Goal: Ask a question: Seek information or help from site administrators or community

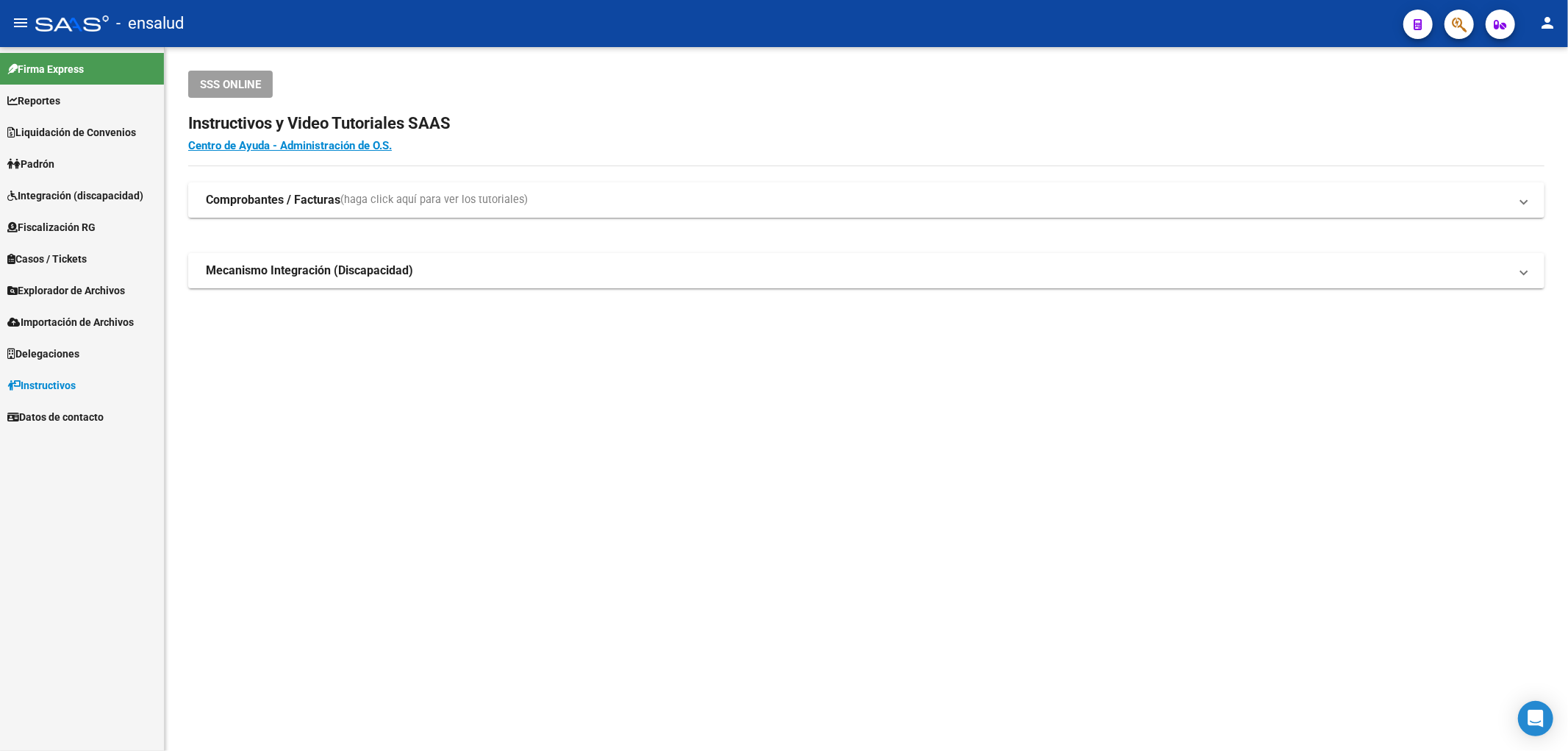
click at [55, 166] on span "Padrón" at bounding box center [31, 164] width 47 height 16
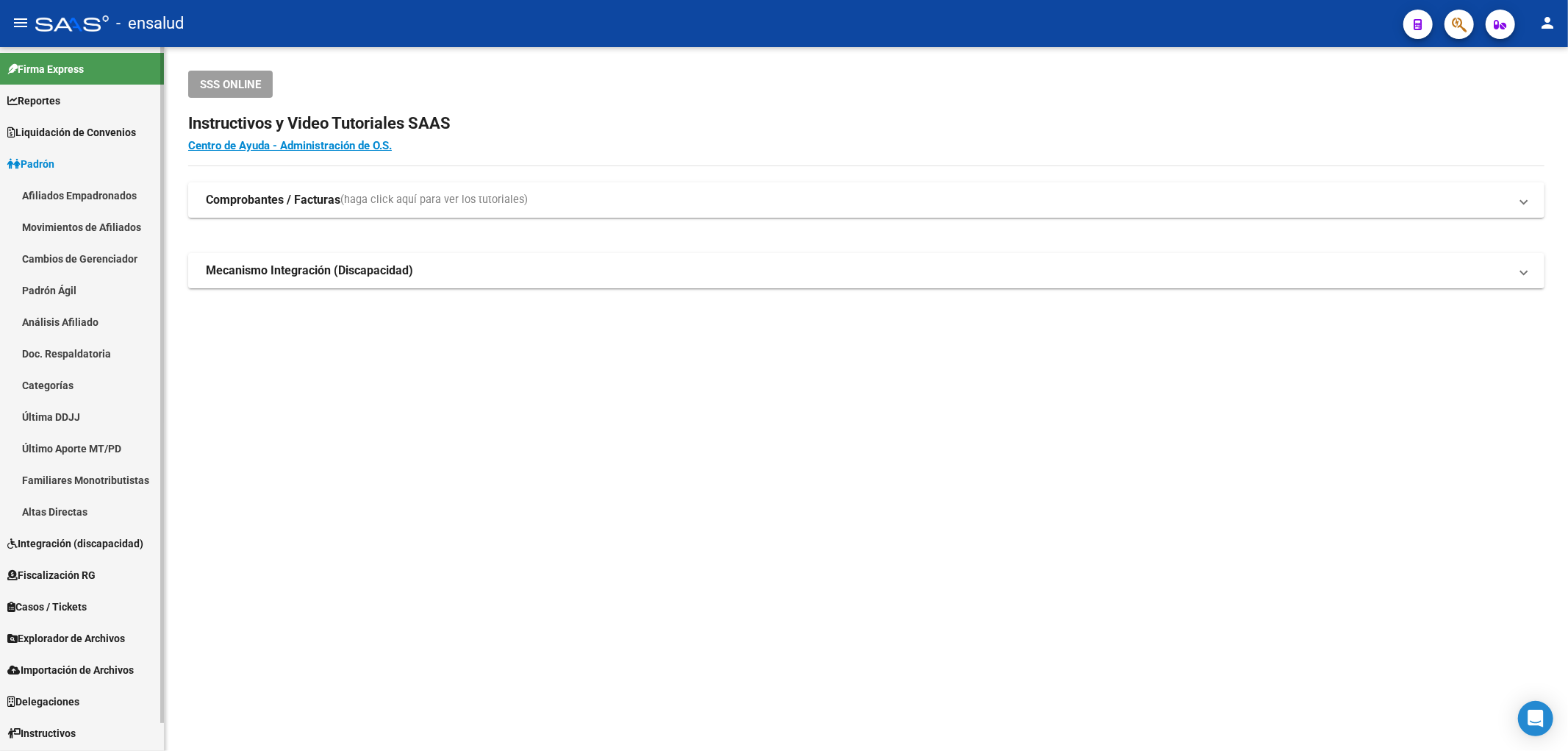
click at [59, 191] on link "Afiliados Empadronados" at bounding box center [82, 196] width 164 height 32
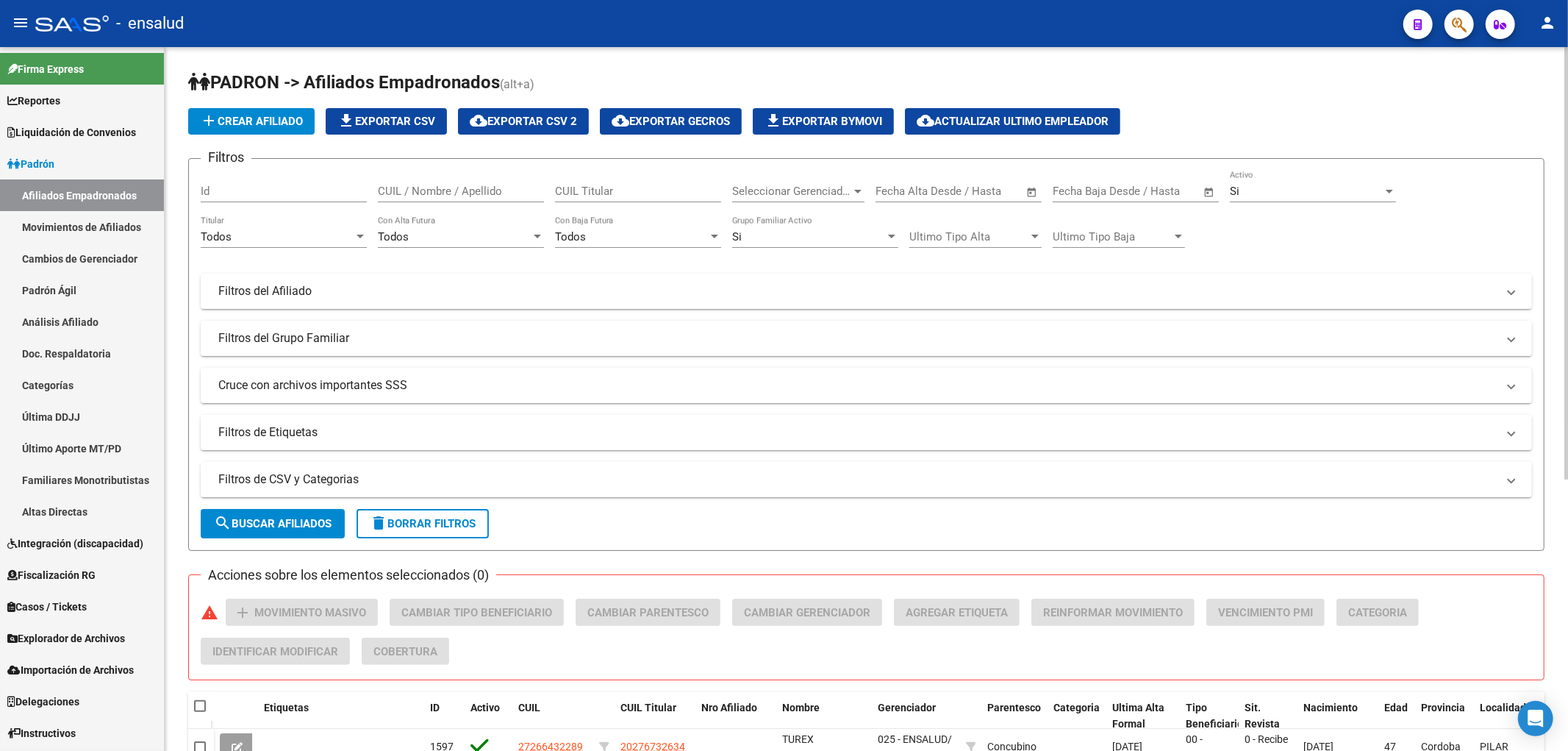
click at [818, 201] on div "Seleccionar Gerenciador Seleccionar Gerenciador" at bounding box center [798, 186] width 132 height 32
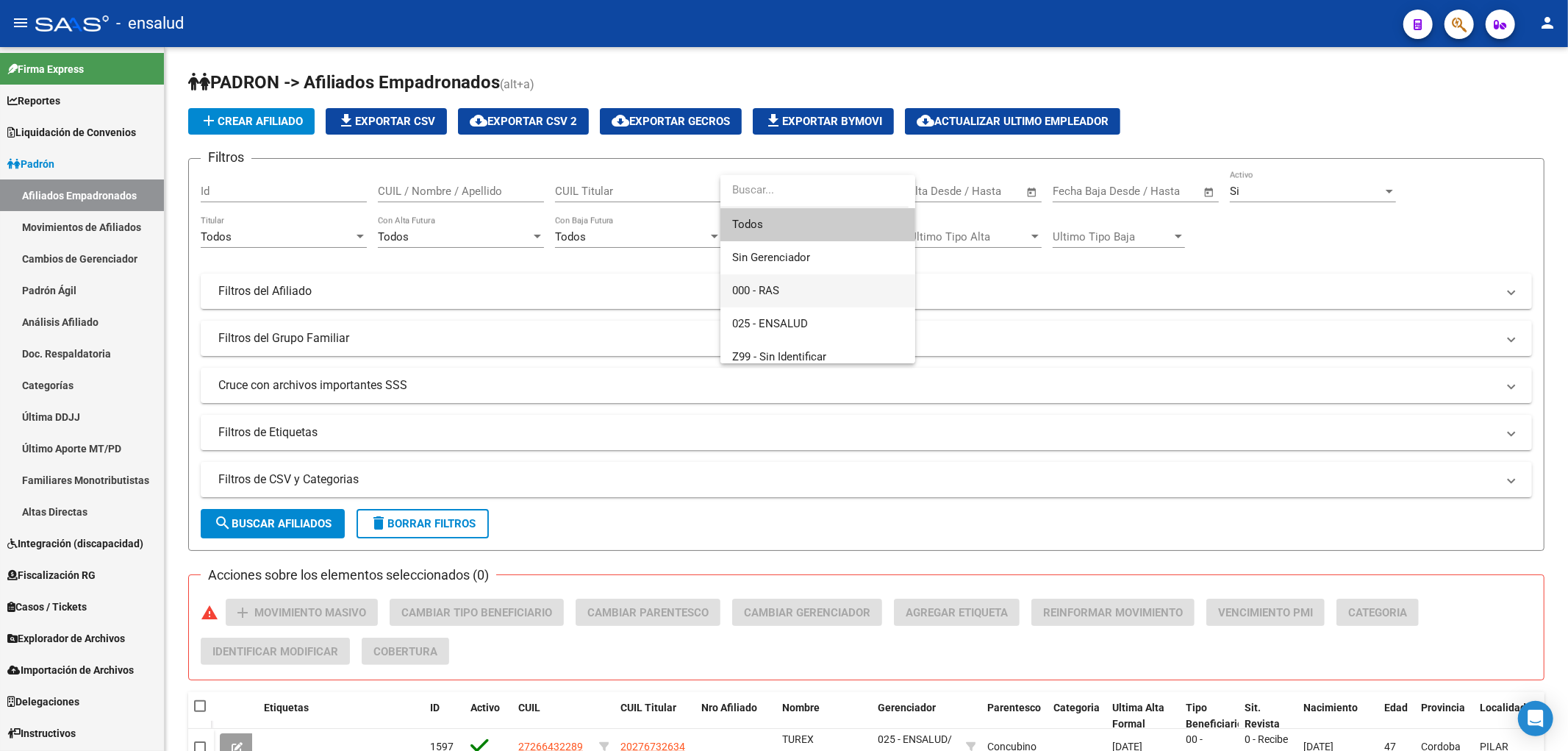
click at [792, 288] on span "000 - RAS" at bounding box center [817, 291] width 171 height 33
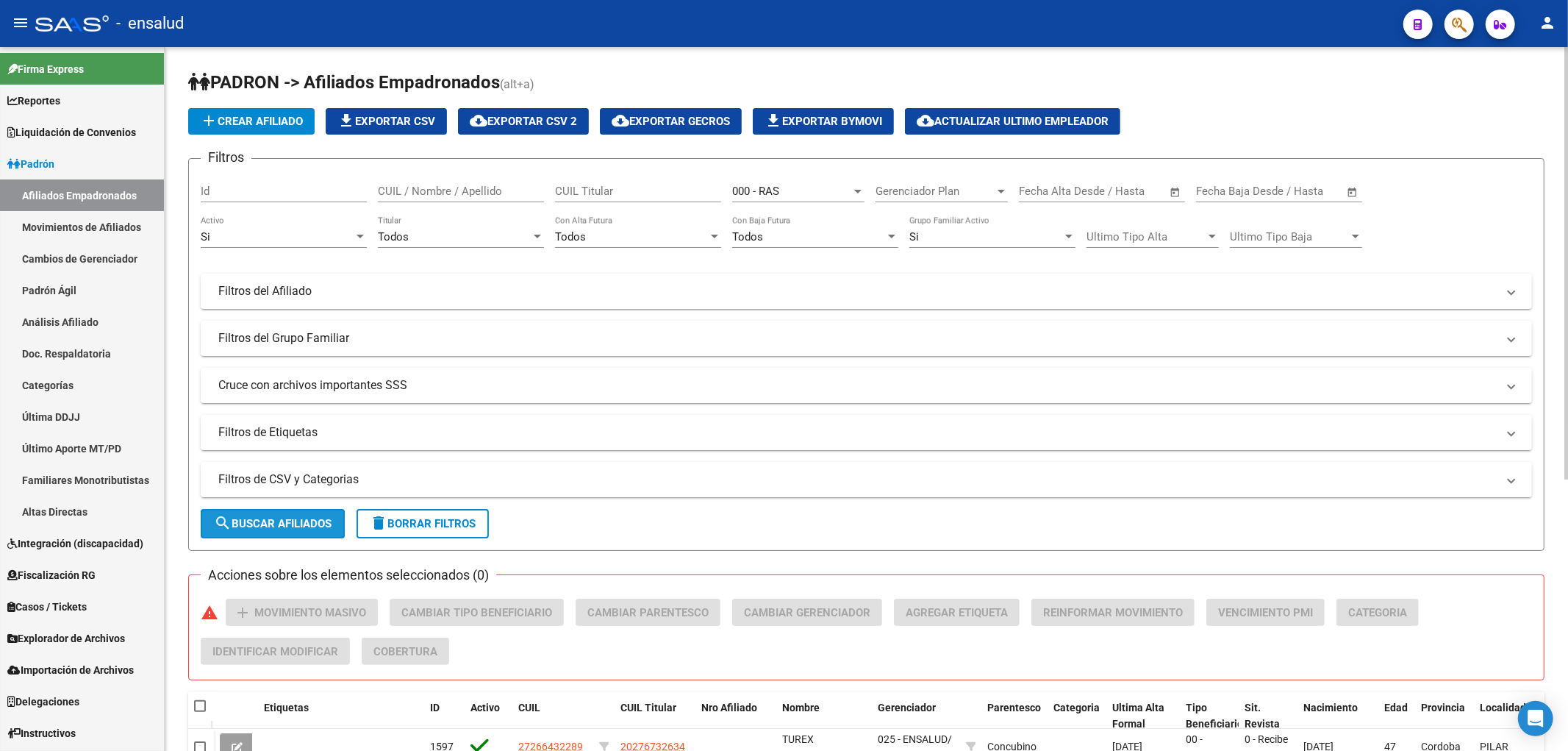
click at [268, 516] on button "search Buscar Afiliados" at bounding box center [272, 523] width 144 height 30
click at [275, 297] on mat-panel-title "Filtros del Afiliado" at bounding box center [857, 291] width 1278 height 16
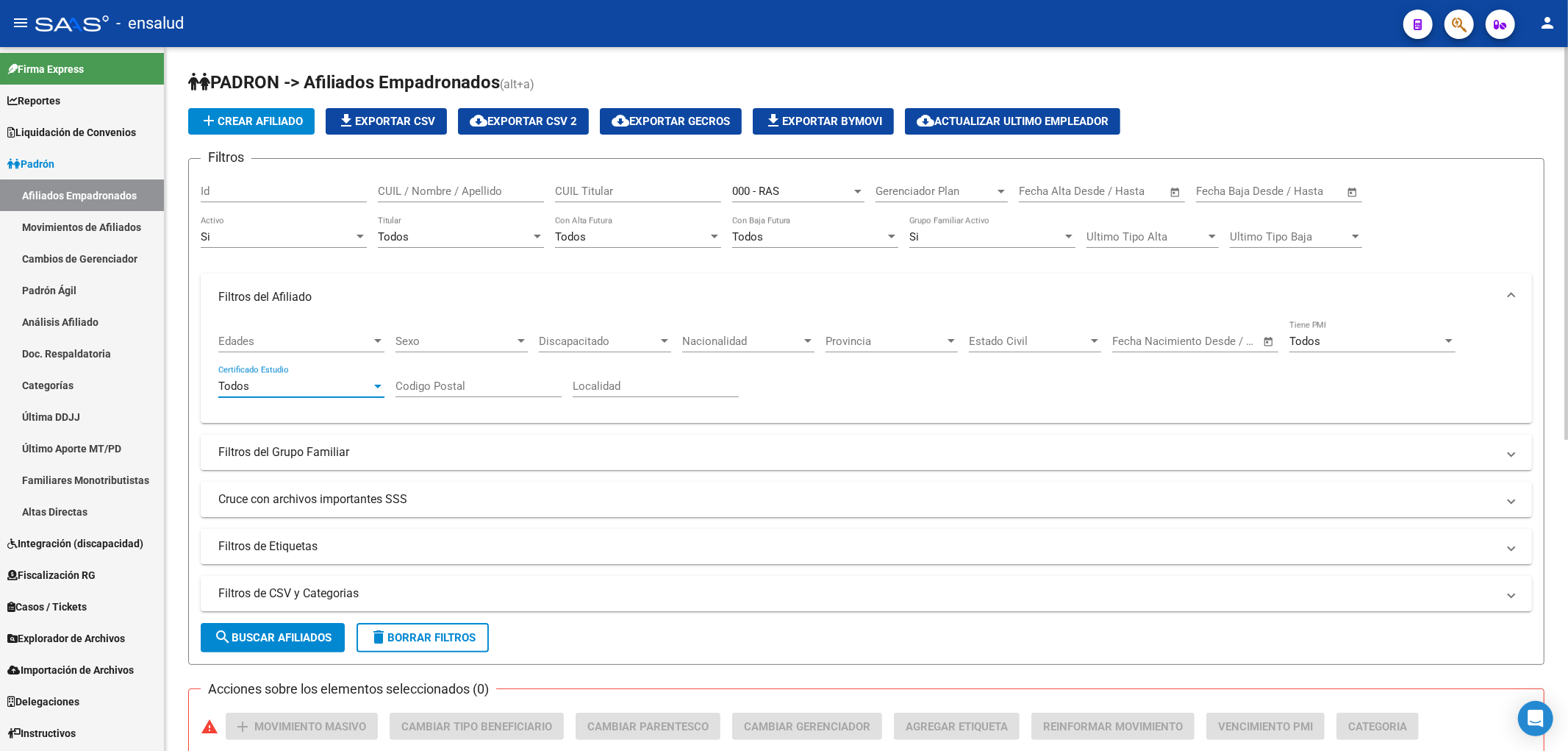
click at [289, 391] on div "Todos" at bounding box center [294, 386] width 153 height 13
click at [289, 391] on span "Todos" at bounding box center [301, 387] width 166 height 33
click at [258, 240] on div "Si" at bounding box center [277, 237] width 153 height 13
click at [258, 240] on span "Si" at bounding box center [284, 237] width 166 height 33
click at [351, 379] on div "Todos Certificado Estudio" at bounding box center [301, 381] width 166 height 32
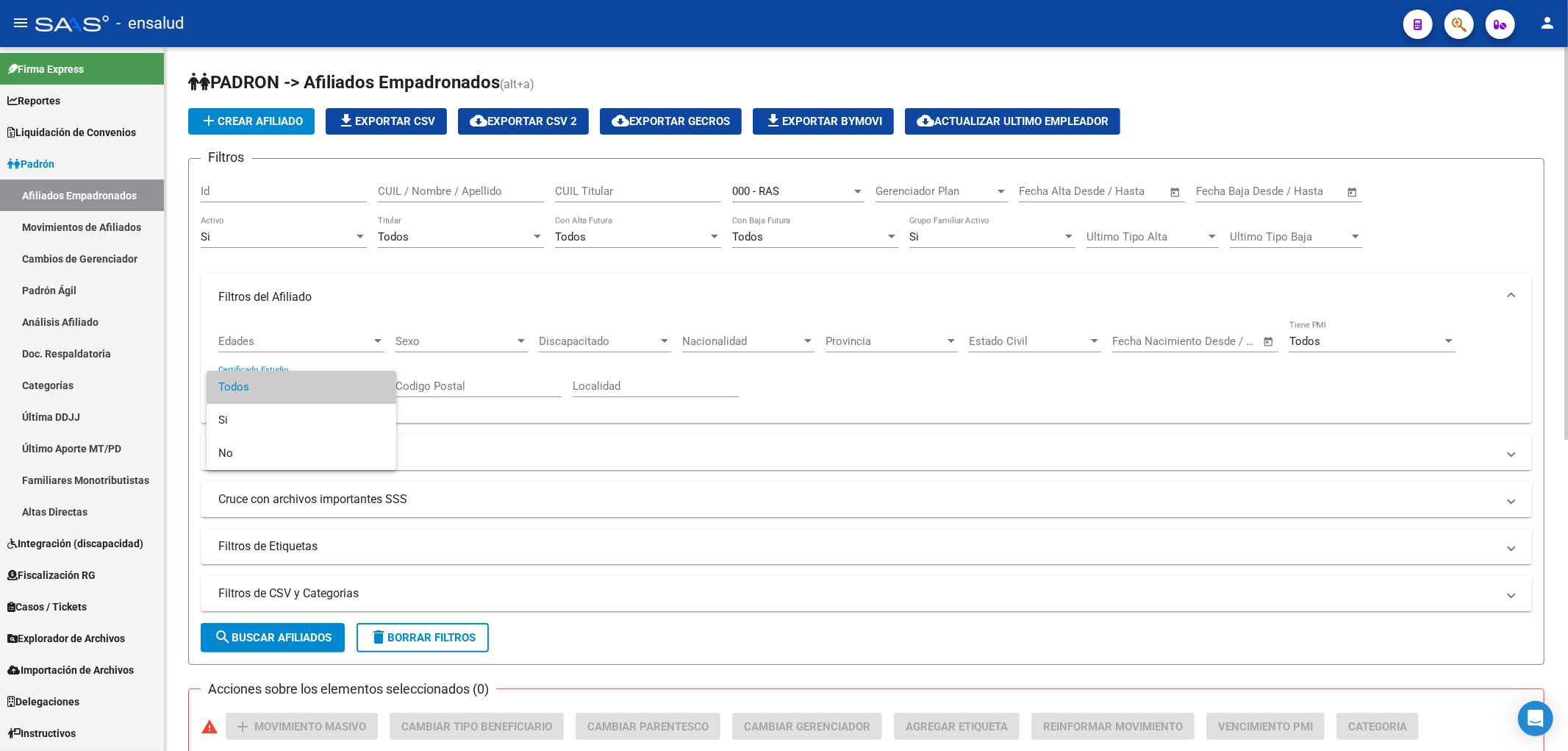
click at [351, 379] on span "Todos" at bounding box center [301, 387] width 166 height 33
click at [314, 446] on mat-panel-title "Filtros del Grupo Familiar" at bounding box center [857, 452] width 1278 height 16
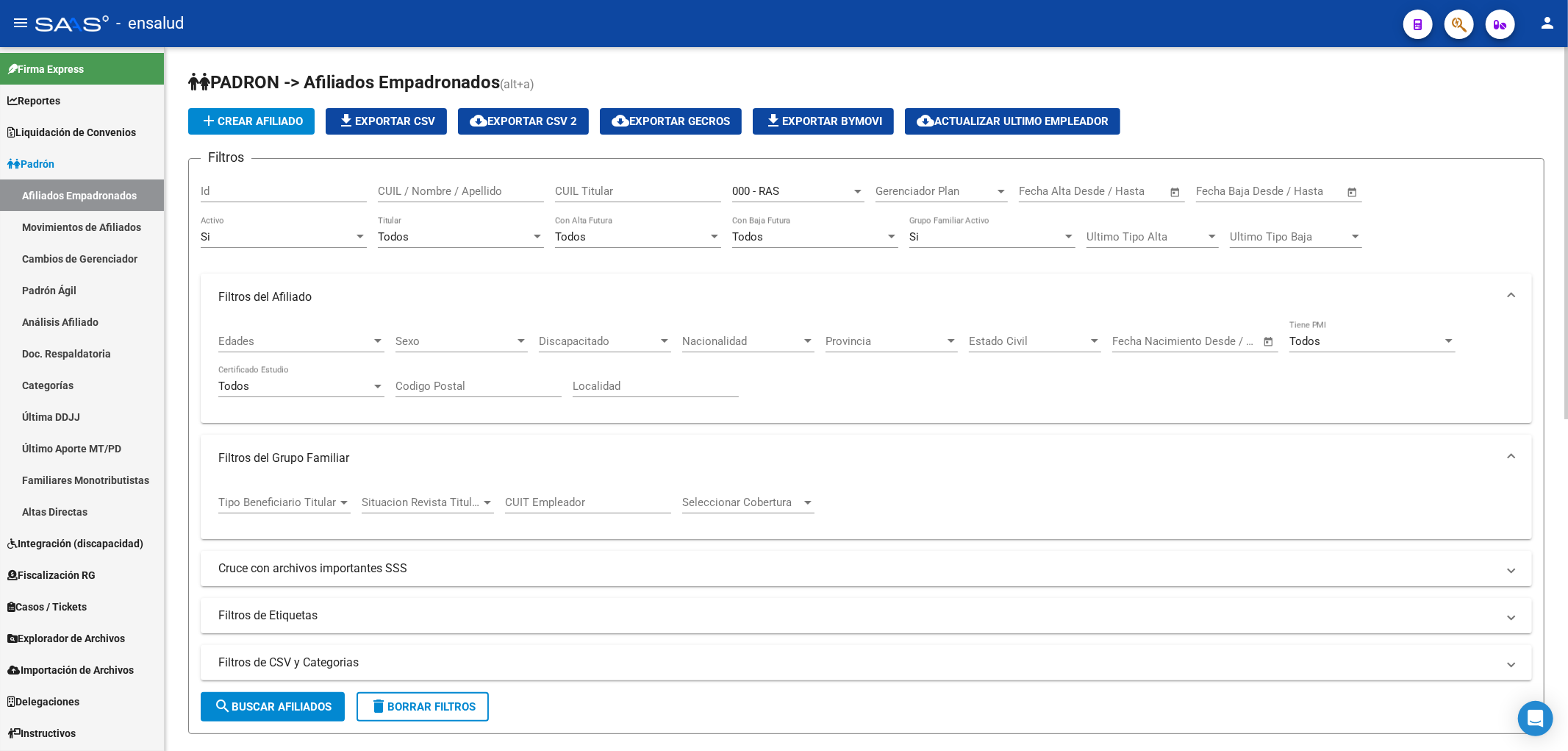
click at [262, 500] on span "Tipo Beneficiario Titular" at bounding box center [278, 501] width 119 height 13
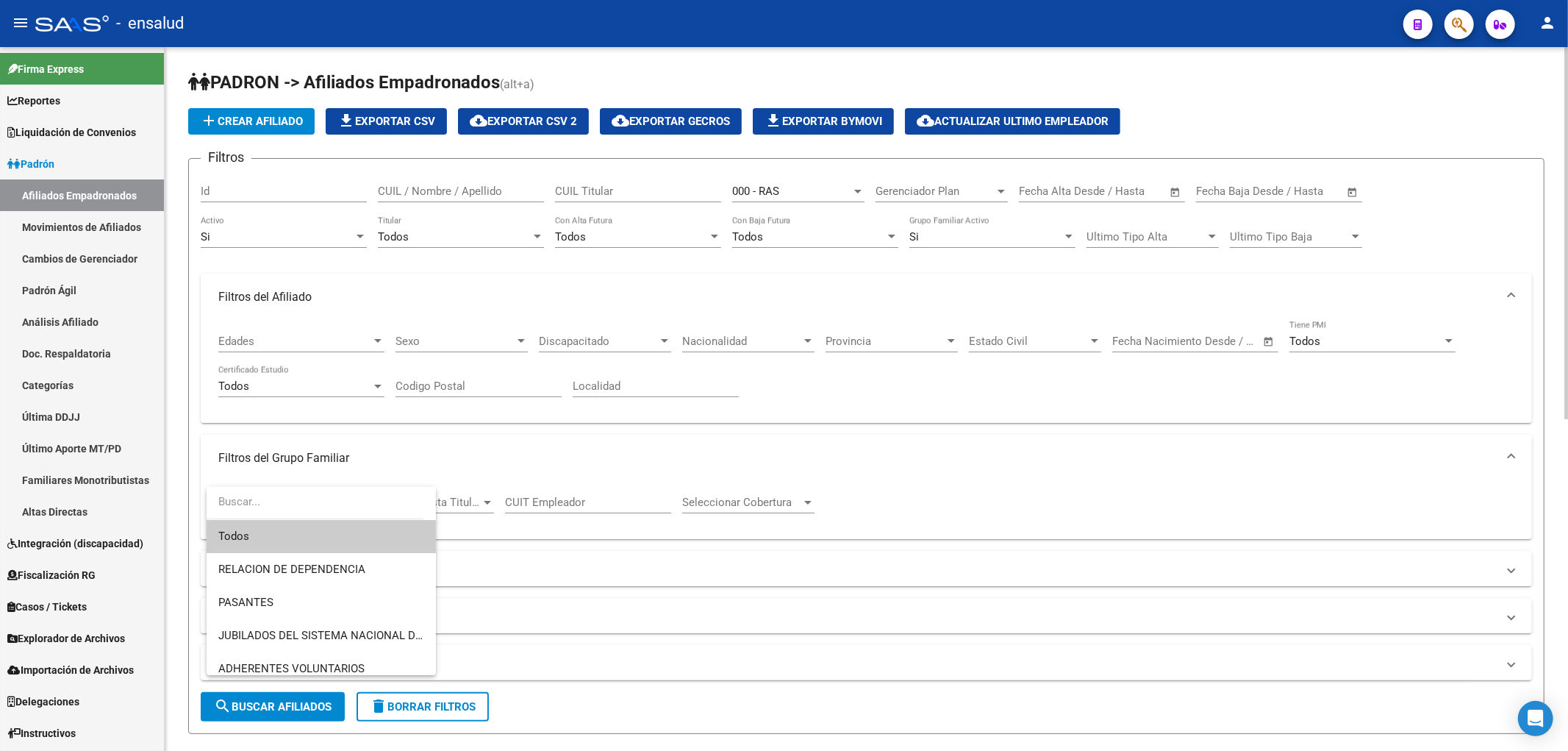
click at [262, 500] on input "dropdown search" at bounding box center [315, 501] width 217 height 33
click at [449, 436] on div at bounding box center [784, 375] width 1568 height 751
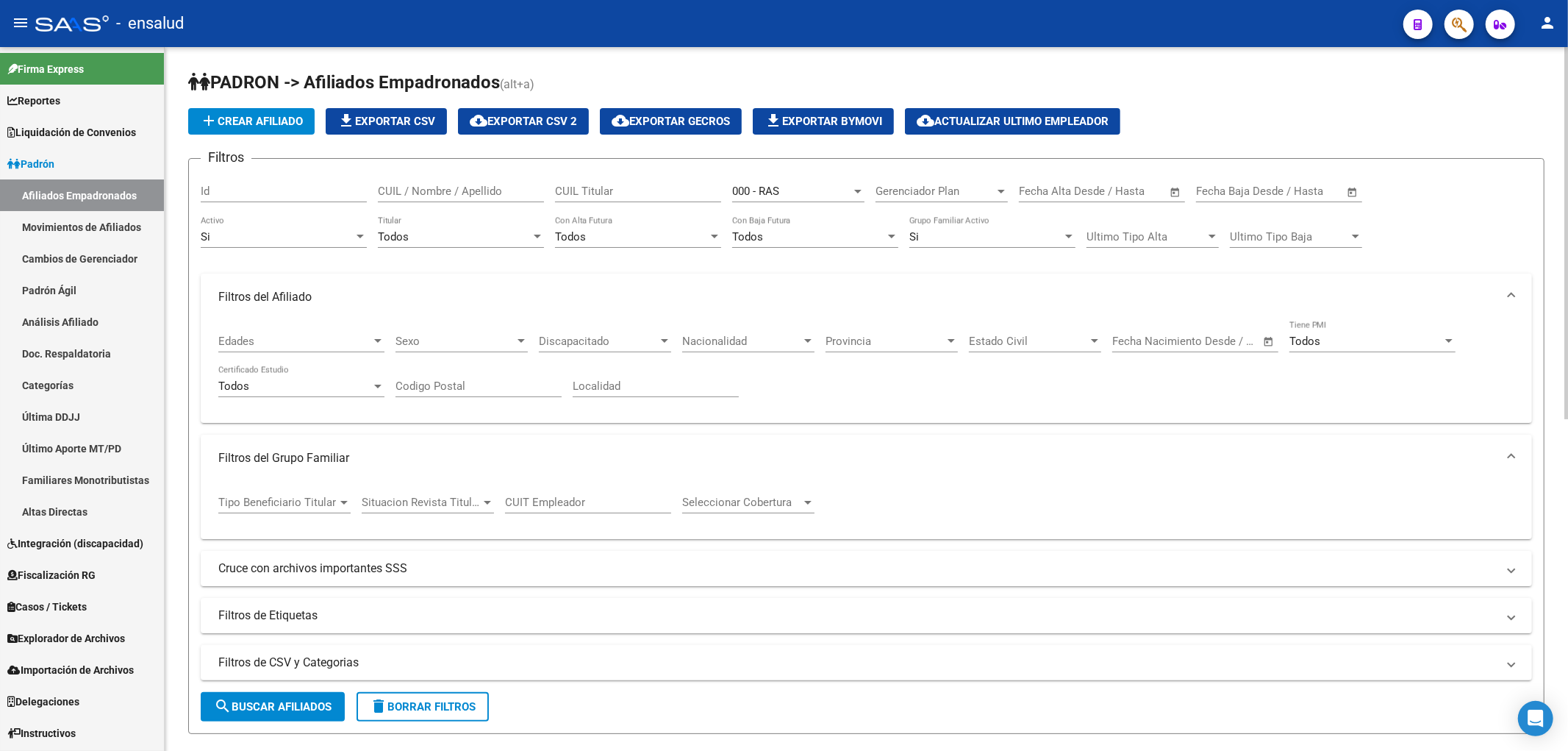
click at [475, 227] on div "Todos Titular" at bounding box center [461, 232] width 166 height 32
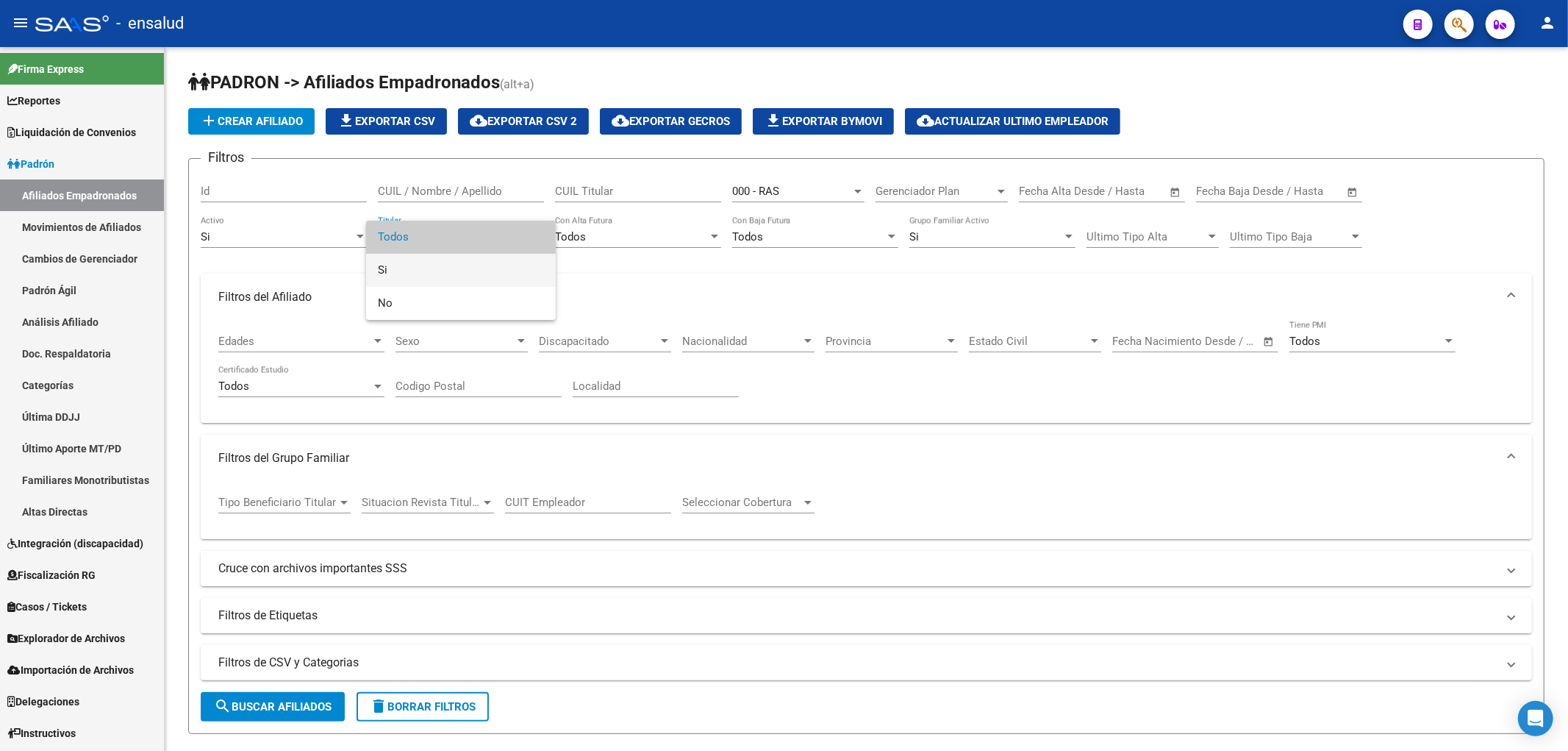
click at [382, 278] on span "Si" at bounding box center [461, 269] width 166 height 33
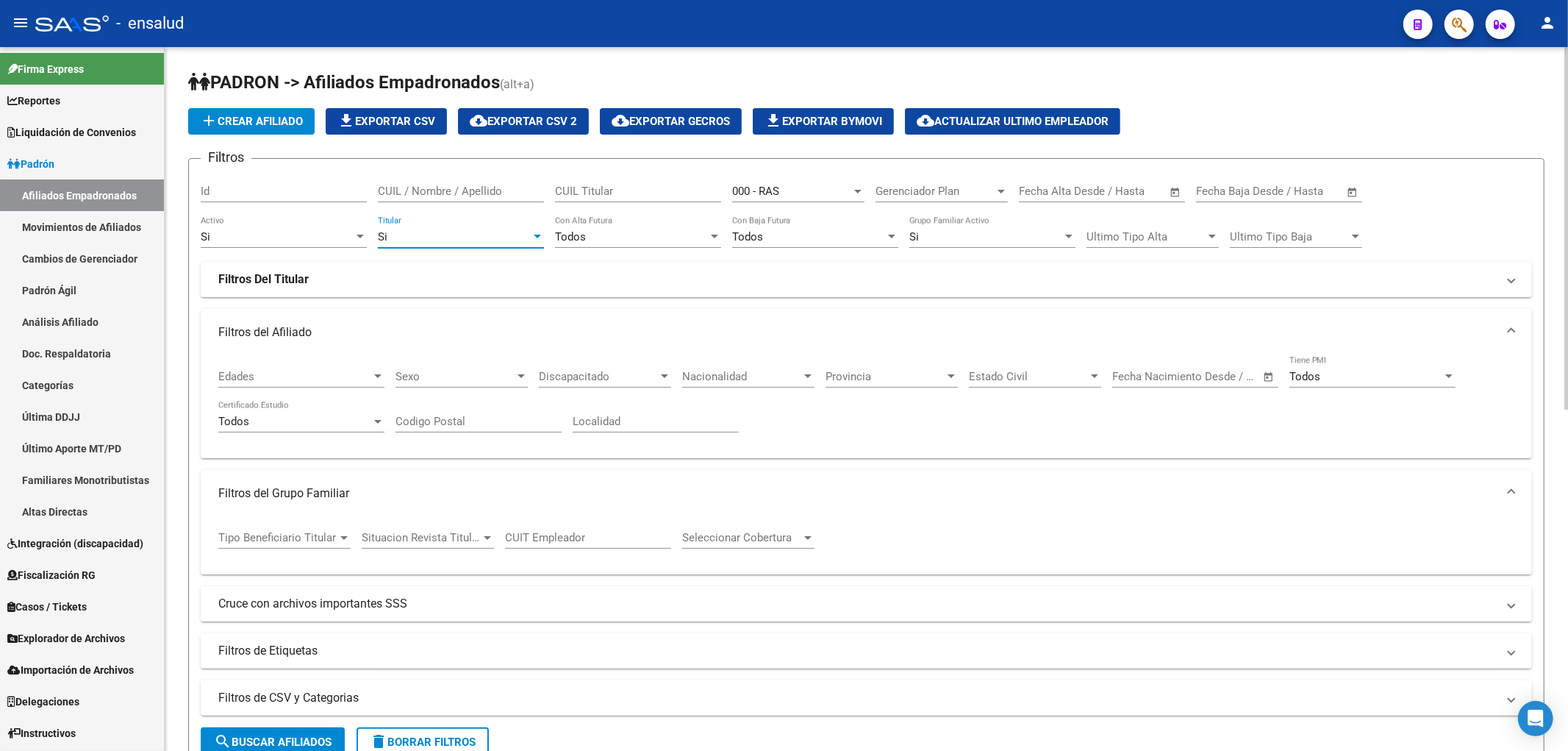
scroll to position [326, 0]
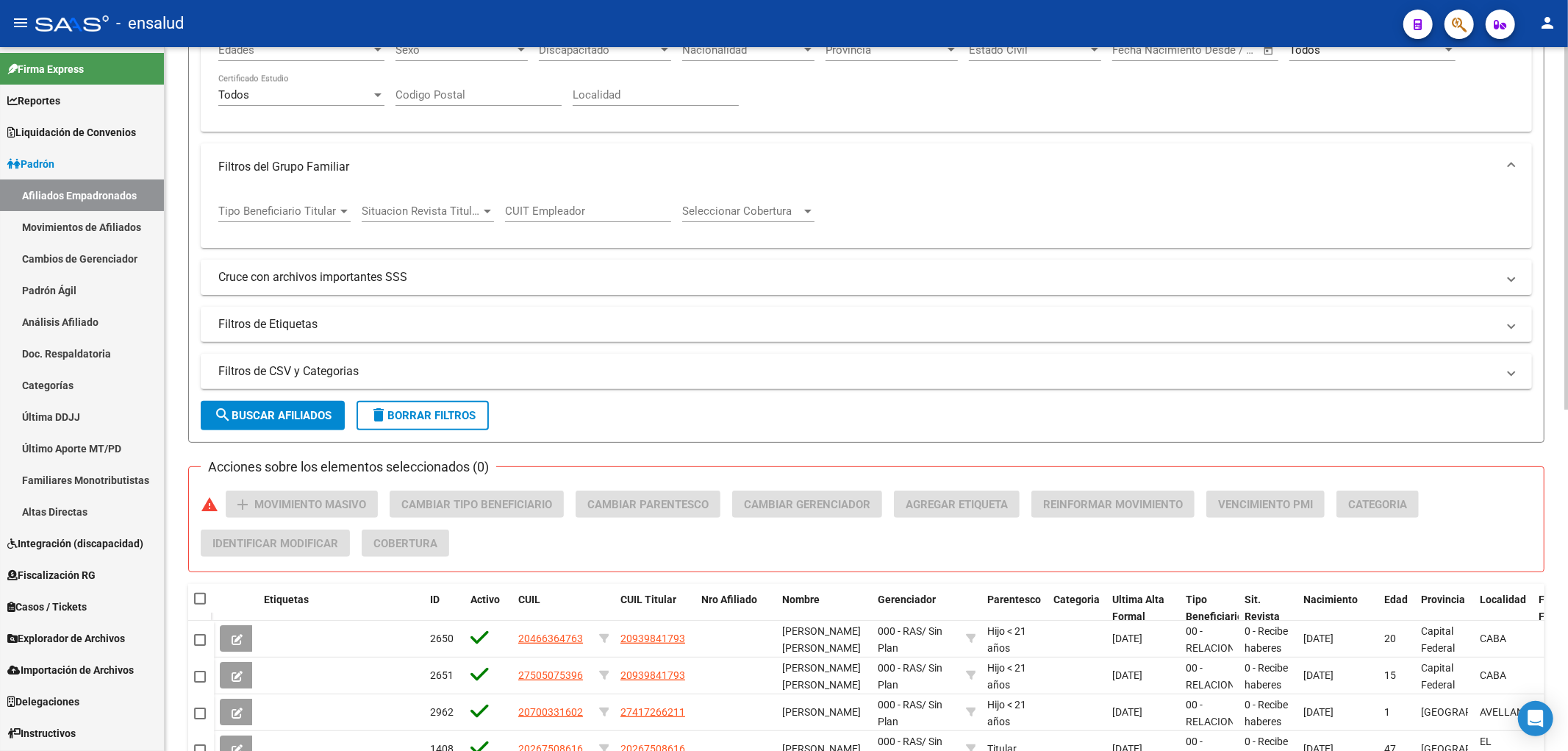
click at [306, 410] on span "search Buscar Afiliados" at bounding box center [272, 415] width 118 height 13
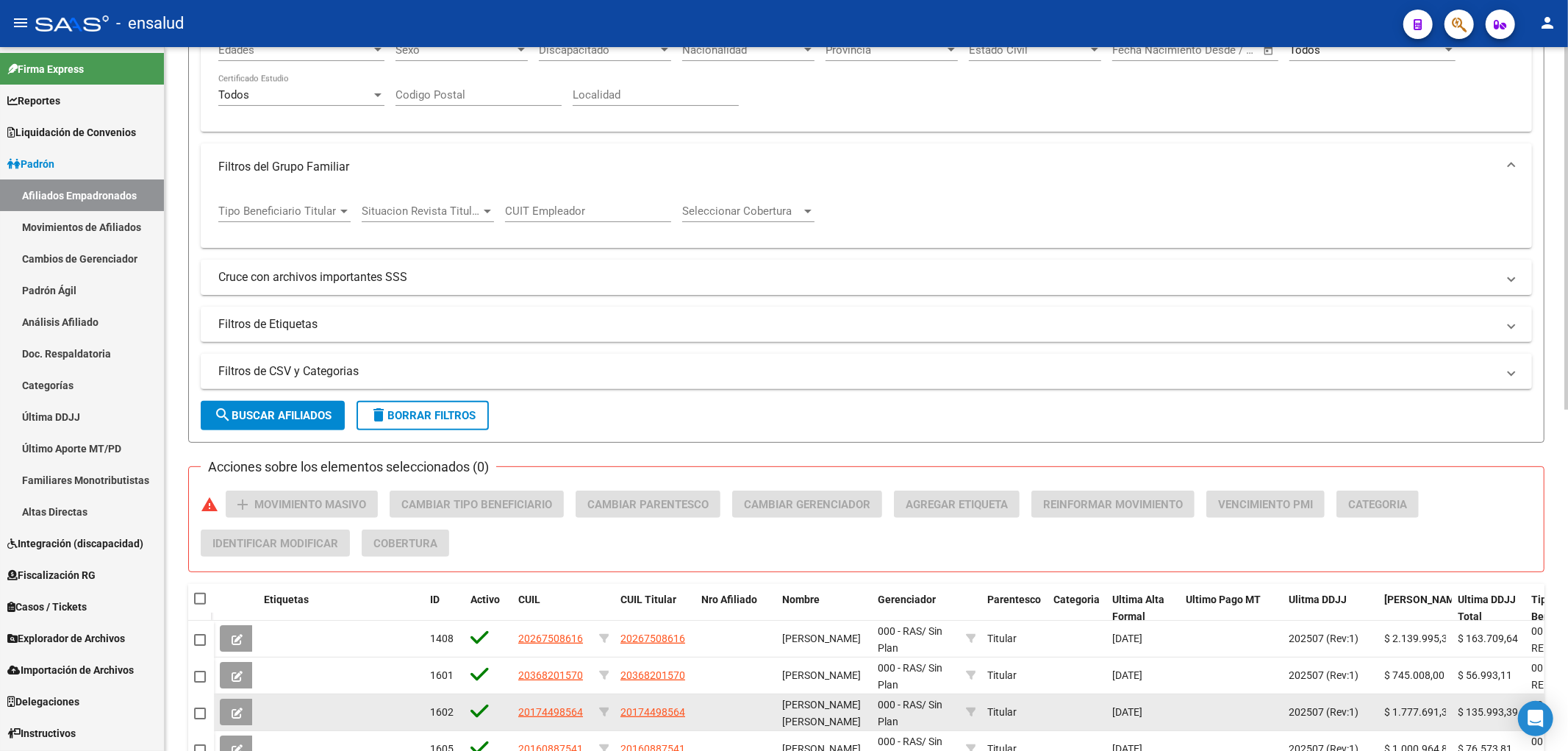
scroll to position [571, 0]
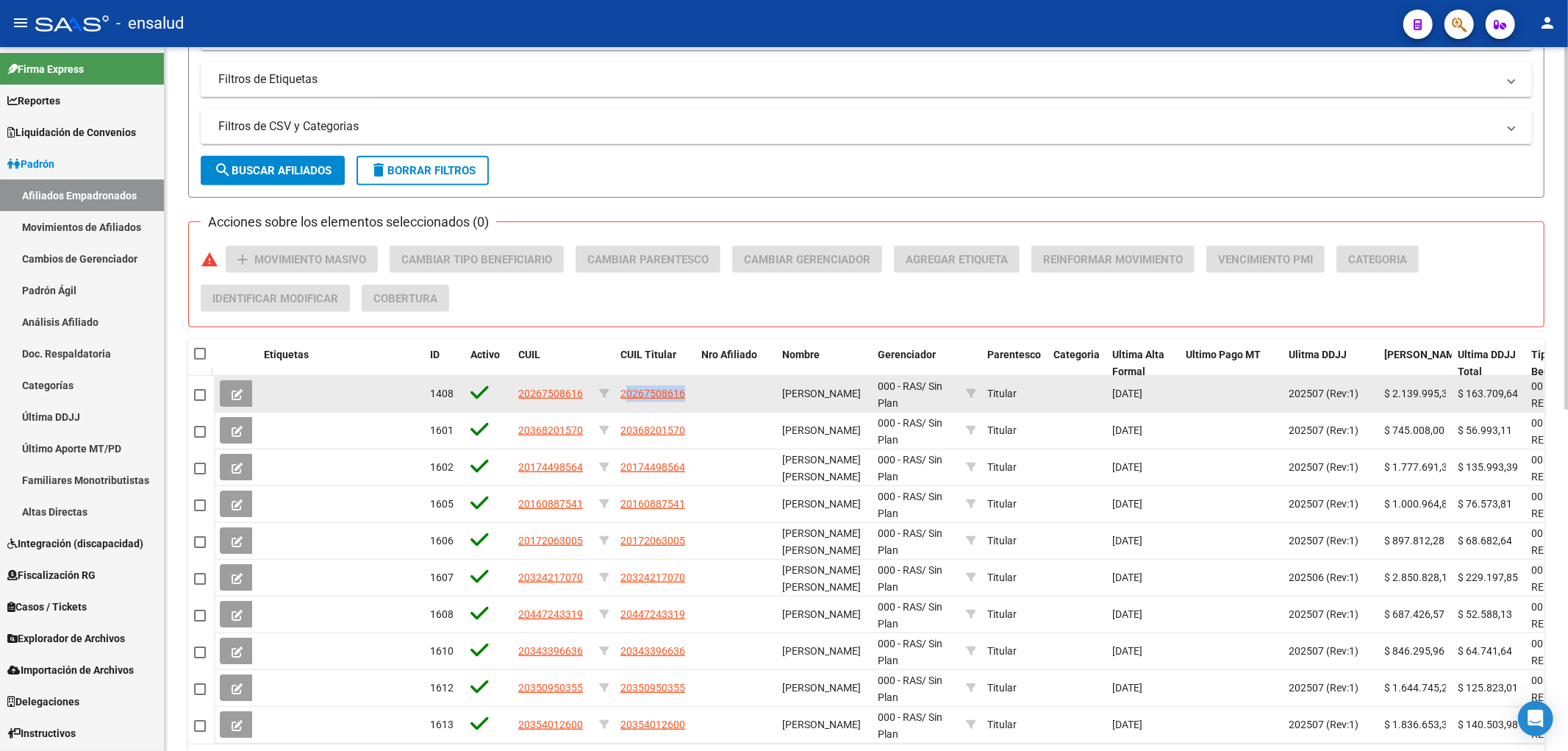
drag, startPoint x: 626, startPoint y: 399, endPoint x: 632, endPoint y: 405, distance: 8.5
click at [632, 405] on datatable-body-cell "20267508616" at bounding box center [655, 393] width 81 height 36
drag, startPoint x: 633, startPoint y: 405, endPoint x: 648, endPoint y: 405, distance: 15.0
click at [648, 405] on datatable-body-cell "20267508616" at bounding box center [655, 393] width 81 height 36
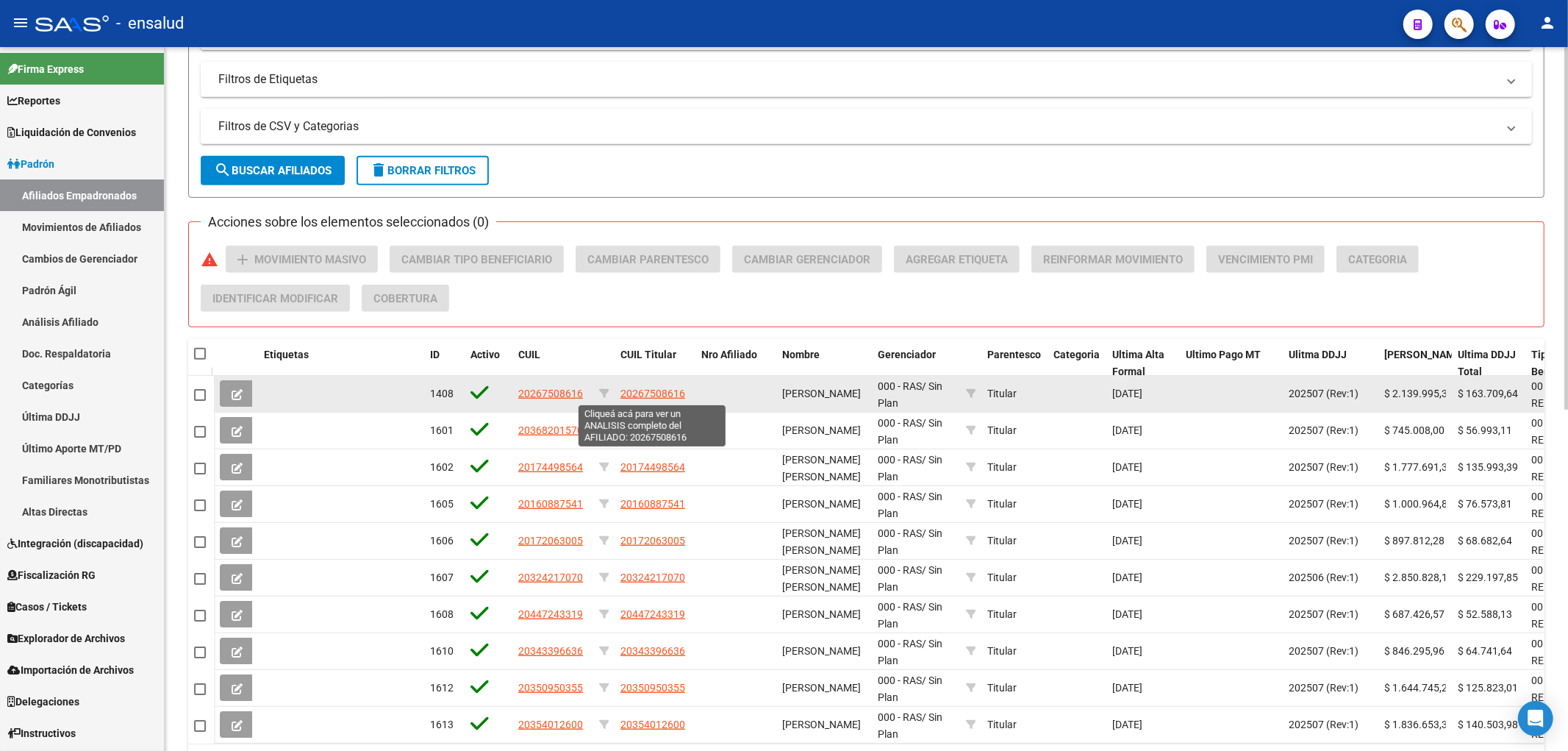
click at [648, 394] on span "20267508616" at bounding box center [652, 393] width 65 height 11
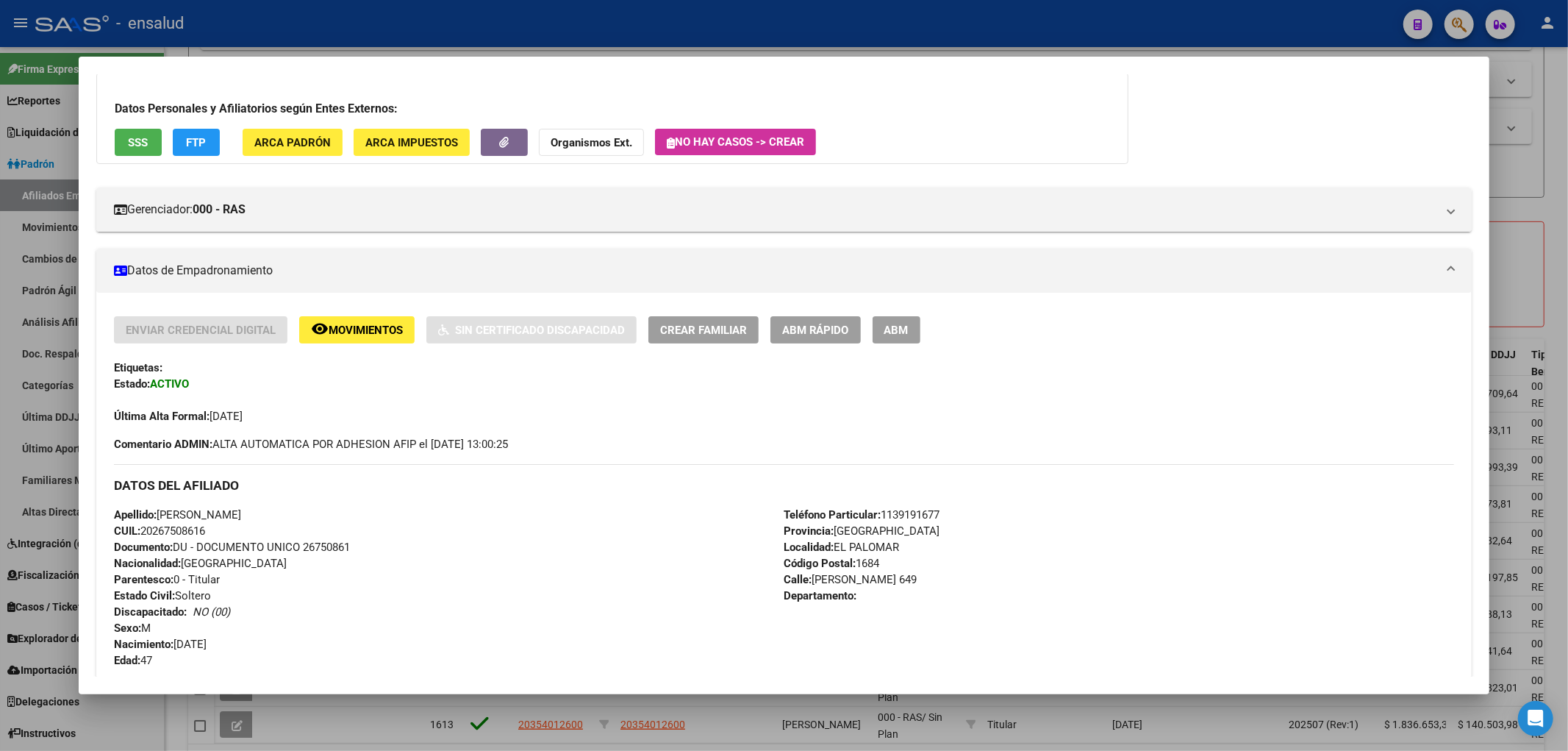
scroll to position [326, 0]
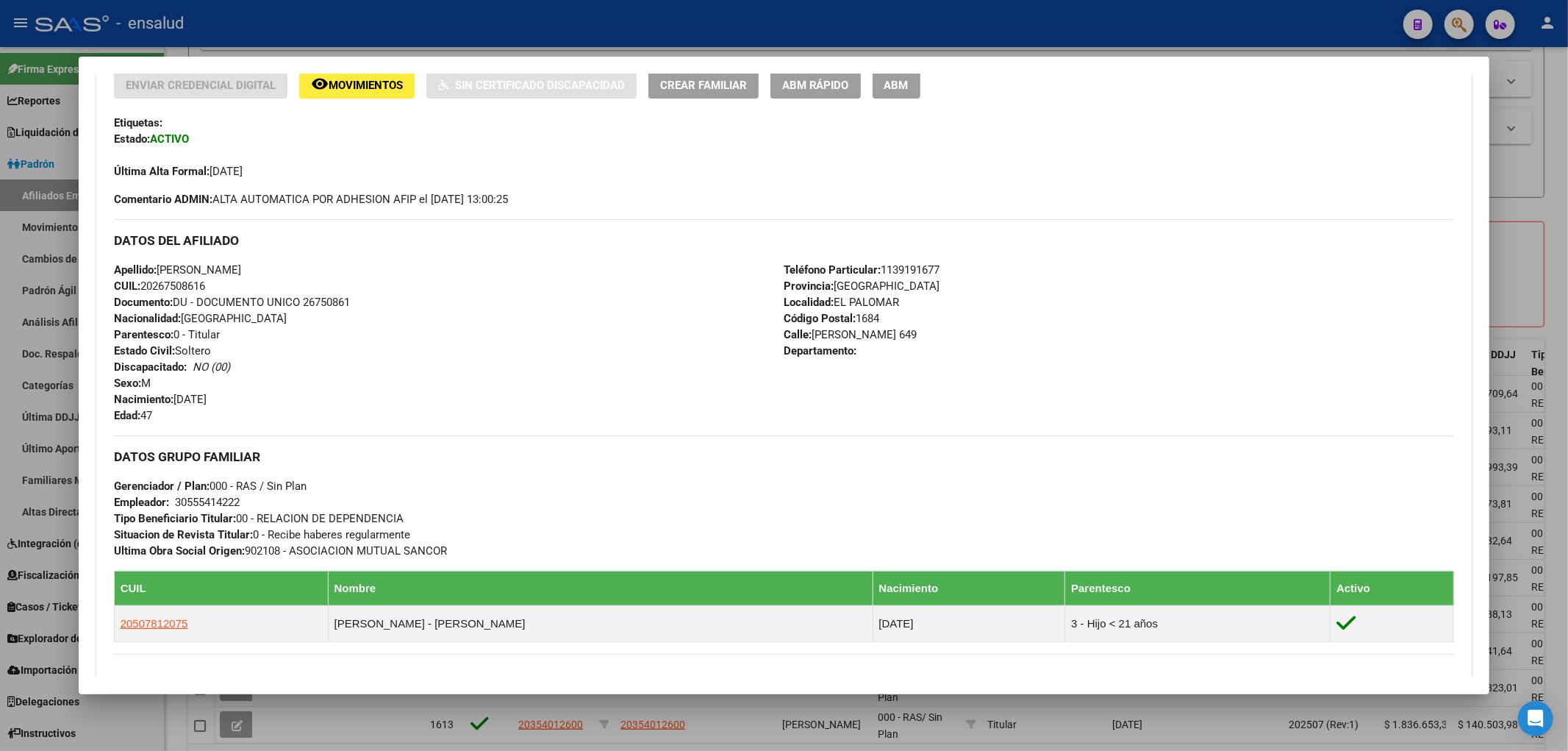
click at [345, 306] on span "Documento: DU - DOCUMENTO UNICO 26750861" at bounding box center [232, 302] width 236 height 13
copy span "26750861"
click at [584, 737] on div at bounding box center [784, 375] width 1568 height 751
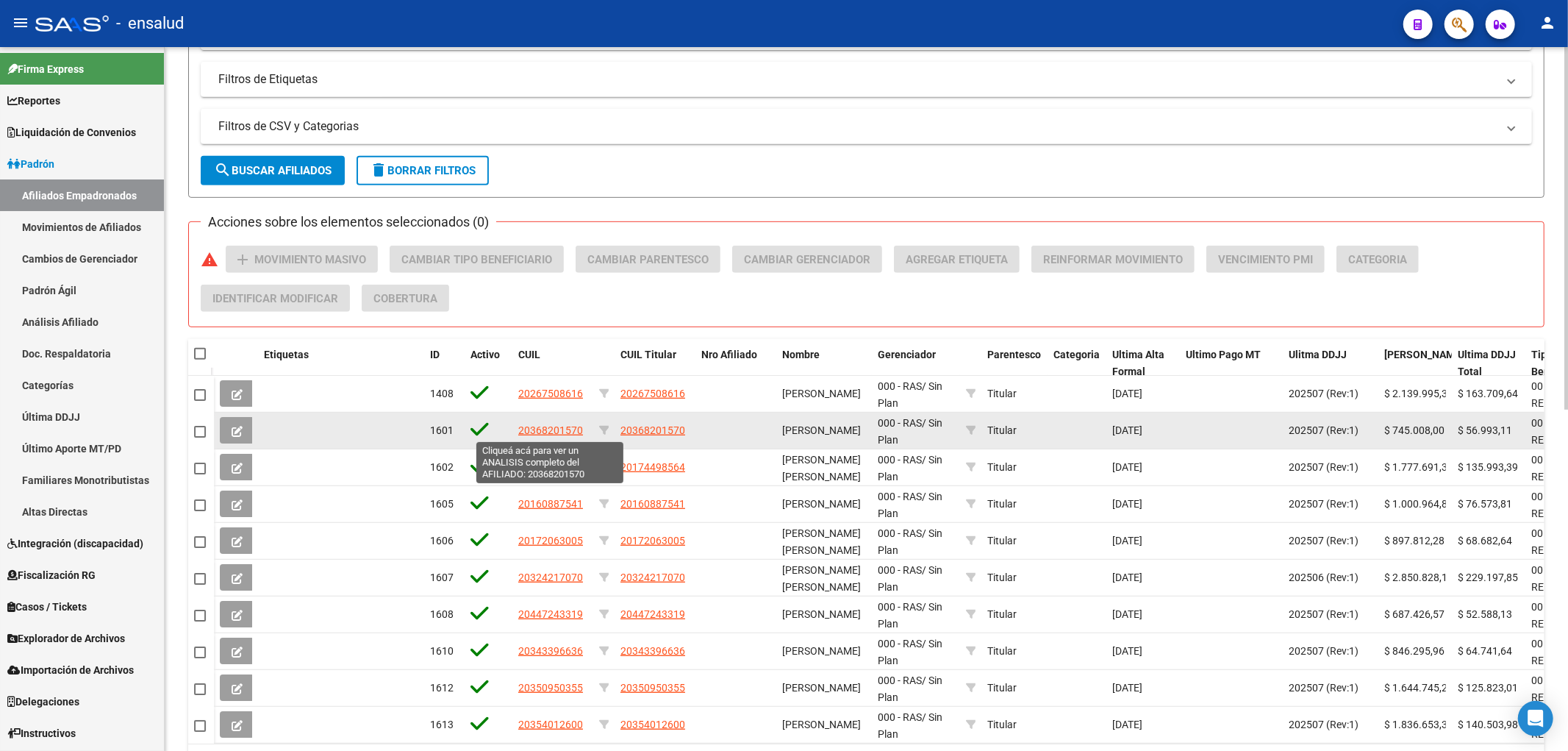
click at [557, 428] on span "20368201570" at bounding box center [550, 430] width 65 height 11
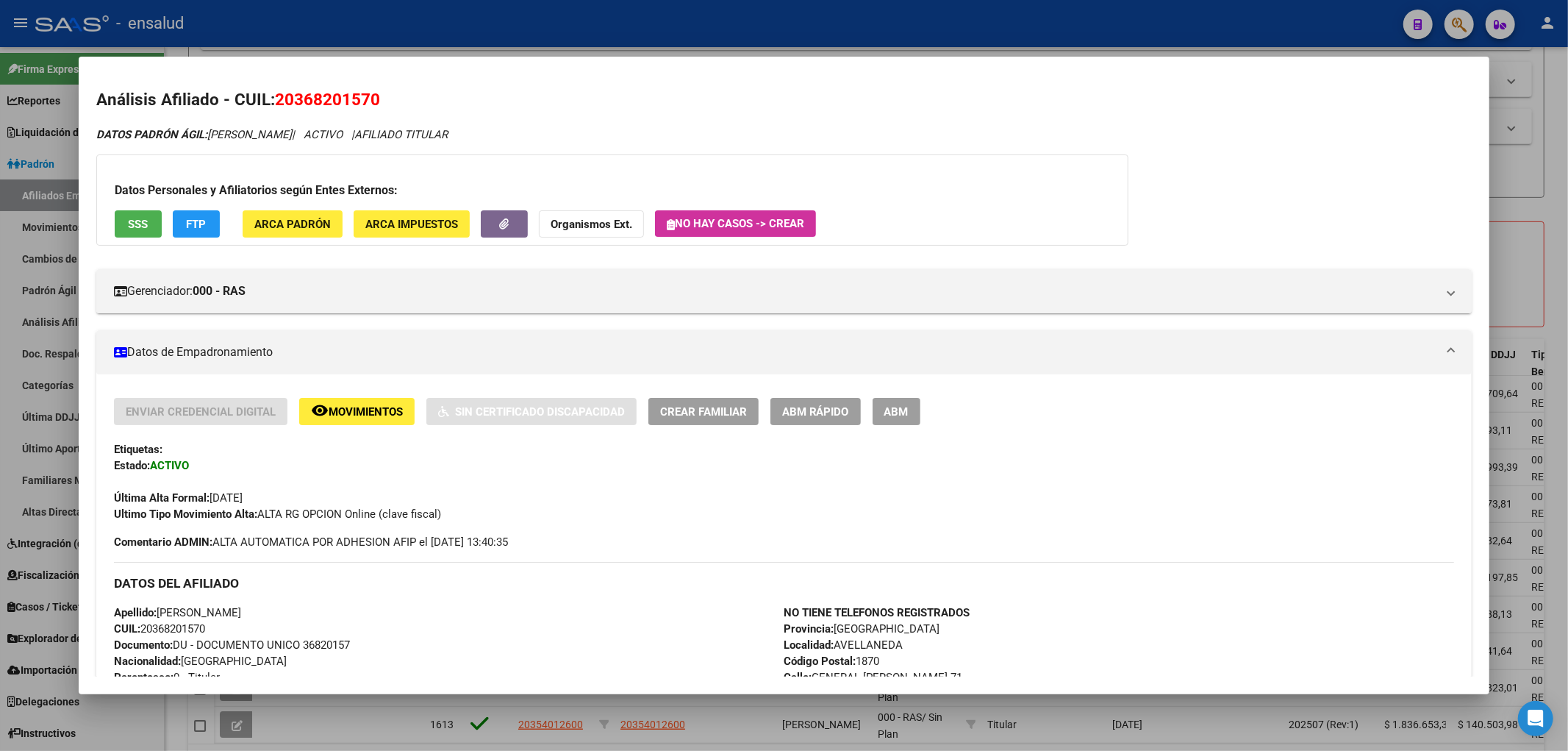
scroll to position [245, 0]
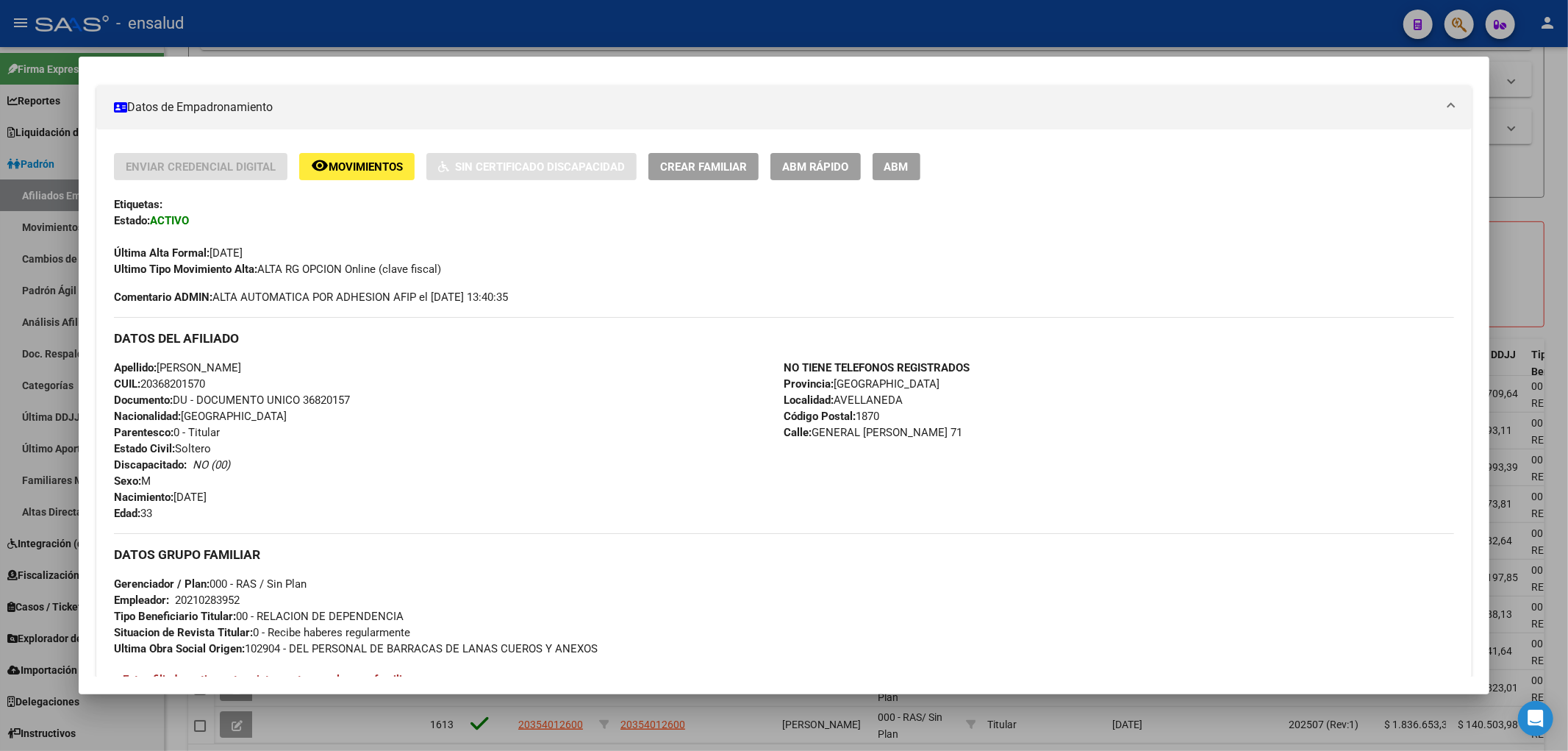
click at [342, 388] on div "Apellido: [PERSON_NAME]: 20368201570 Documento: DU - DOCUMENTO UNICO 36820157 N…" at bounding box center [449, 441] width 670 height 162
click at [329, 401] on span "Documento: DU - DOCUMENTO UNICO 36820157" at bounding box center [232, 399] width 236 height 13
copy span "36820157"
click at [699, 721] on div at bounding box center [784, 375] width 1568 height 751
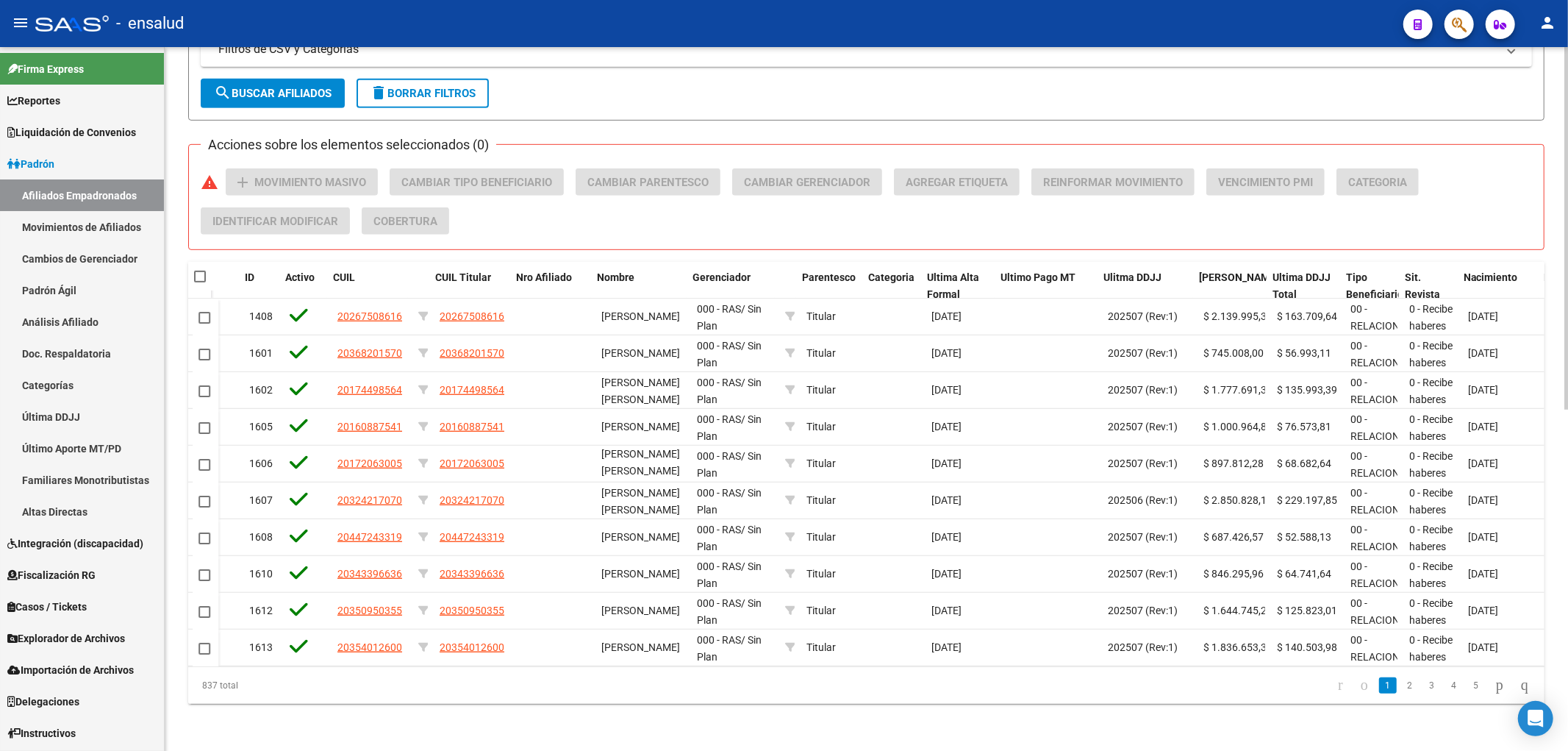
scroll to position [0, 436]
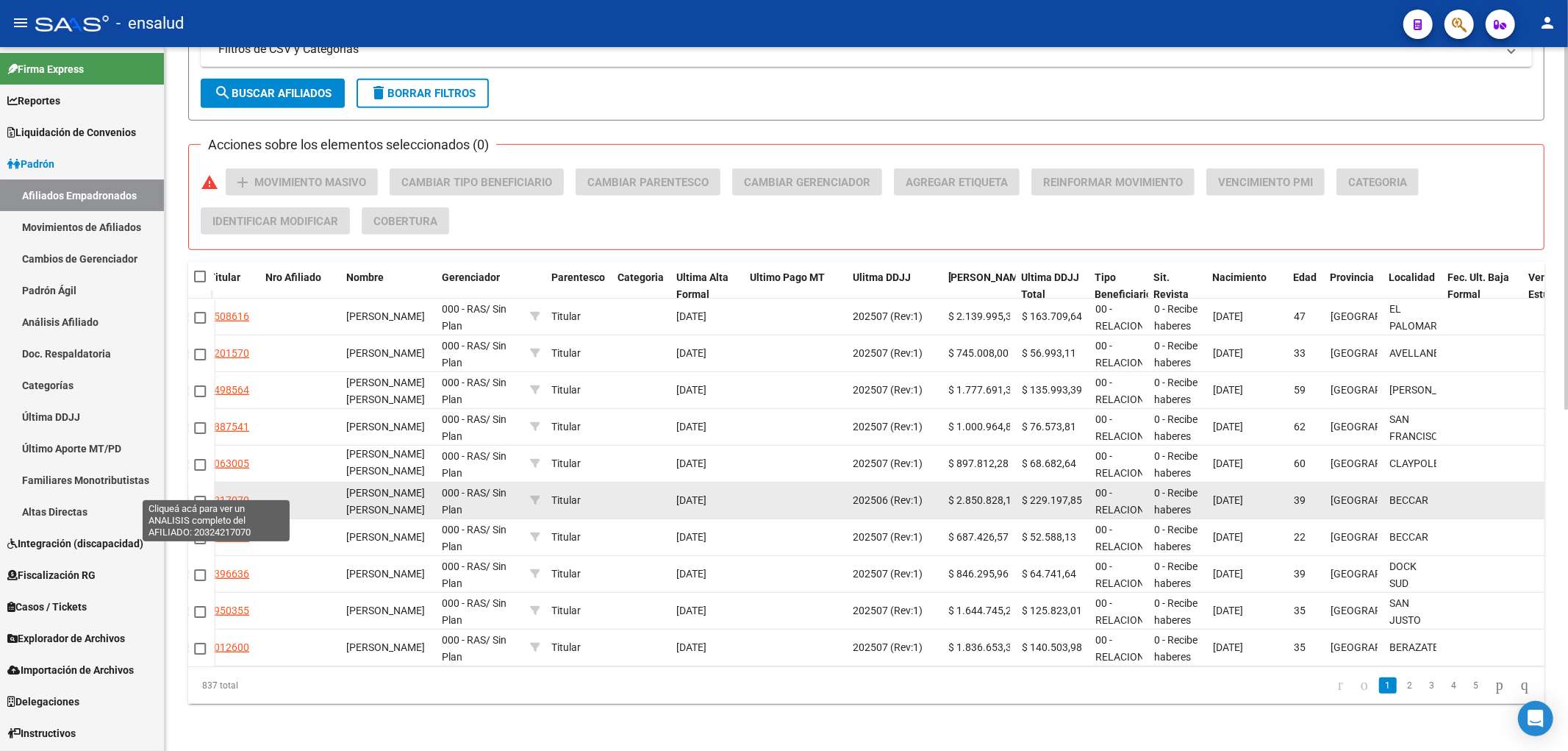
click at [247, 495] on span "20324217070" at bounding box center [217, 500] width 65 height 11
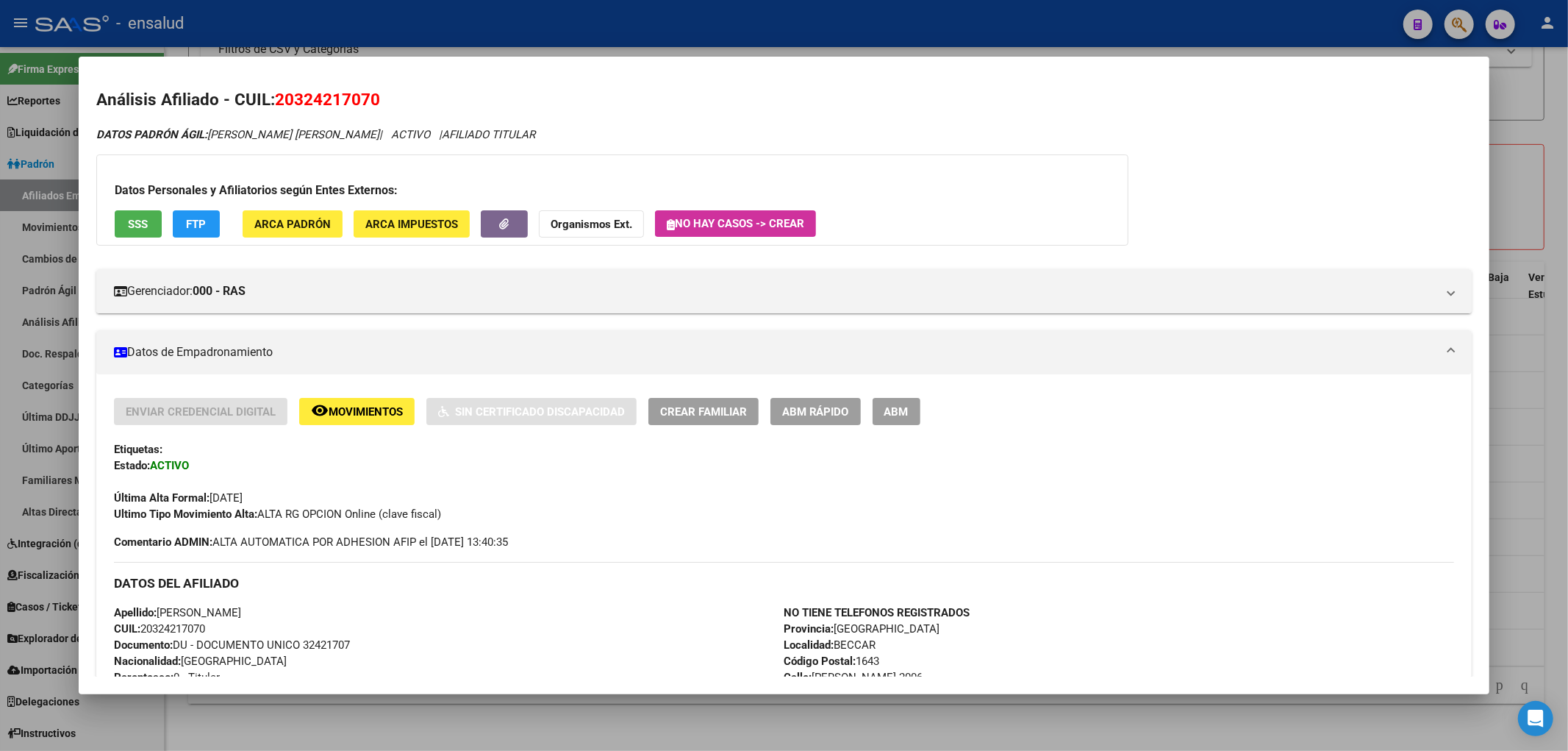
click at [319, 644] on span "Documento: DU - DOCUMENTO UNICO 32421707" at bounding box center [232, 644] width 236 height 13
copy span "32421707"
click at [485, 744] on div at bounding box center [784, 375] width 1568 height 751
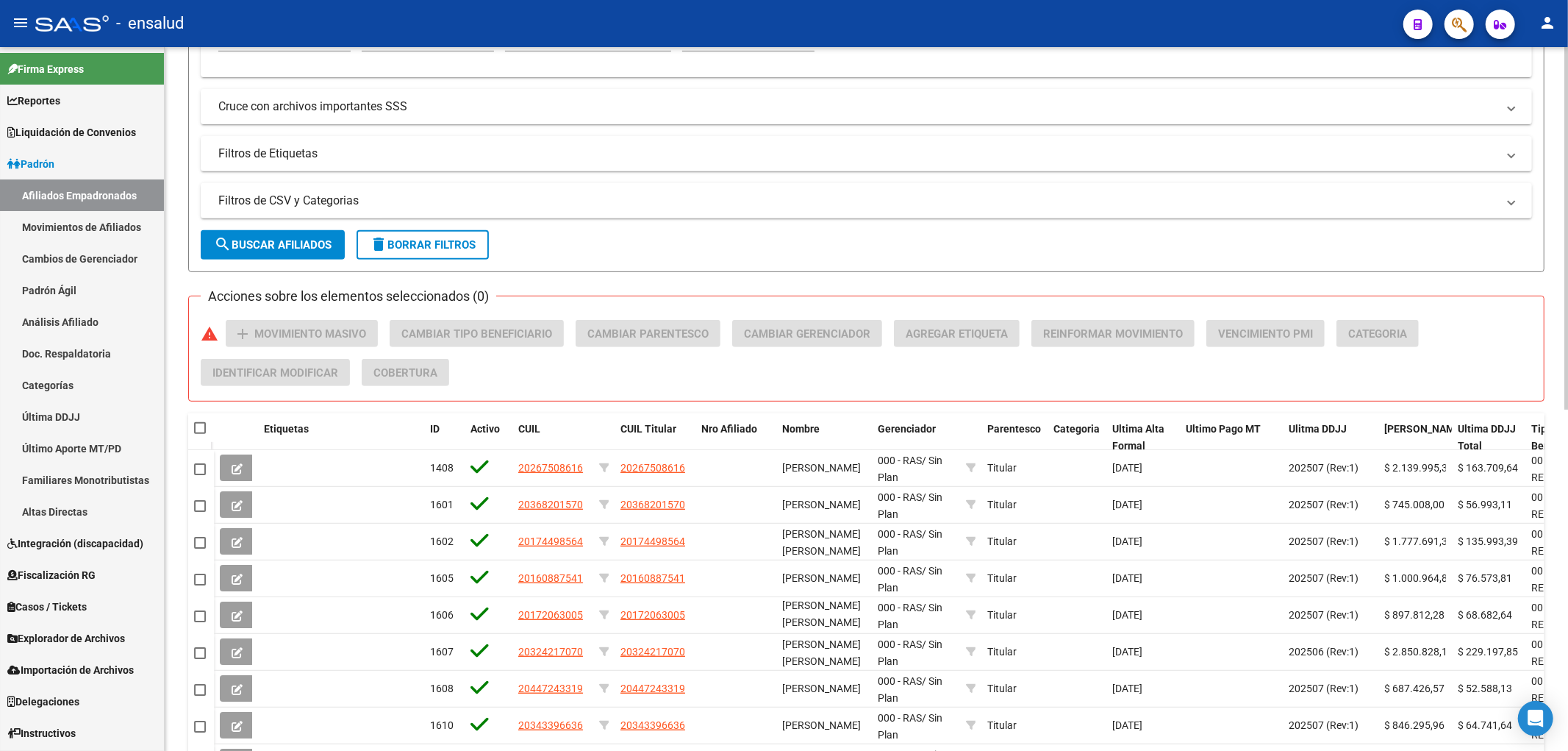
scroll to position [660, 0]
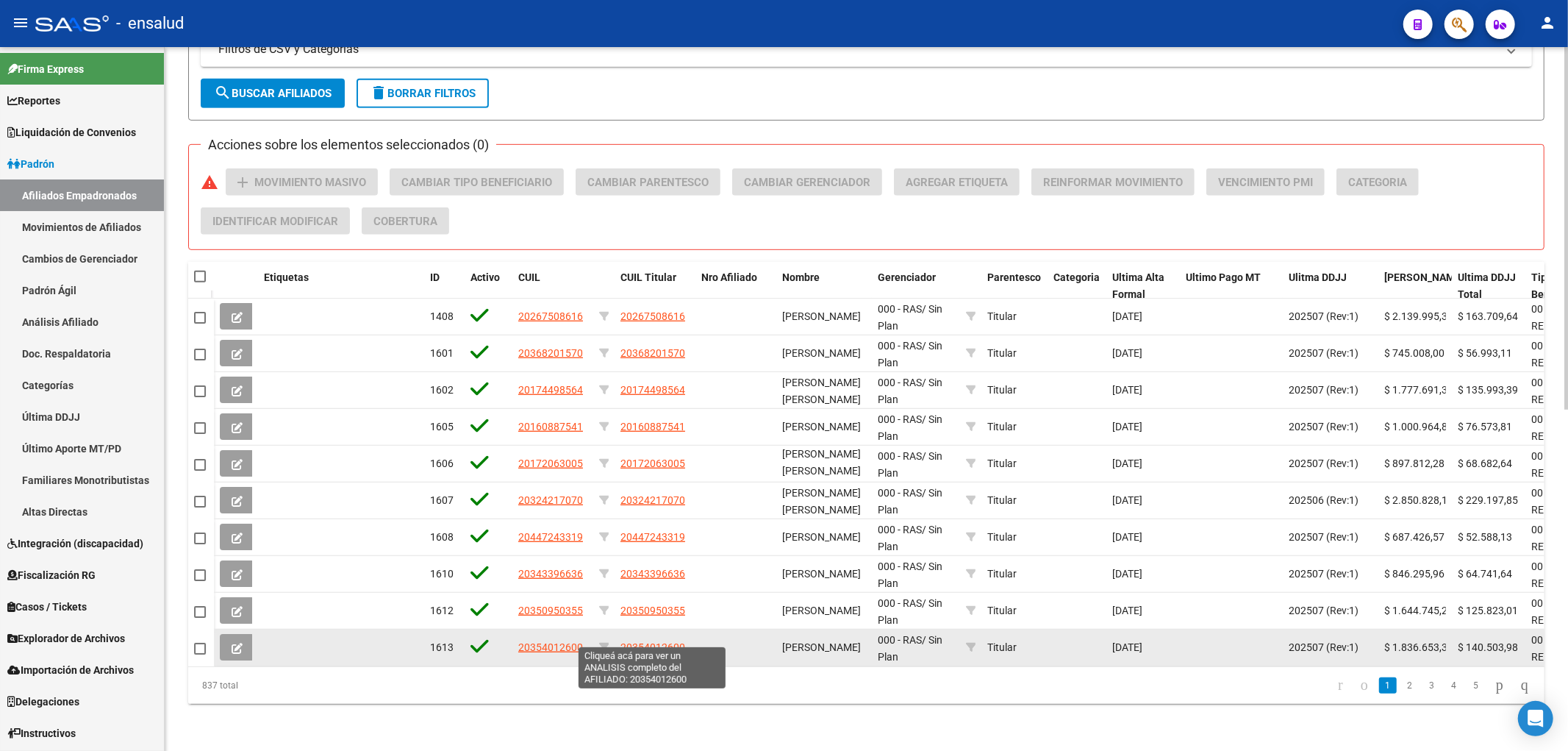
click at [649, 641] on span "20354012600" at bounding box center [652, 647] width 65 height 11
type textarea "20354012600"
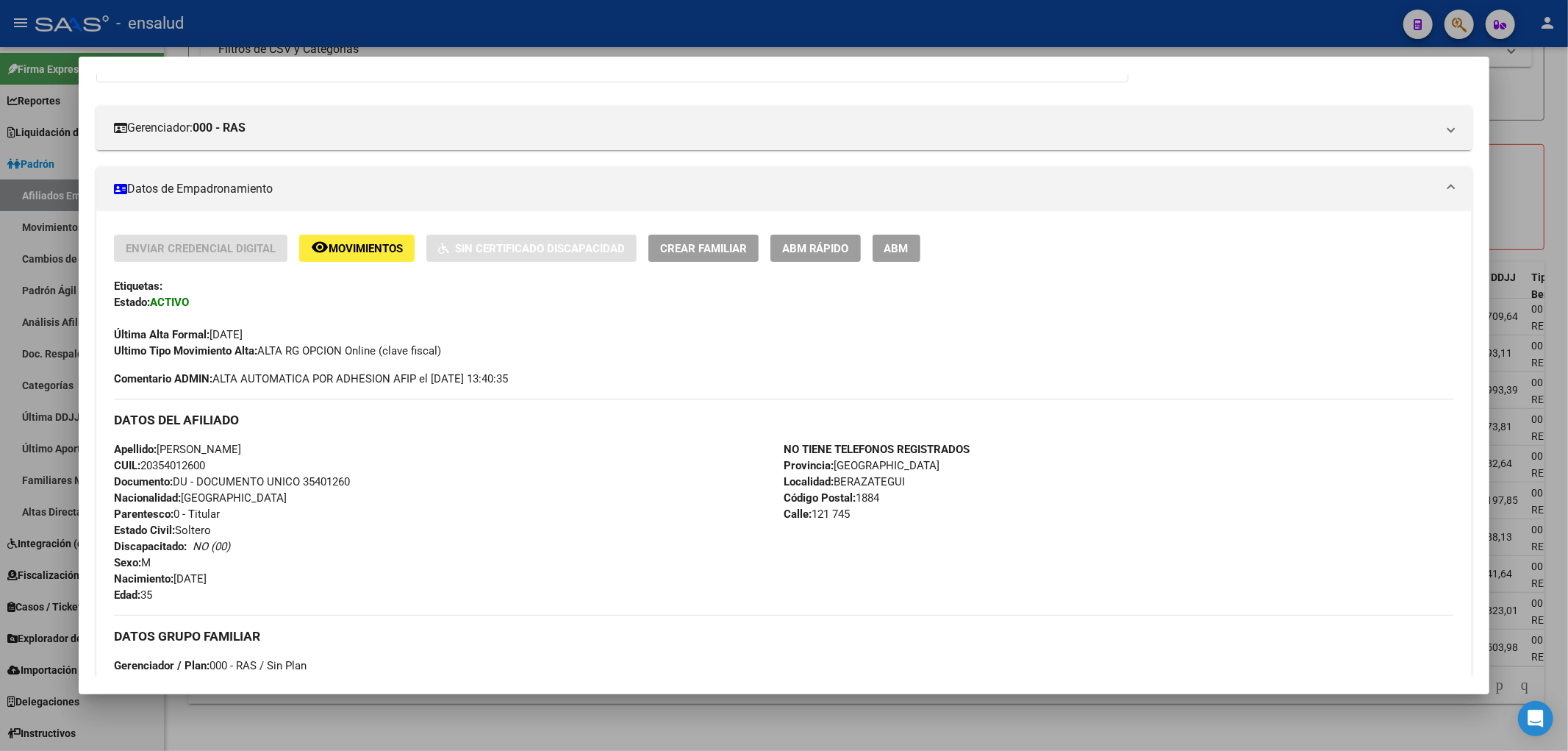
scroll to position [490, 0]
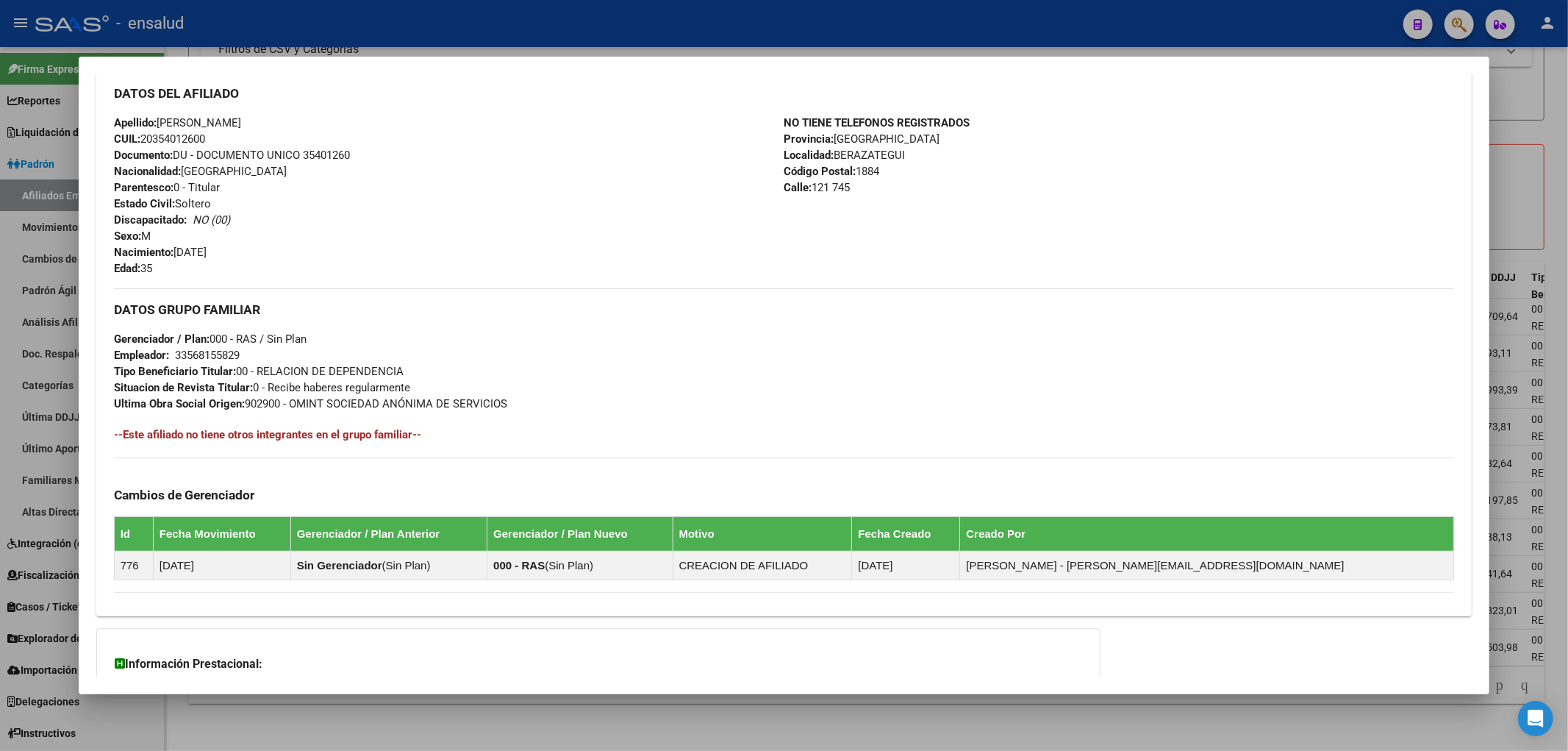
click at [312, 238] on div "Apellido: [PERSON_NAME] CUIL: 20354012600 Documento: DU - DOCUMENTO UNICO 35401…" at bounding box center [449, 196] width 670 height 162
drag, startPoint x: 312, startPoint y: 238, endPoint x: 363, endPoint y: 181, distance: 76.5
click at [363, 181] on div "Apellido: [PERSON_NAME] CUIL: 20354012600 Documento: DU - DOCUMENTO UNICO 35401…" at bounding box center [449, 196] width 670 height 162
click at [322, 149] on span "Documento: DU - DOCUMENTO UNICO 35401260" at bounding box center [232, 154] width 236 height 13
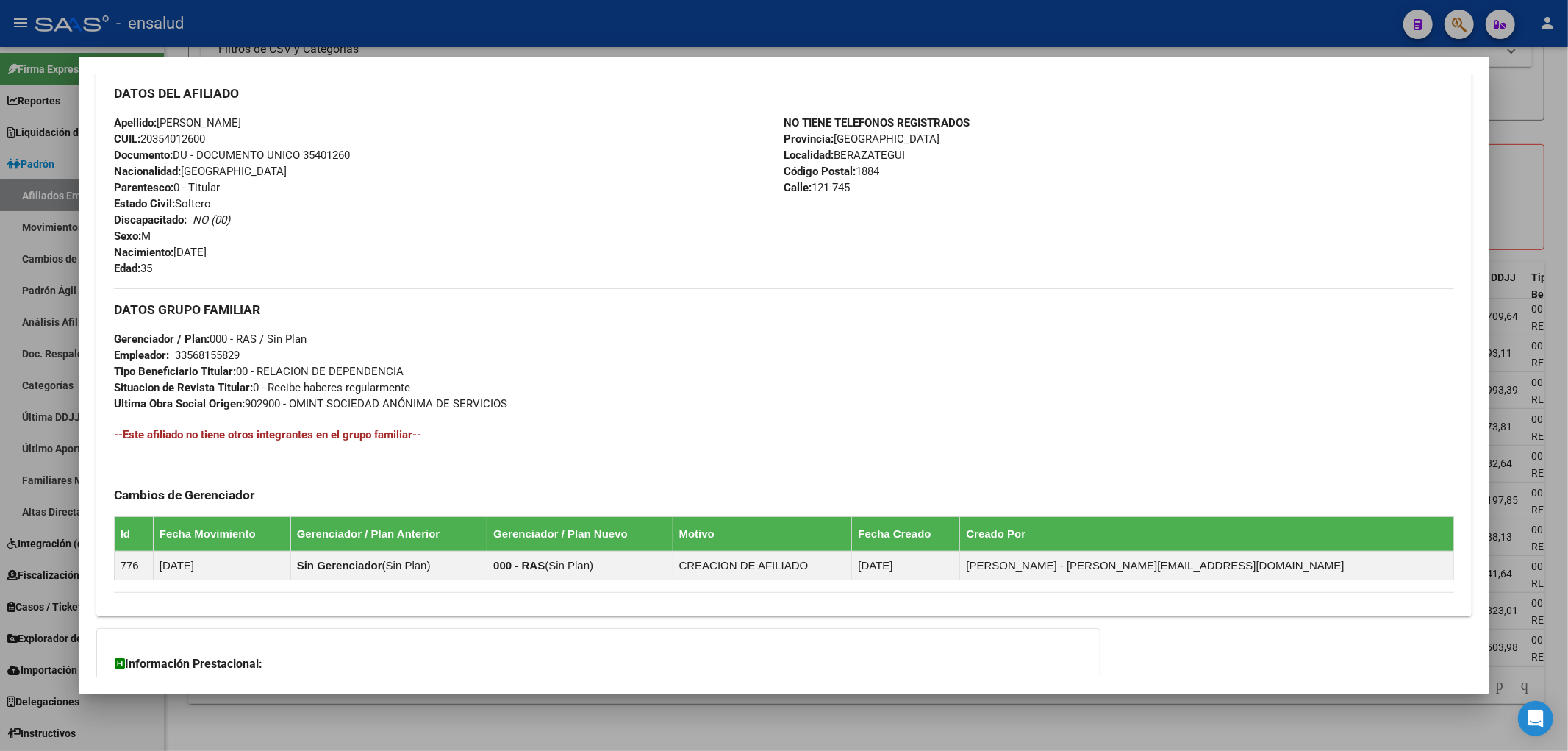
click at [322, 149] on span "Documento: DU - DOCUMENTO UNICO 35401260" at bounding box center [232, 154] width 236 height 13
copy span "35401260"
click at [148, 32] on div at bounding box center [784, 375] width 1568 height 751
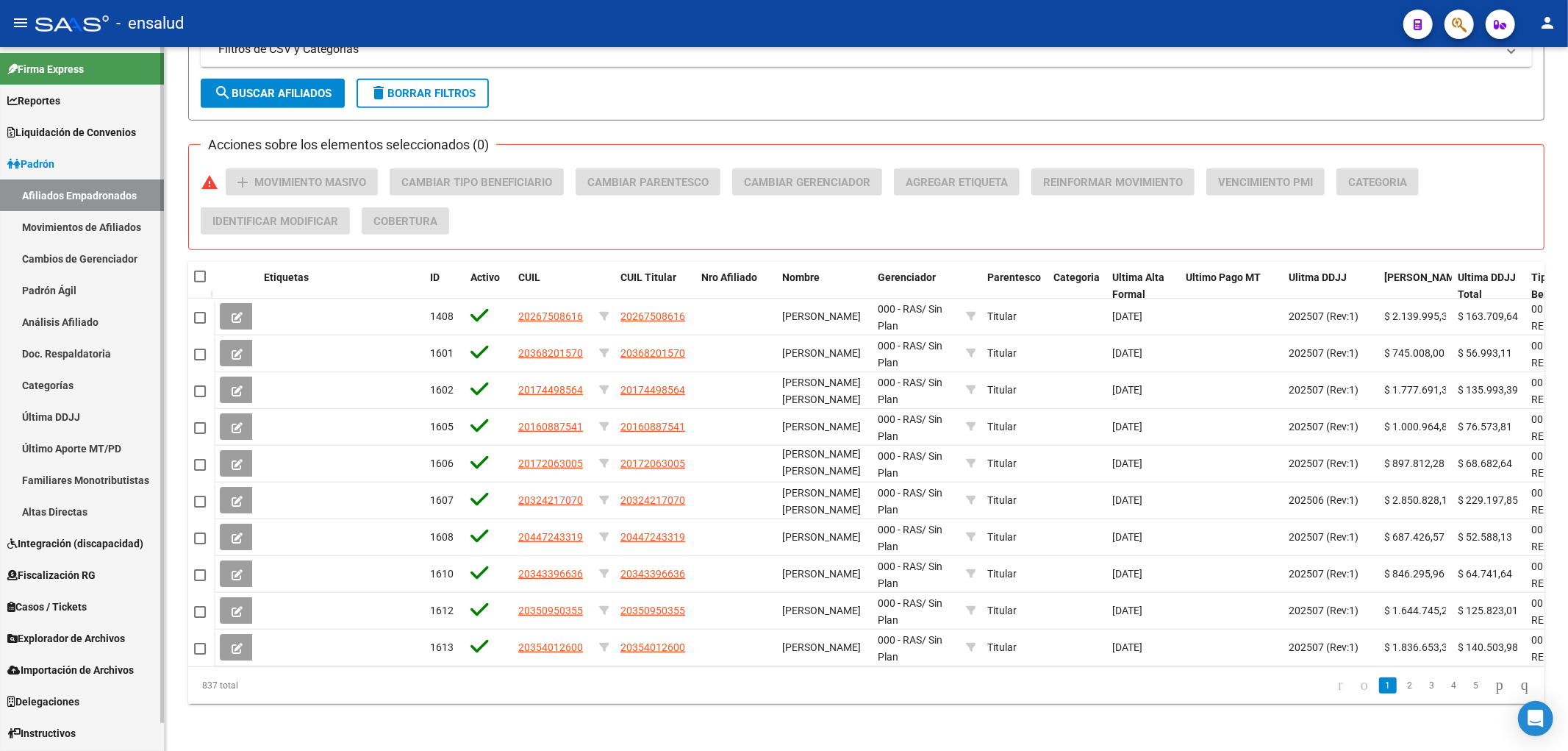
click at [105, 665] on span "Importación de Archivos" at bounding box center [71, 670] width 126 height 16
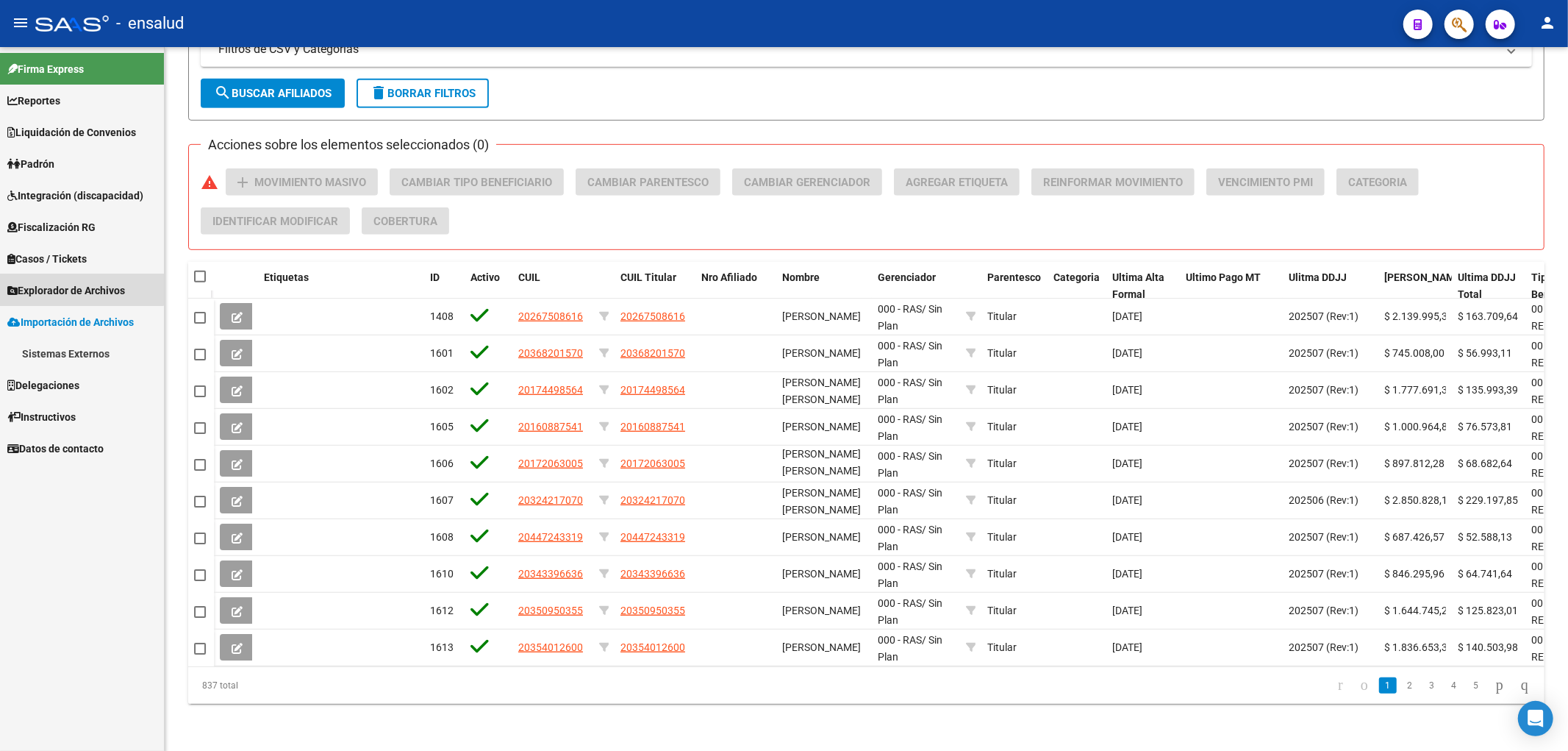
click at [76, 285] on span "Explorador de Archivos" at bounding box center [66, 290] width 118 height 16
click at [47, 380] on link "SSS" at bounding box center [82, 385] width 164 height 32
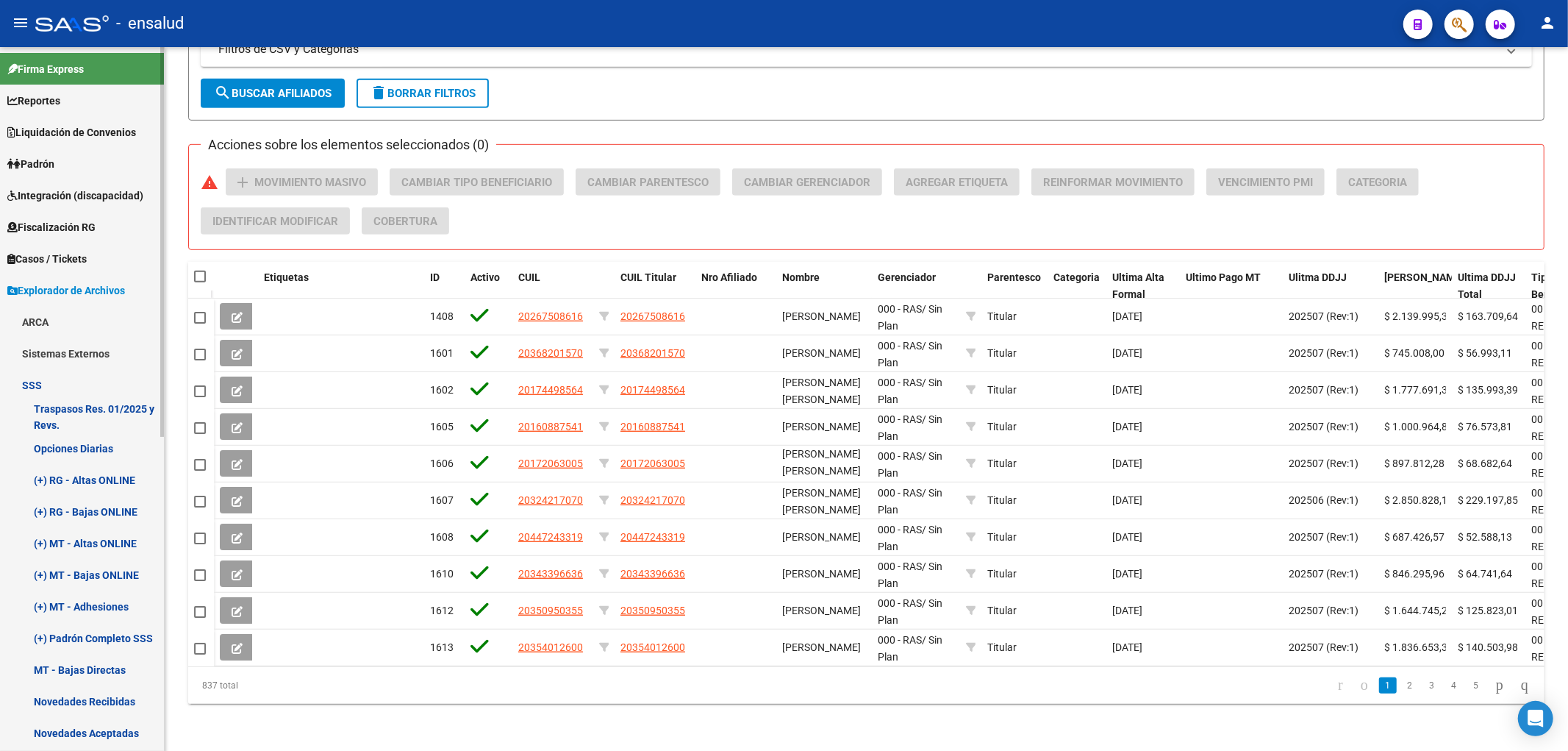
click at [85, 450] on link "Opciones Diarias" at bounding box center [82, 448] width 164 height 32
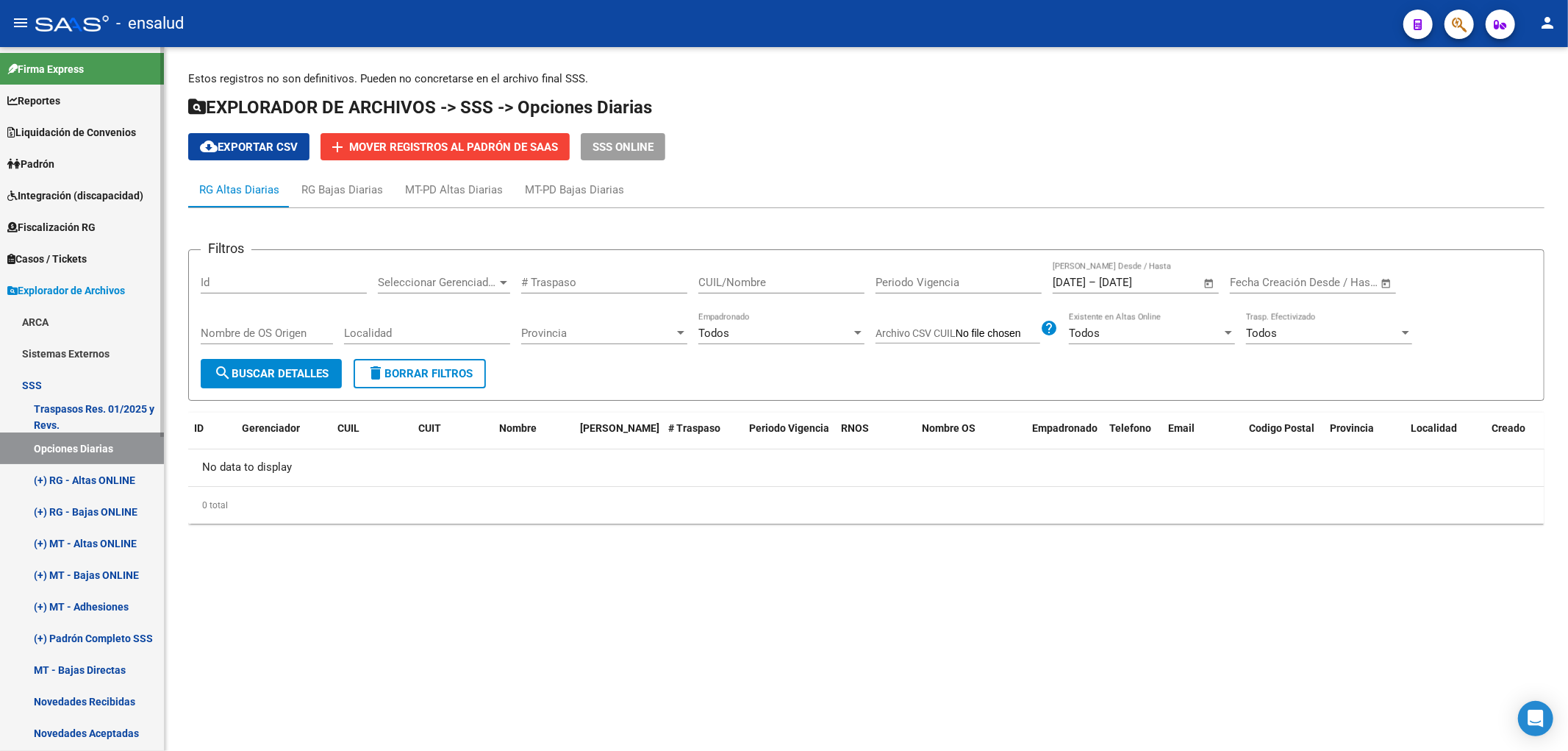
click at [94, 450] on link "Opciones Diarias" at bounding box center [82, 448] width 164 height 32
click at [335, 186] on div "RG Bajas Diarias" at bounding box center [341, 189] width 81 height 16
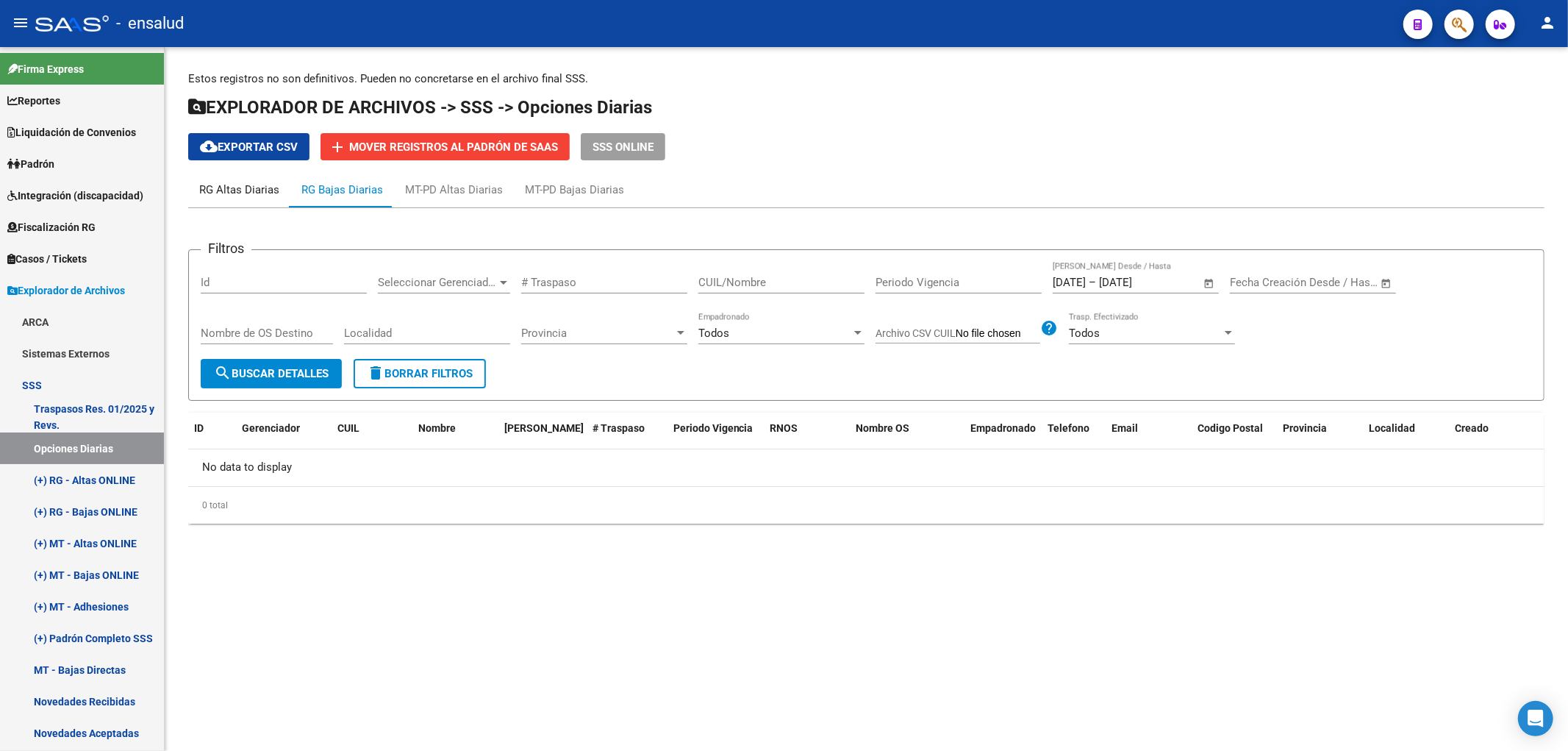
click at [255, 186] on div "RG Altas Diarias" at bounding box center [239, 189] width 80 height 16
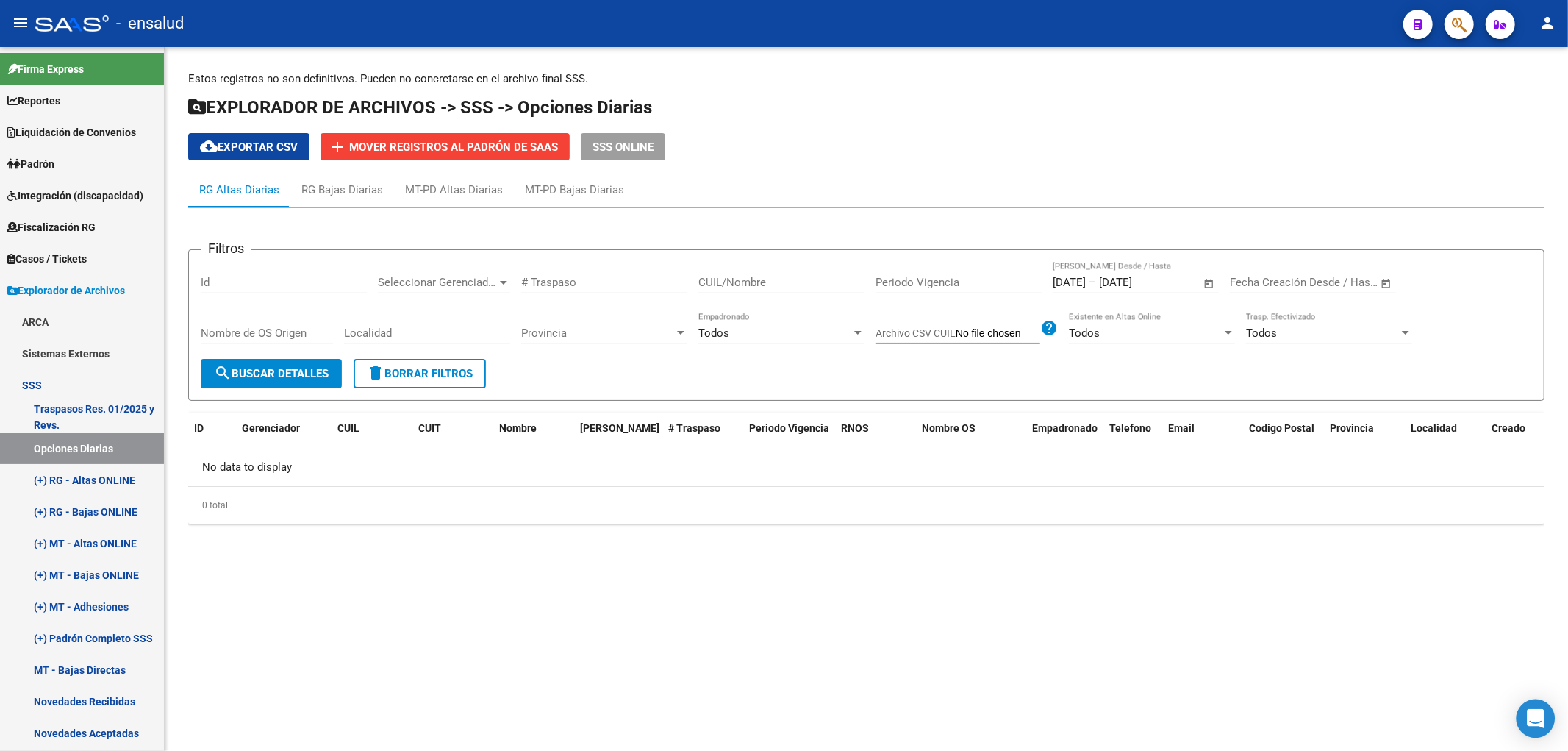
click at [1529, 722] on icon "Open Intercom Messenger" at bounding box center [1535, 718] width 17 height 19
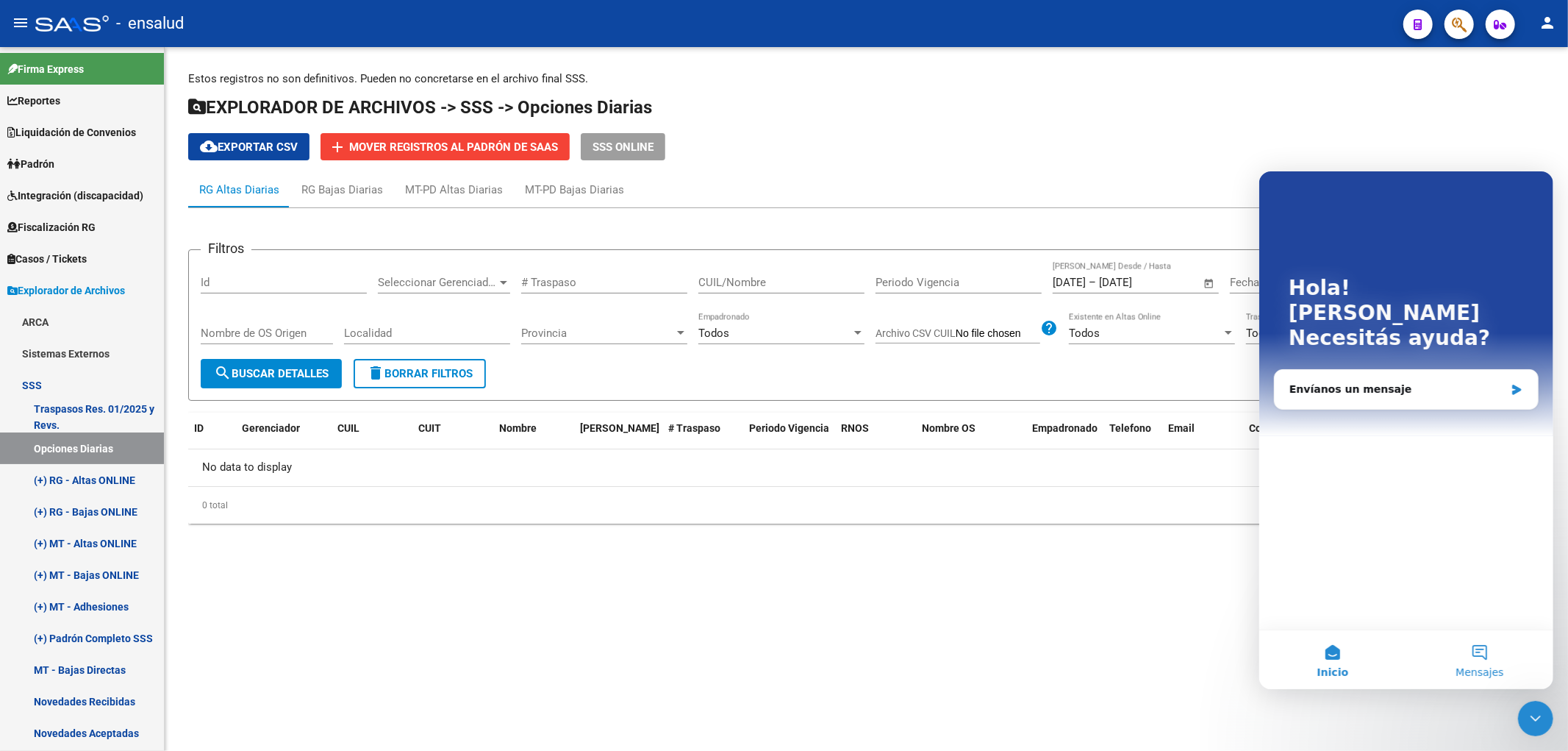
click at [1483, 663] on button "Mensajes" at bounding box center [1478, 658] width 147 height 59
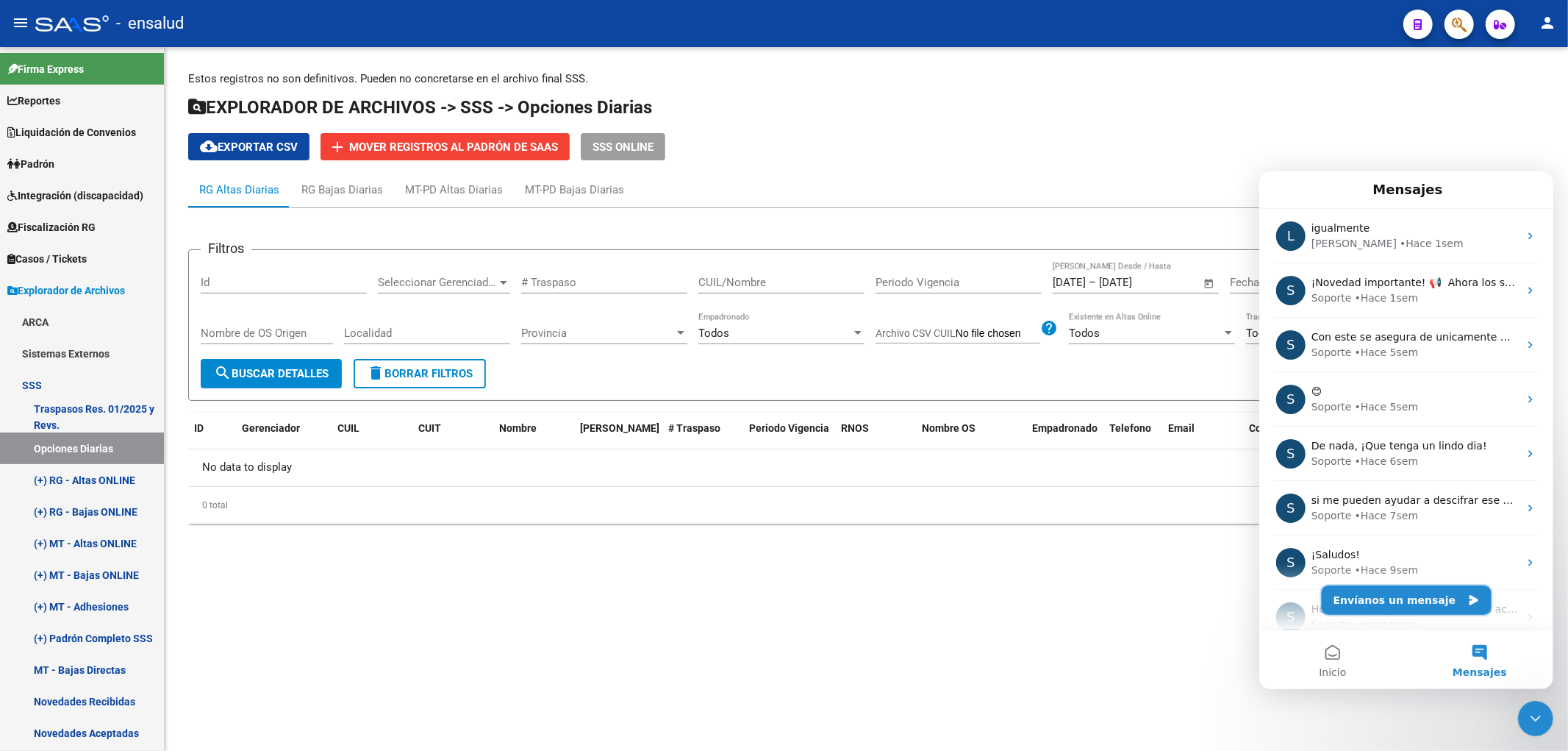
click at [1408, 603] on button "Envíanos un mensaje" at bounding box center [1405, 599] width 170 height 30
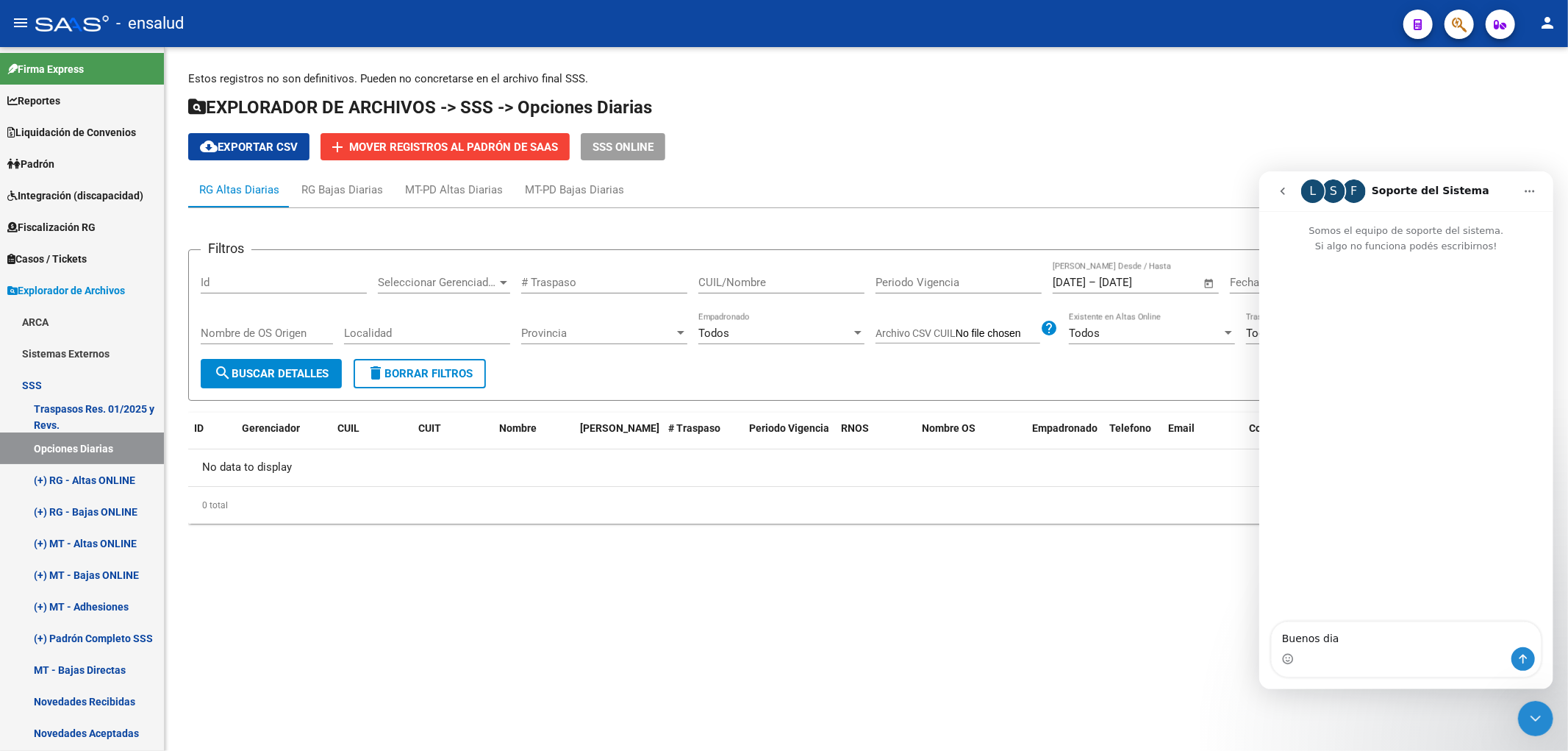
type textarea "Buenos dias"
type textarea "queria sa"
type textarea "quería saber si las opciones diarias del explorador de archivos estan siendo ac…"
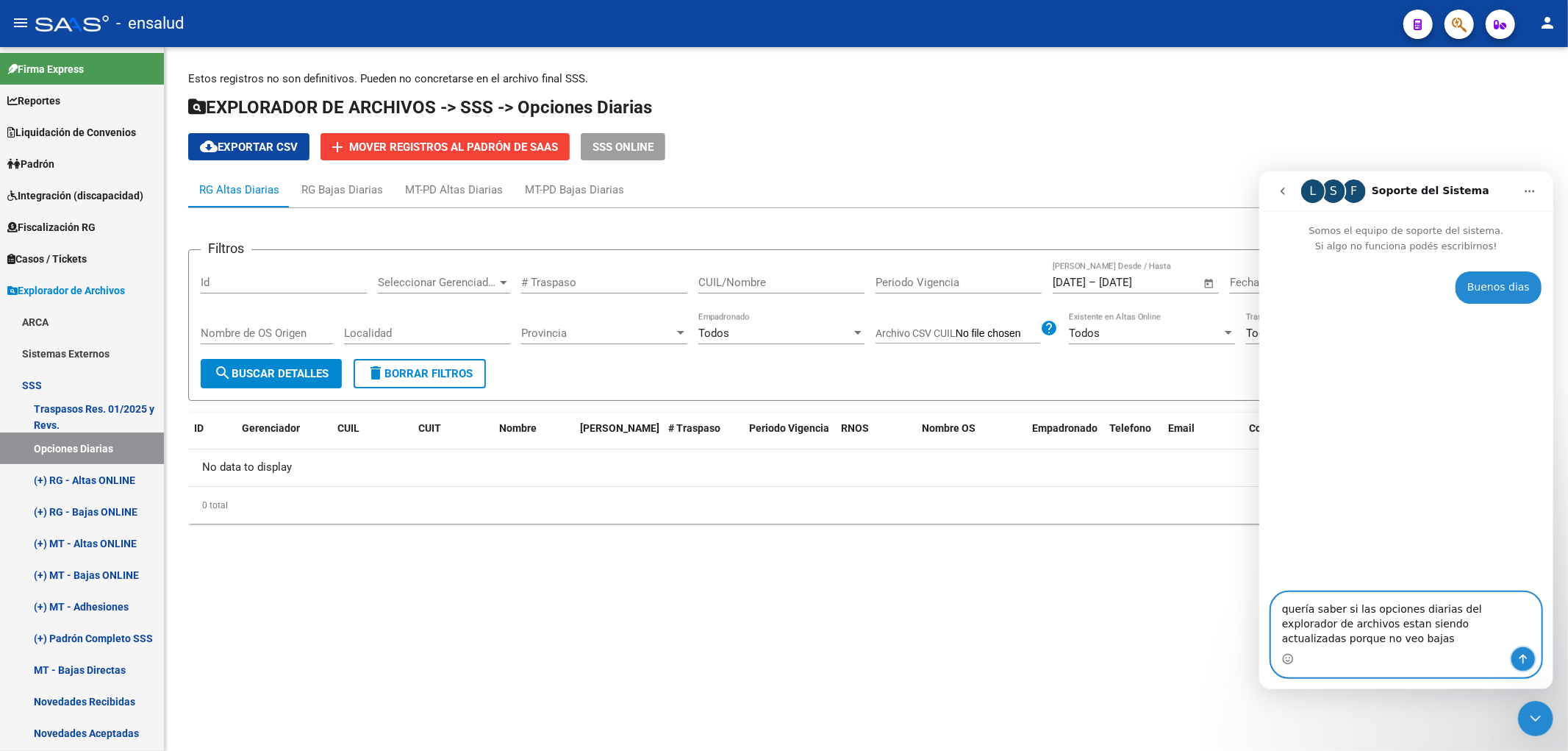
click at [1516, 661] on icon "Enviar un mensaje…" at bounding box center [1522, 657] width 11 height 11
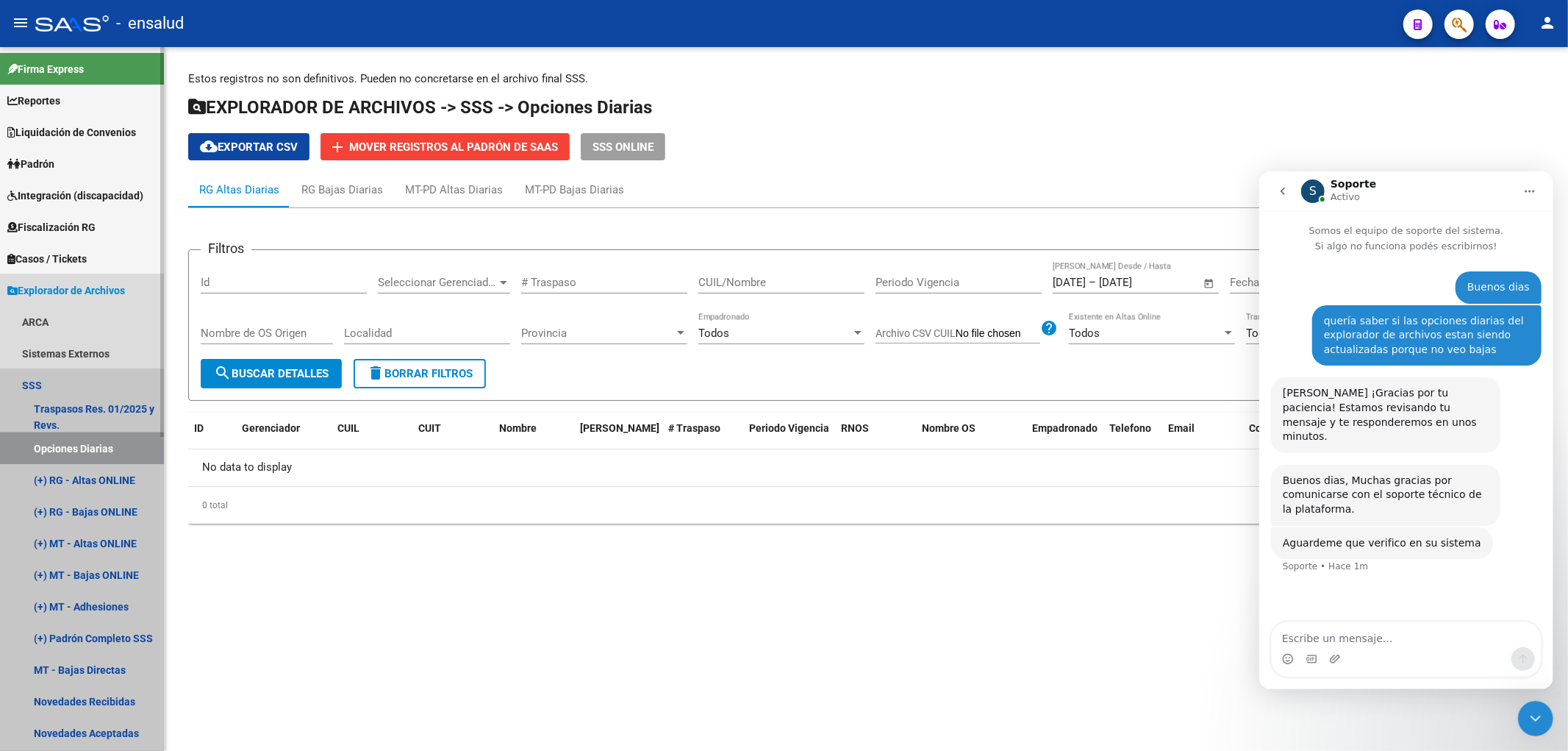
click at [64, 446] on link "Opciones Diarias" at bounding box center [82, 448] width 164 height 32
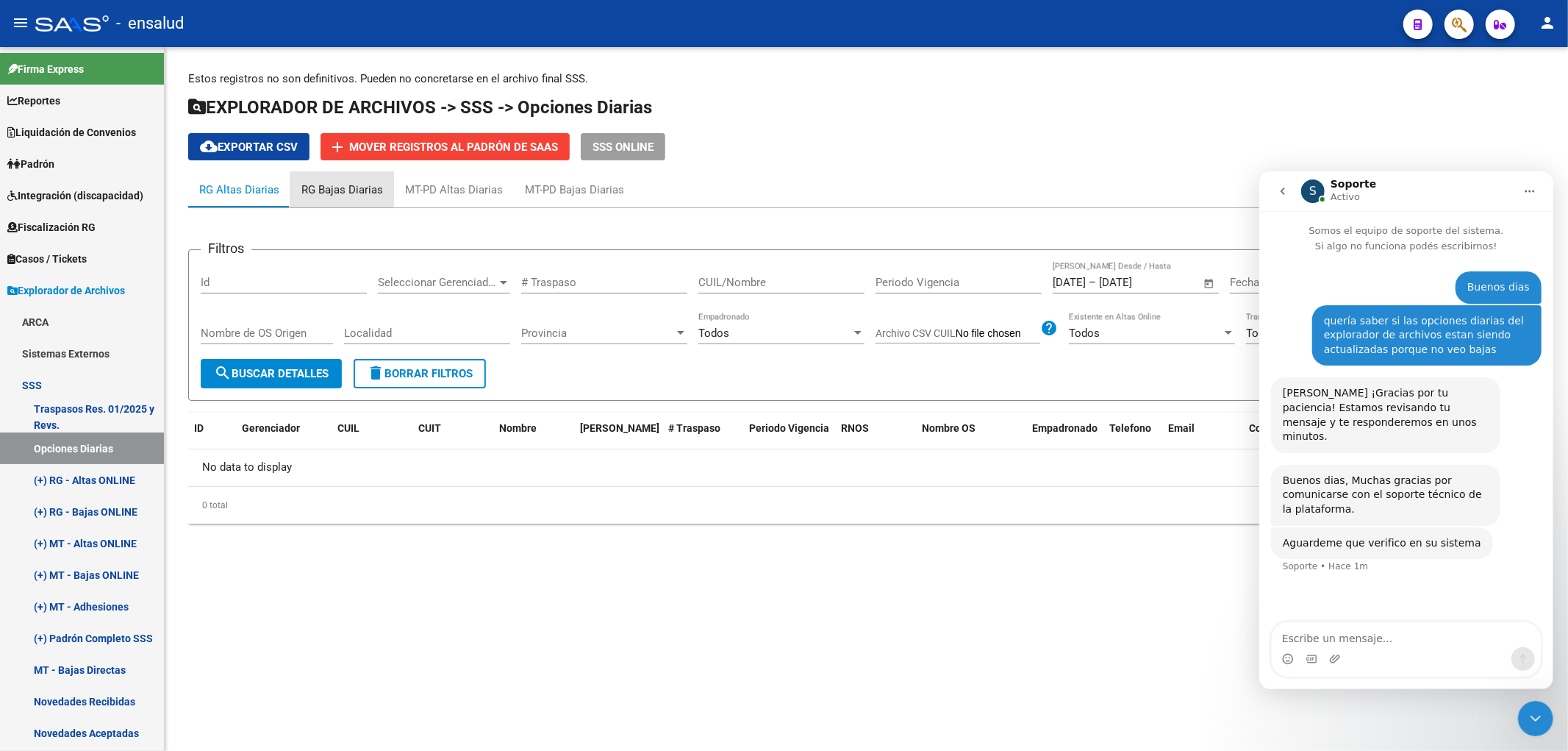
click at [303, 180] on div "RG Bajas Diarias" at bounding box center [342, 189] width 103 height 35
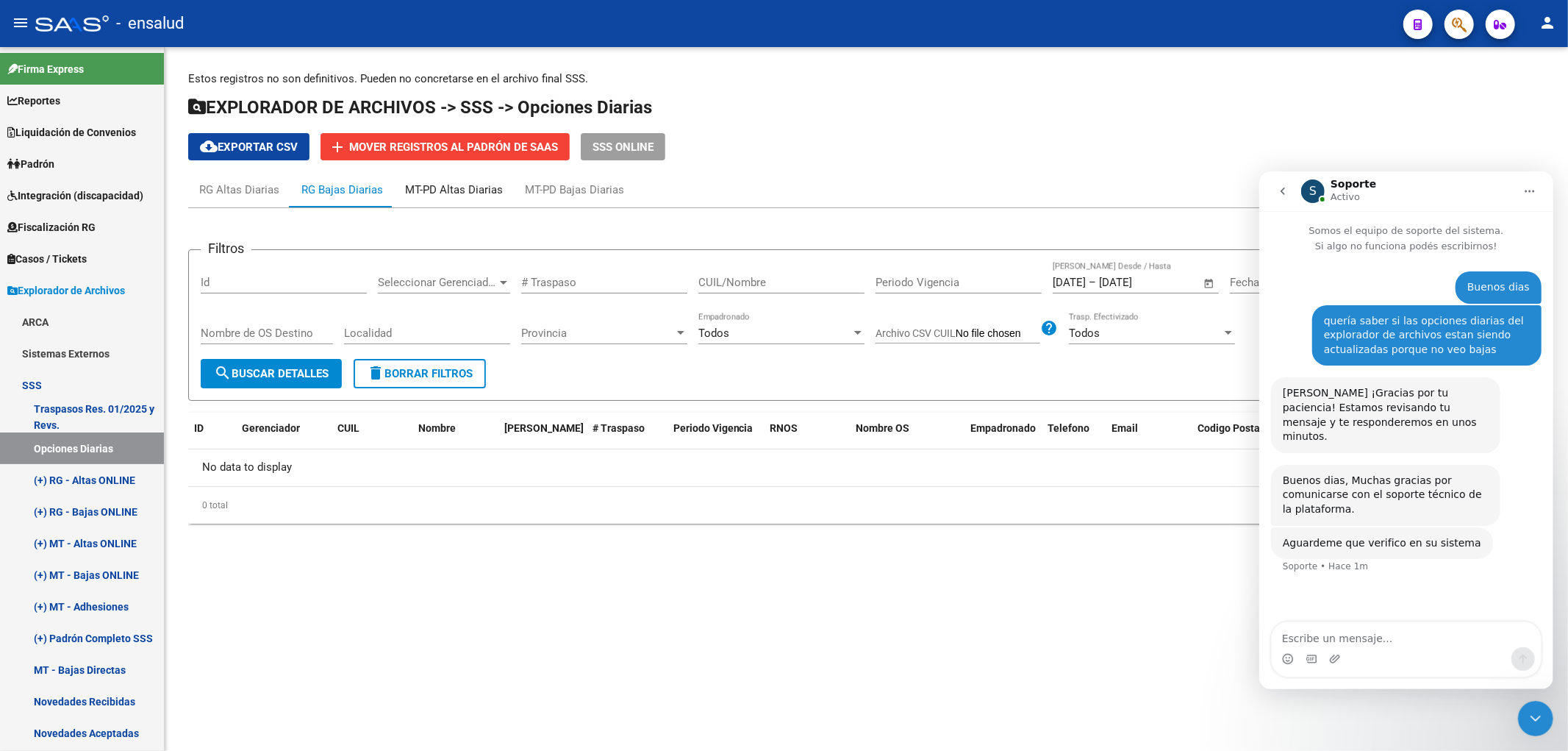
click at [457, 184] on div "MT-PD Altas Diarias" at bounding box center [454, 189] width 98 height 16
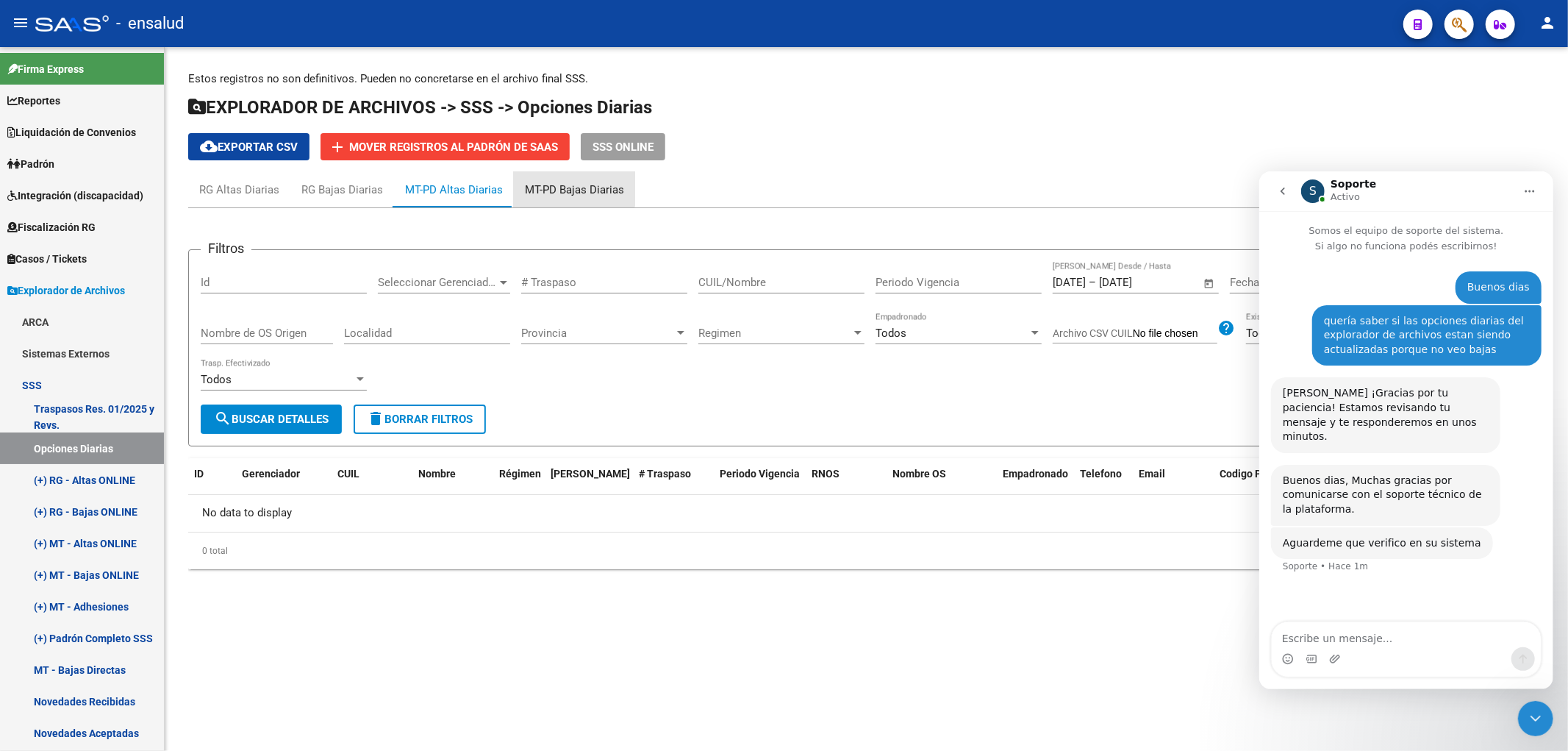
click at [560, 186] on div "MT-PD Bajas Diarias" at bounding box center [574, 189] width 99 height 16
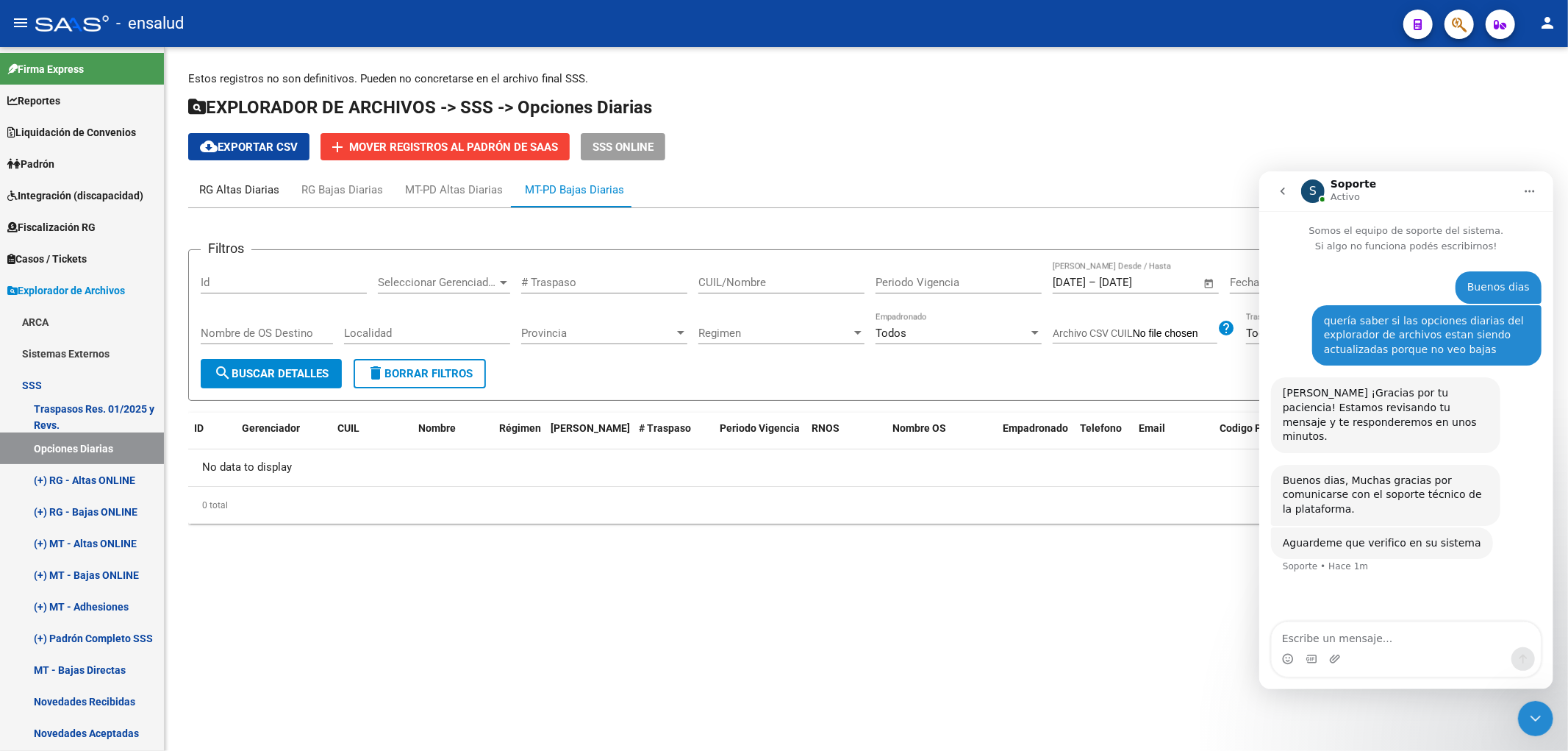
click at [271, 191] on div "RG Altas Diarias" at bounding box center [239, 189] width 80 height 16
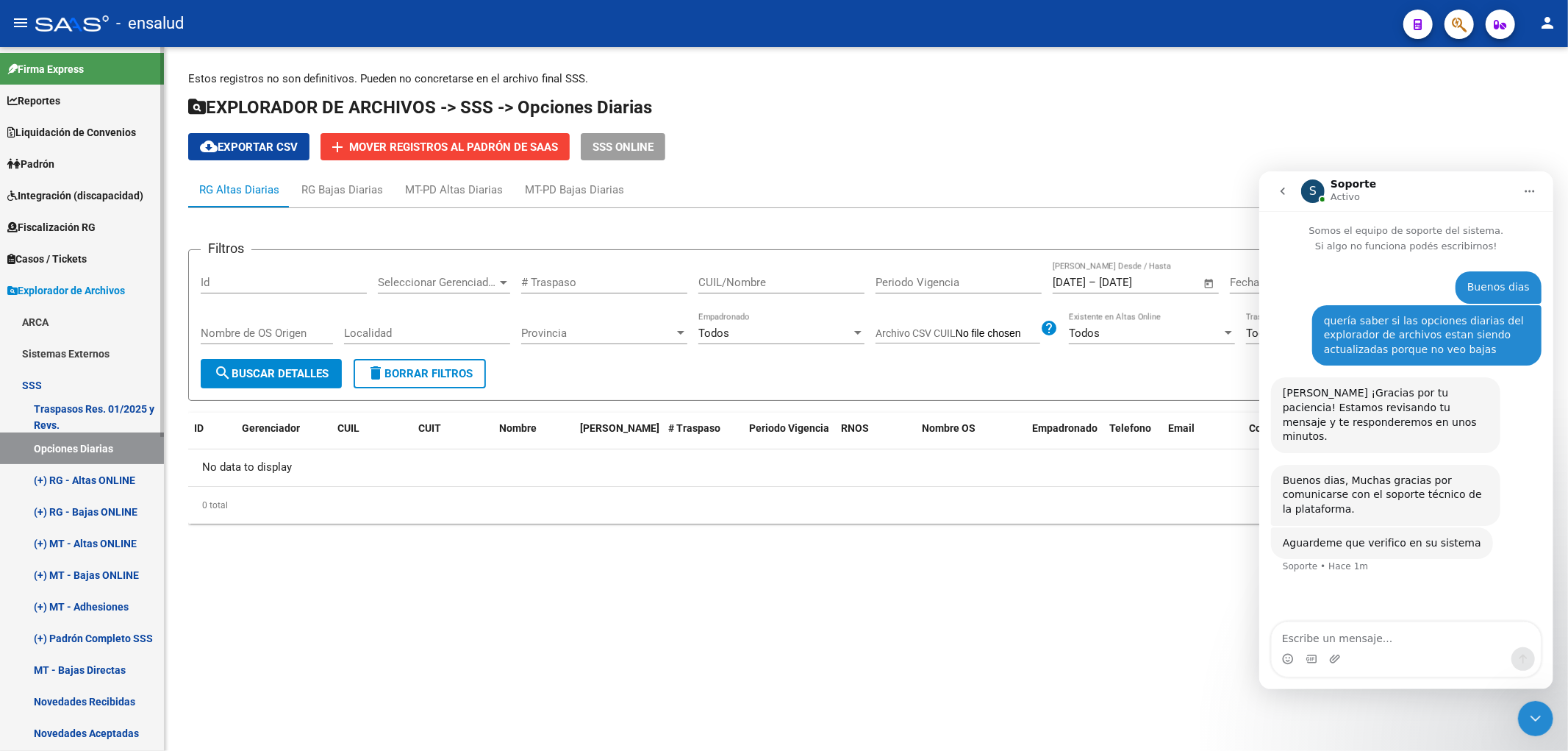
click at [90, 479] on link "(+) RG - Altas ONLINE" at bounding box center [82, 480] width 164 height 32
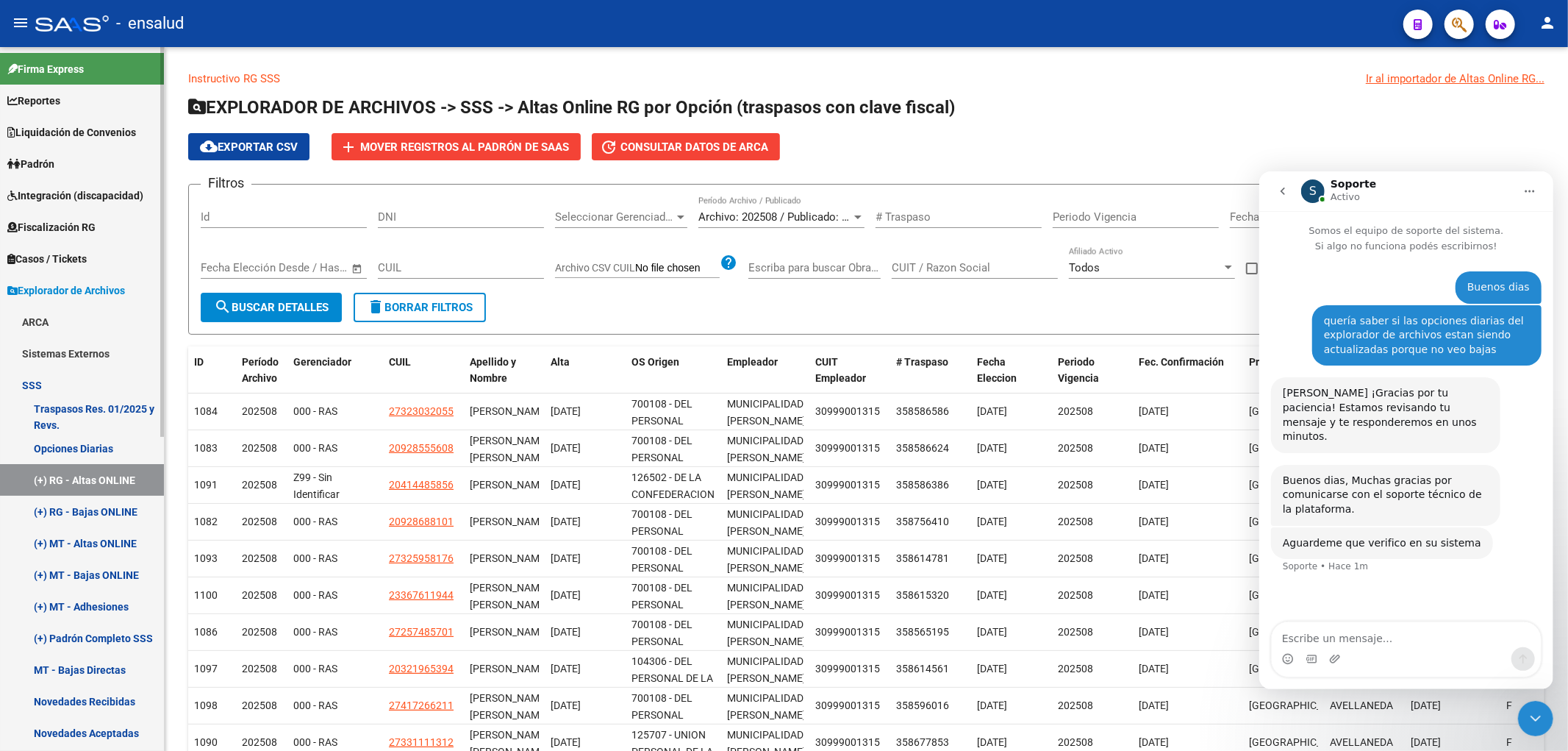
click at [97, 446] on link "Opciones Diarias" at bounding box center [82, 448] width 164 height 32
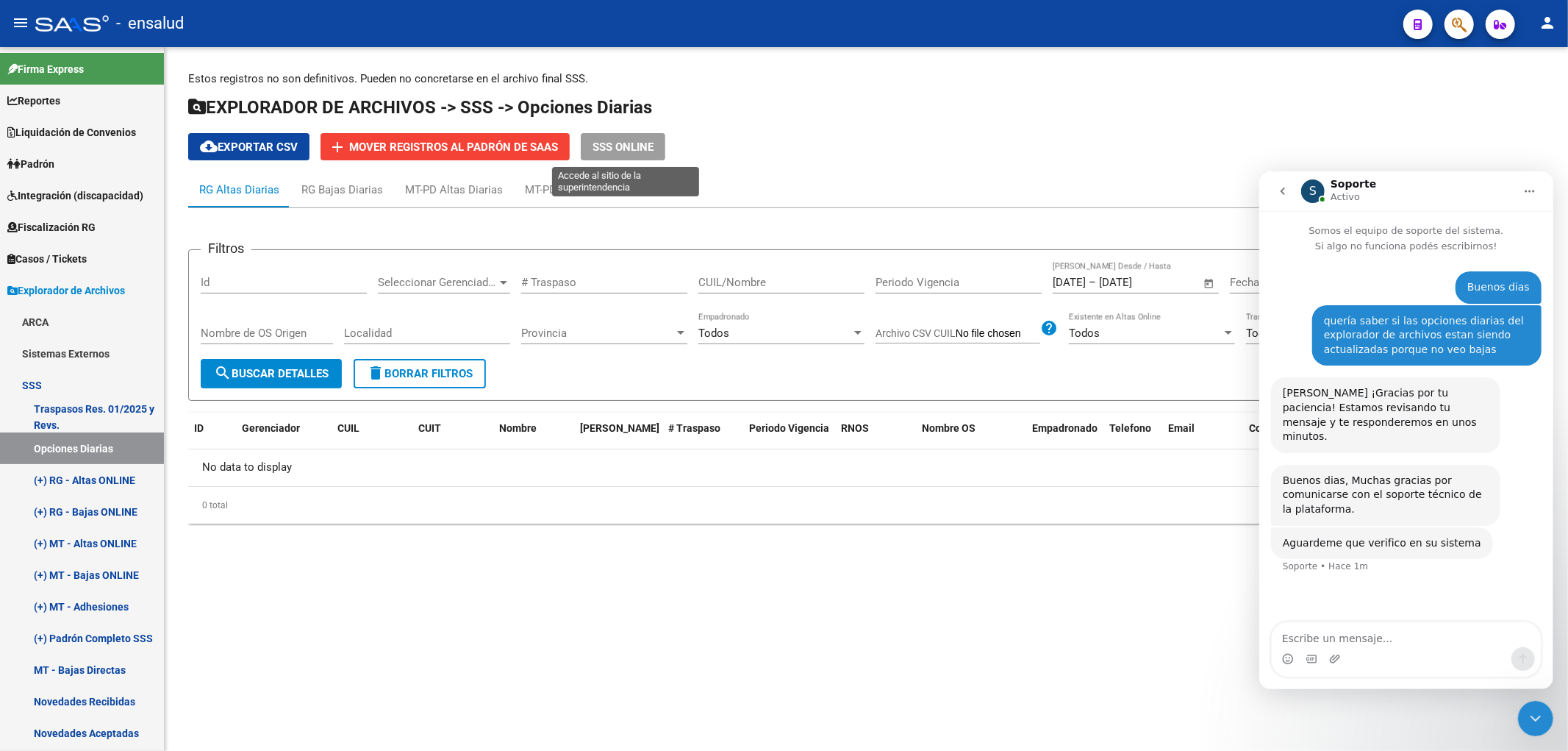
click at [642, 135] on button "SSS ONLINE" at bounding box center [623, 147] width 84 height 27
click at [1393, 648] on div "Intercom Messenger" at bounding box center [1405, 658] width 269 height 24
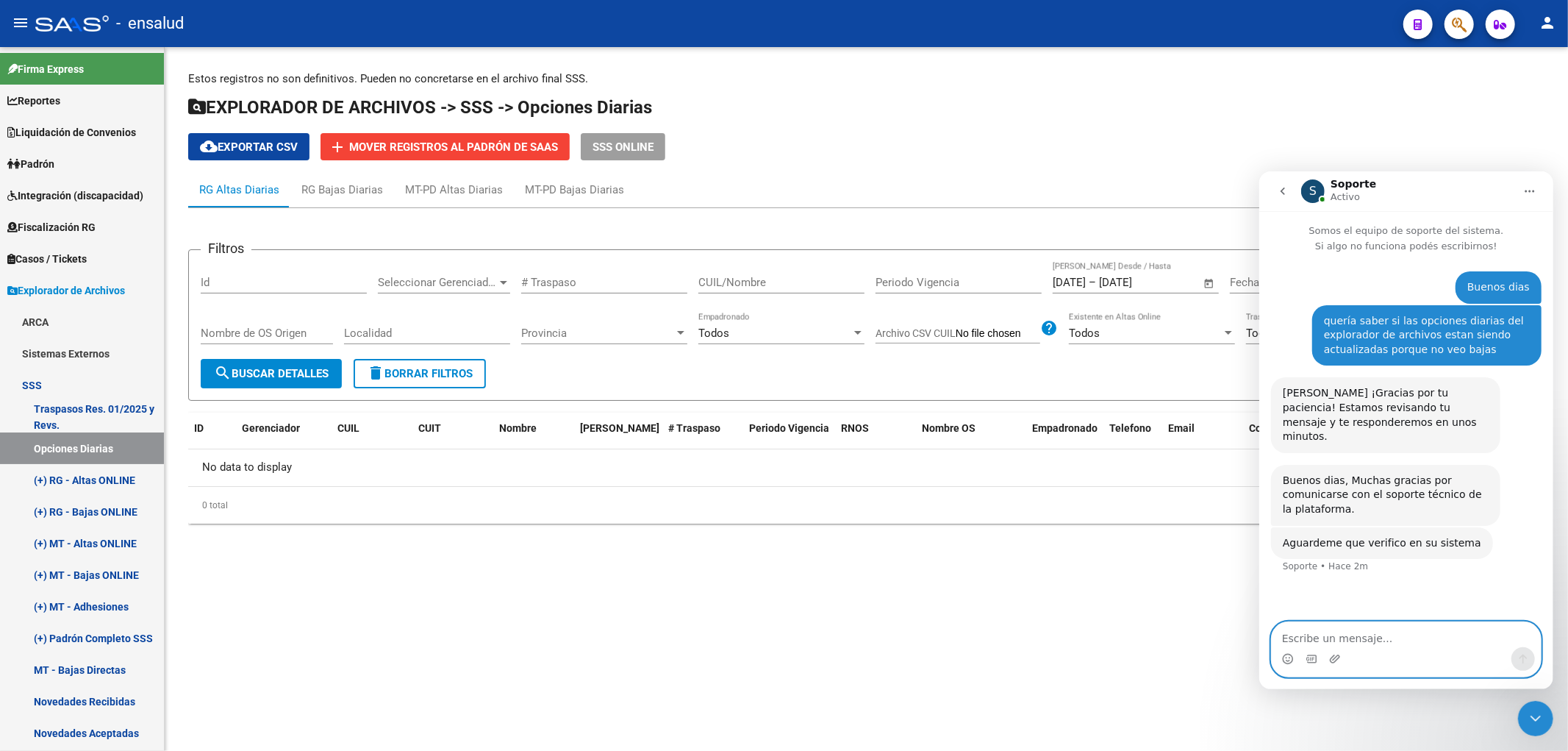
click at [1406, 641] on textarea "Escribe un mensaje..." at bounding box center [1405, 634] width 269 height 25
type textarea "Porq desde sss online veo pero en Saas no"
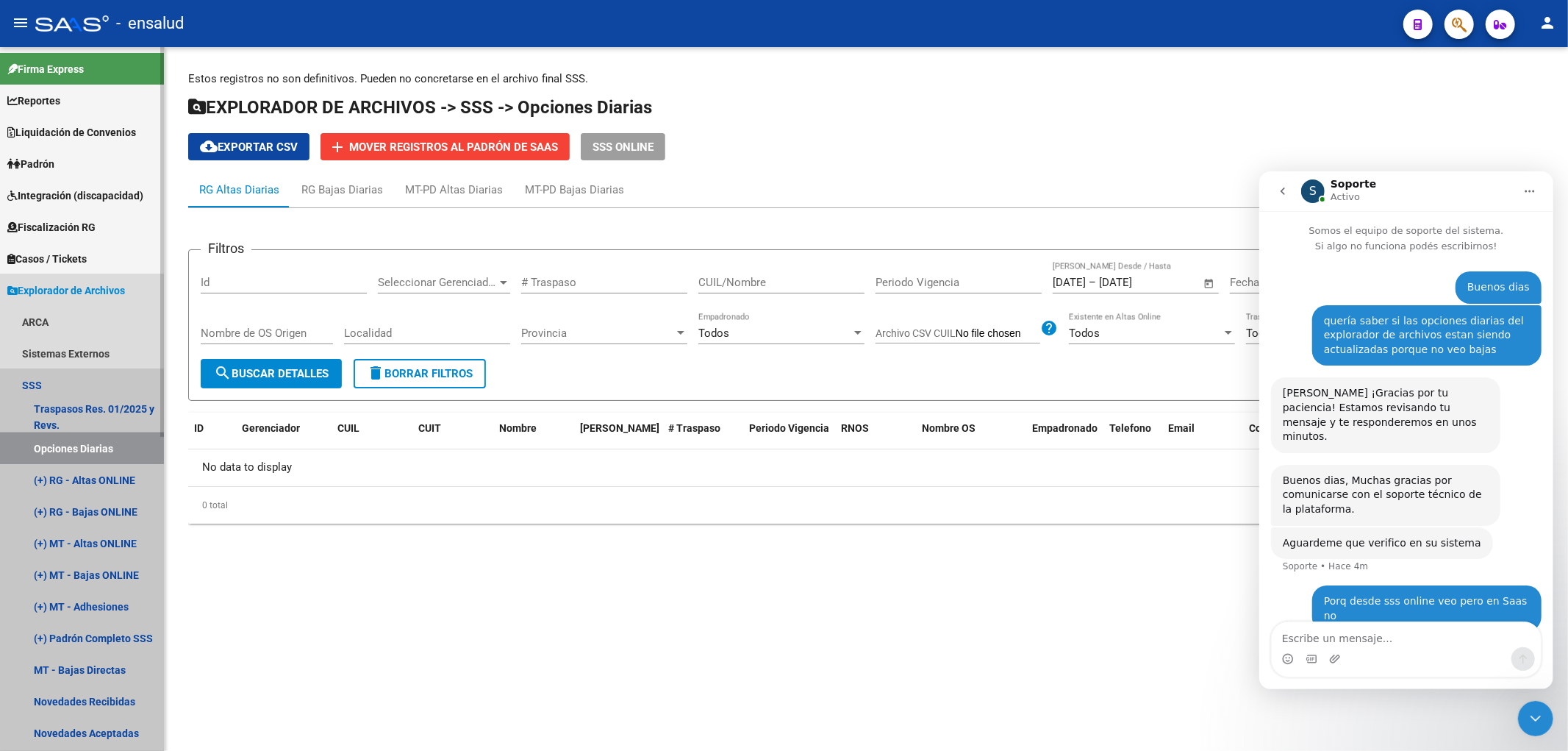
click at [90, 454] on link "Opciones Diarias" at bounding box center [82, 448] width 164 height 32
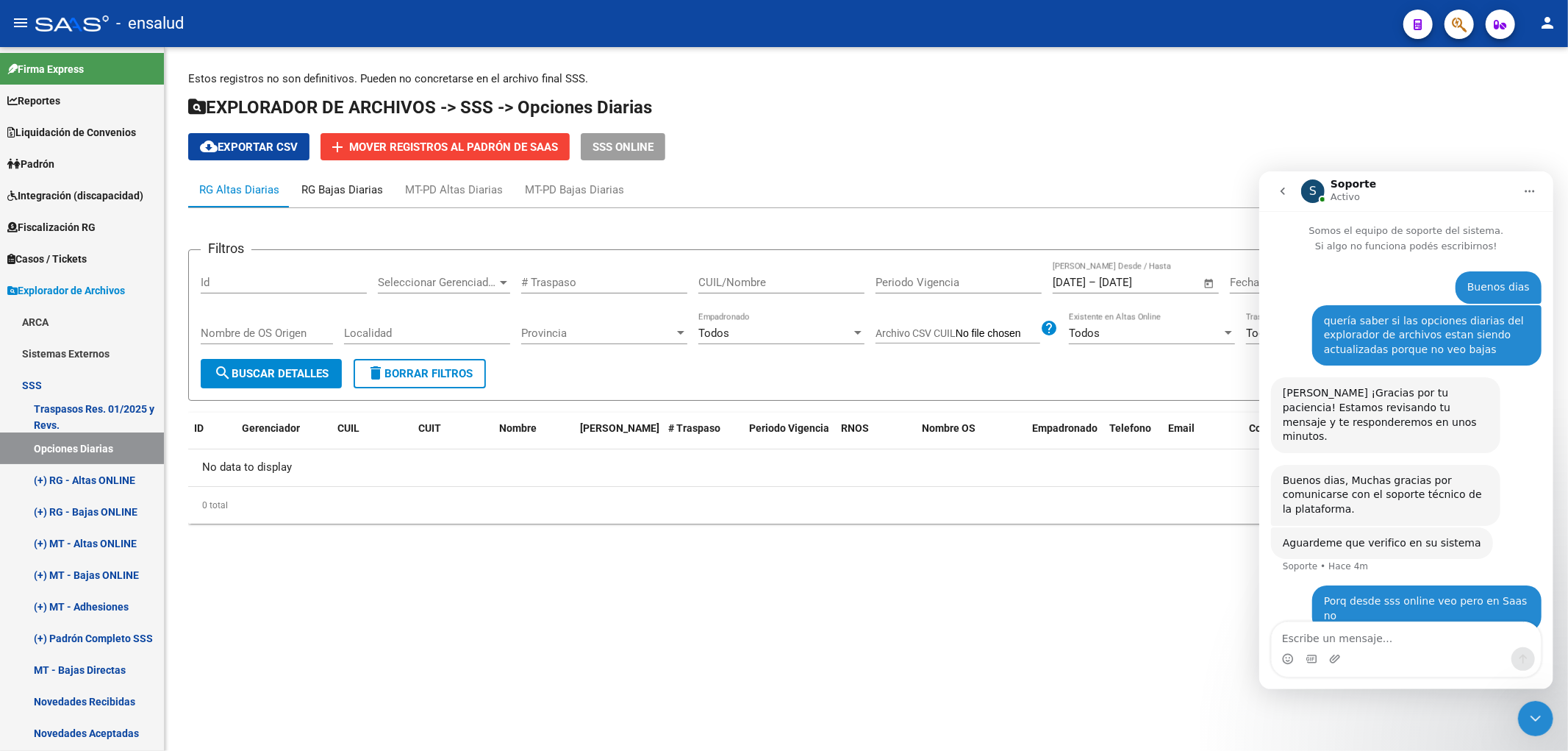
click at [351, 183] on div "RG Bajas Diarias" at bounding box center [341, 189] width 81 height 16
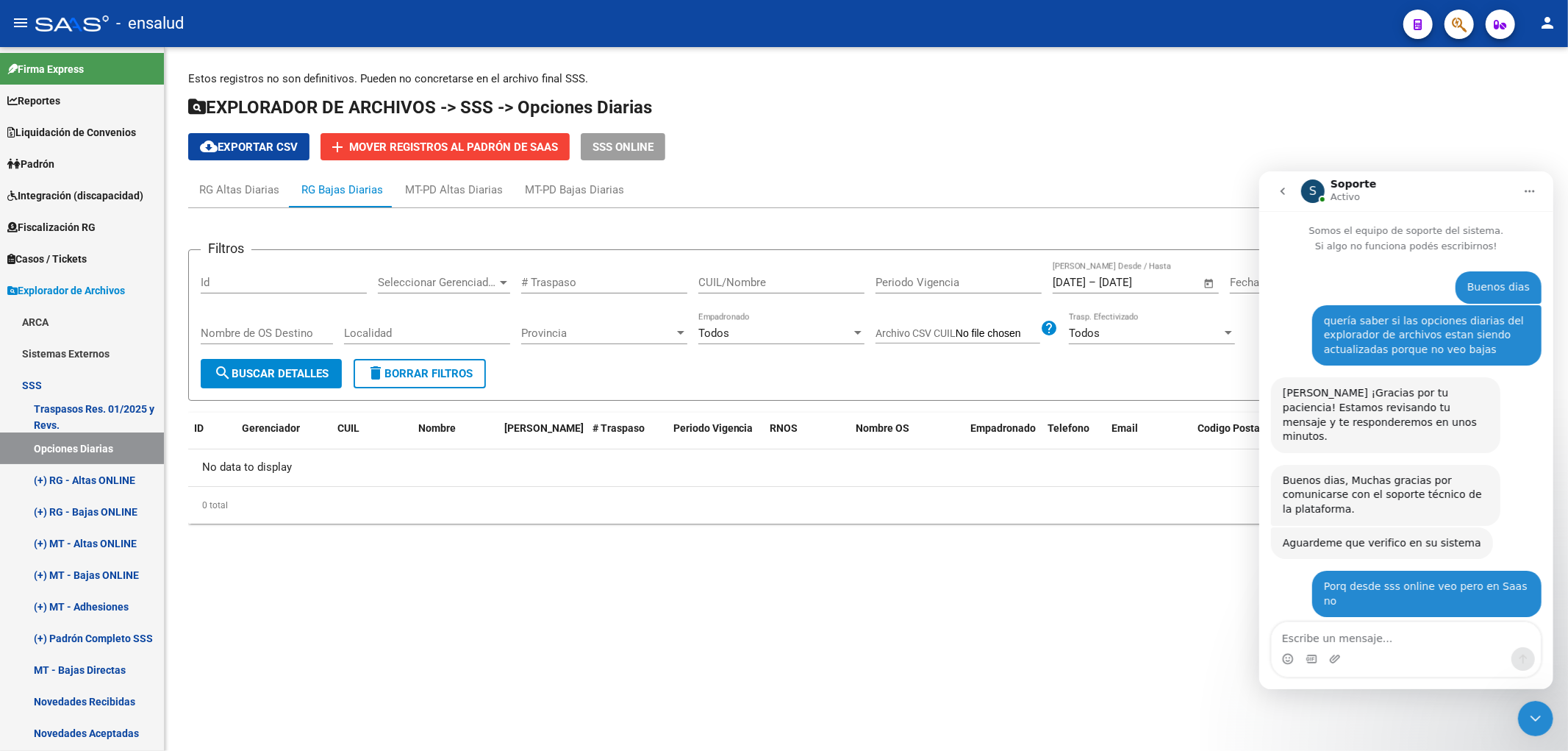
scroll to position [112, 0]
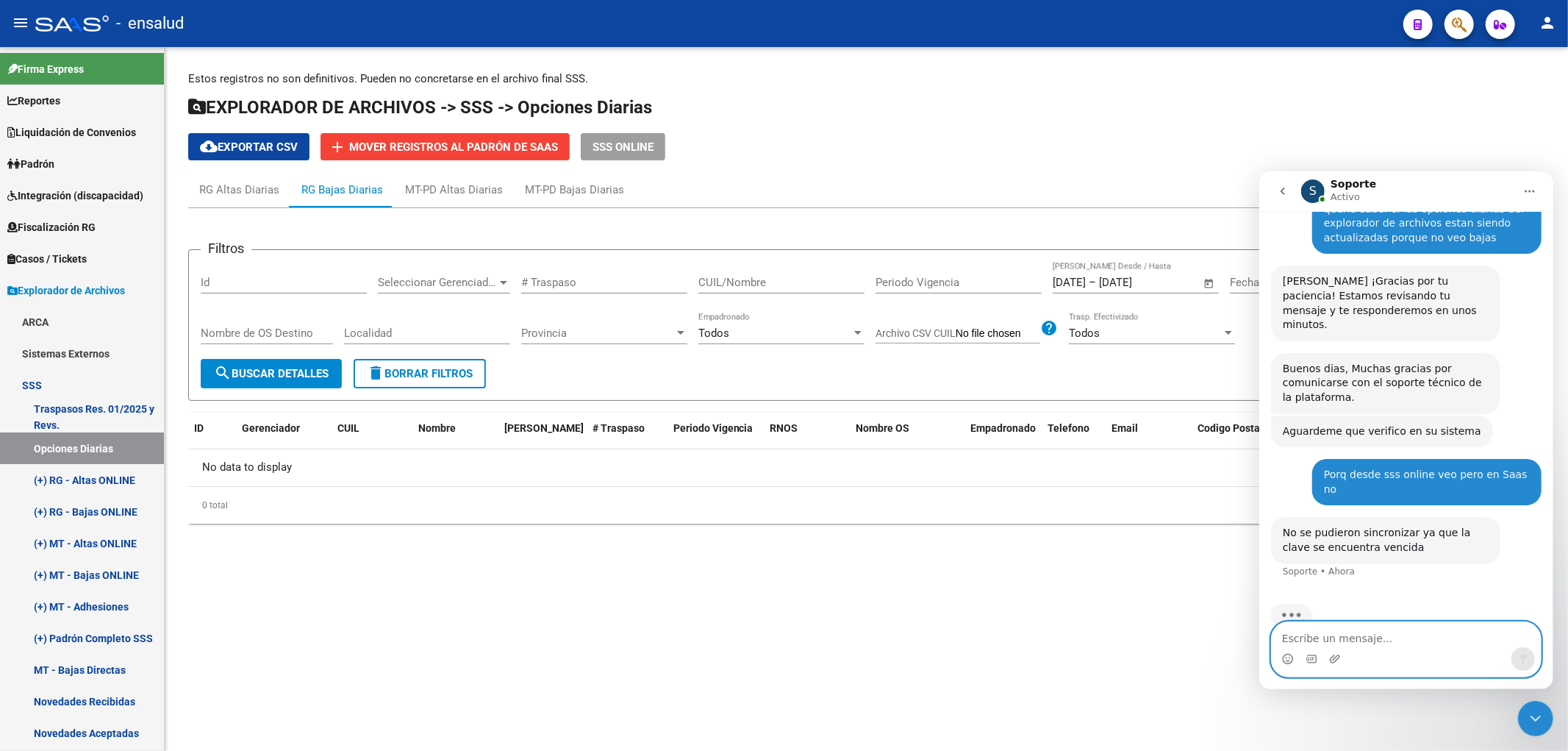
click at [1377, 639] on textarea "Escribe un mensaje..." at bounding box center [1405, 634] width 269 height 25
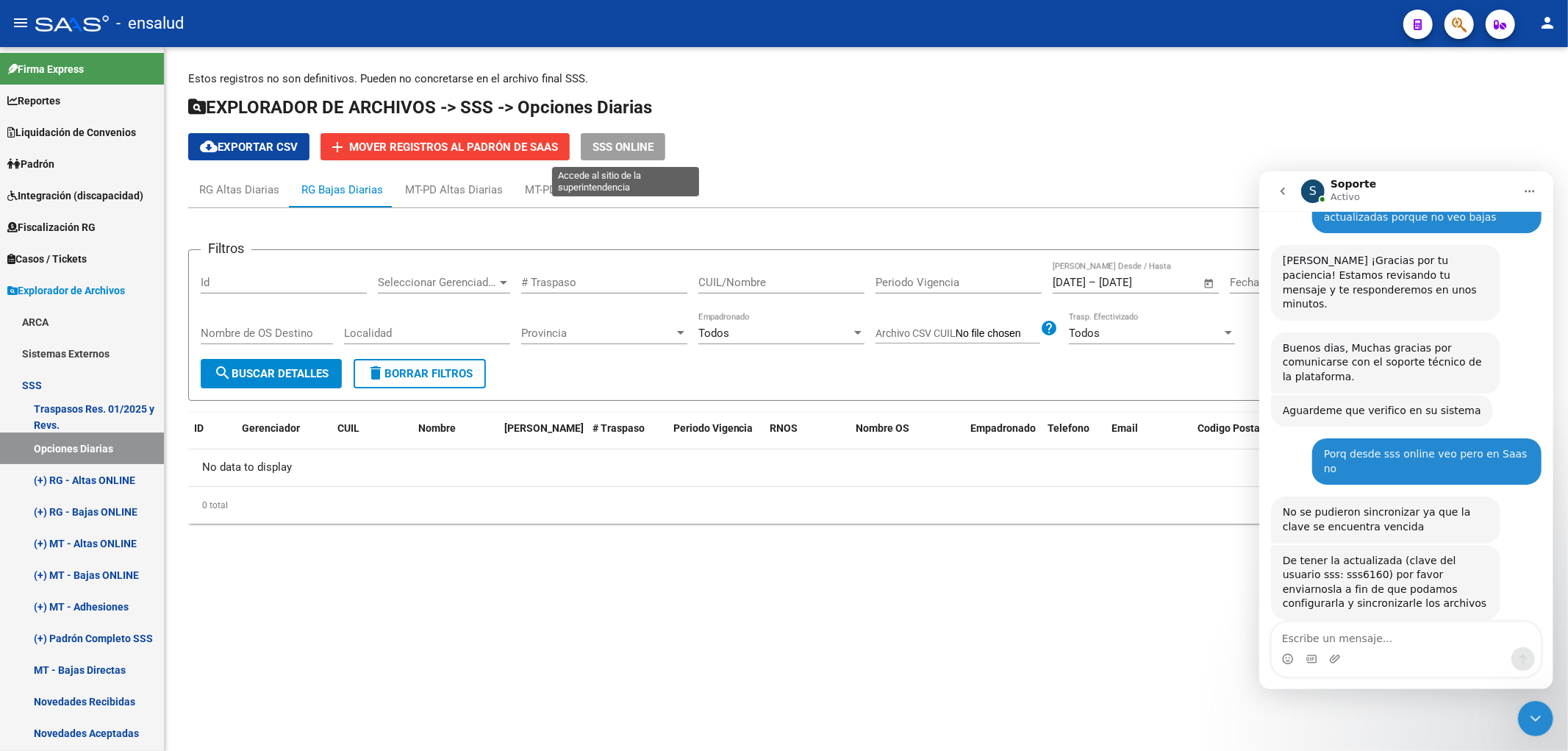
click at [611, 148] on span "SSS ONLINE" at bounding box center [623, 147] width 61 height 13
click at [622, 142] on span "SSS ONLINE" at bounding box center [623, 147] width 61 height 13
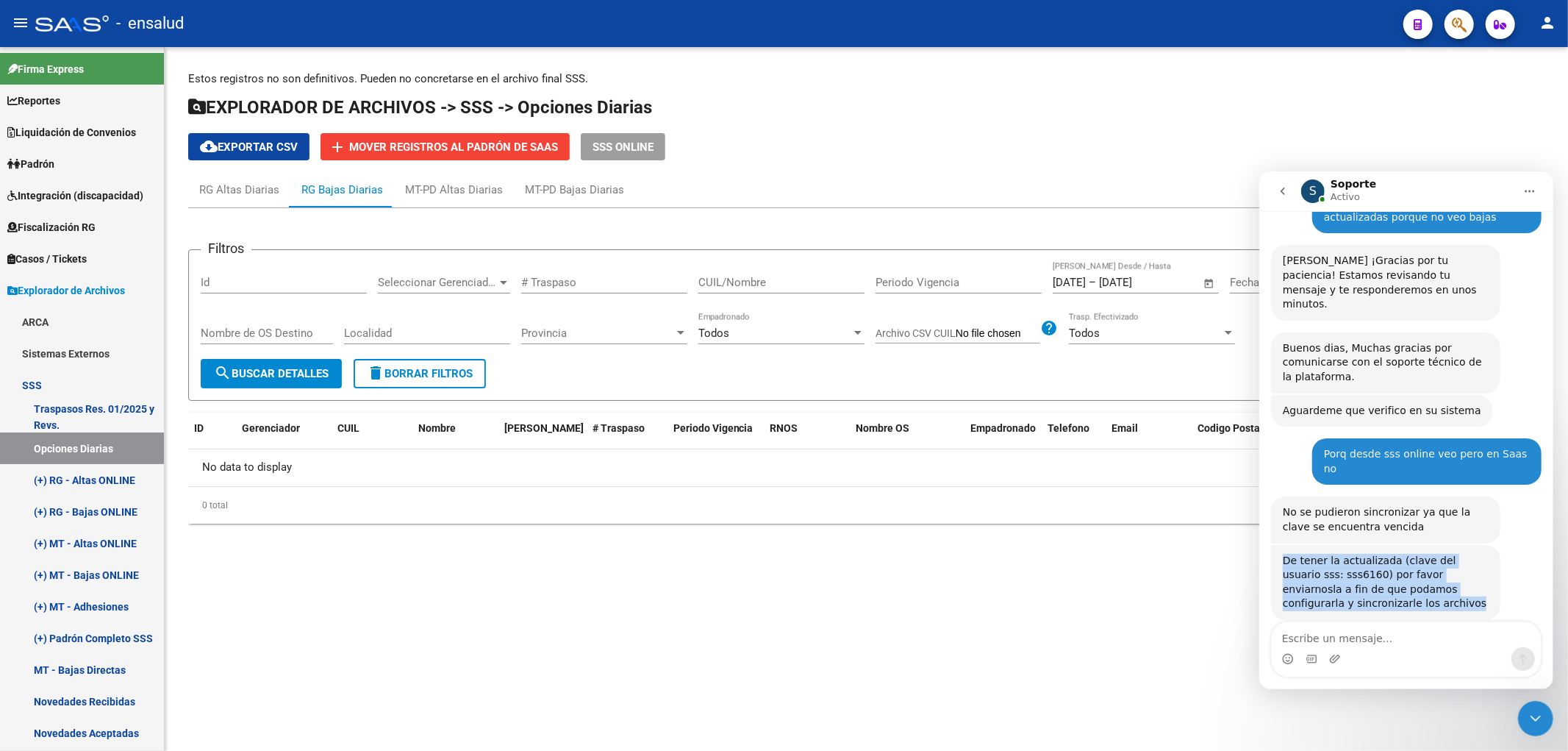
drag, startPoint x: 1344, startPoint y: 581, endPoint x: 1282, endPoint y: 531, distance: 79.6
click at [1282, 553] on div "De tener la actualizada (clave del usuario sss: sss6160) por favor enviarnosla …" at bounding box center [1385, 581] width 206 height 57
copy div "De tener la actualizada (clave del usuario sss: sss6160) por favor enviarnosla …"
drag, startPoint x: 1285, startPoint y: 480, endPoint x: 1322, endPoint y: 579, distance: 105.7
click at [1322, 579] on div "Buenos dias Barbara • Hace 13m quería saber si las opciones diarias del explora…" at bounding box center [1405, 395] width 271 height 514
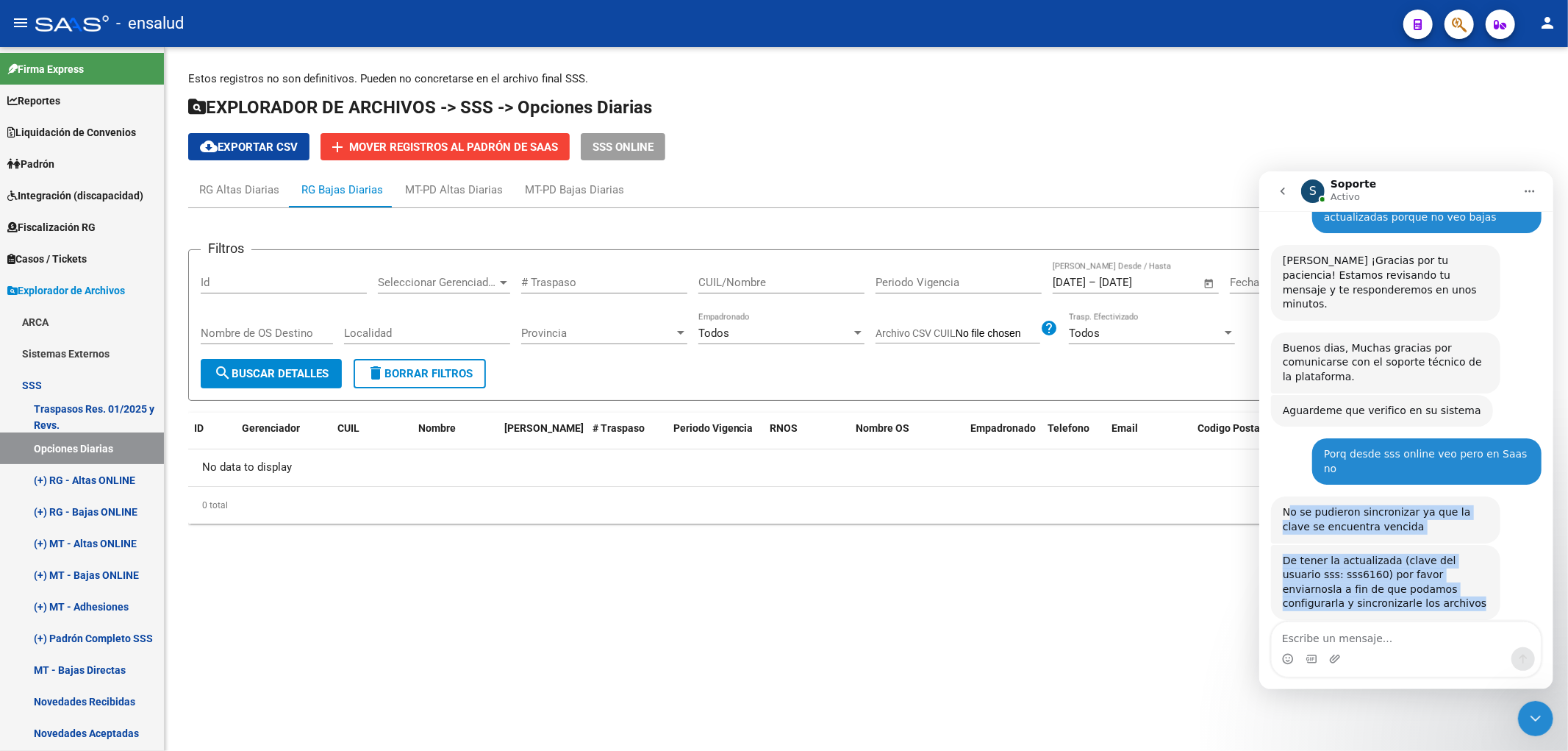
click at [1298, 504] on div "No se pudieron sincronizar ya que la clave se encuentra vencida" at bounding box center [1385, 519] width 206 height 29
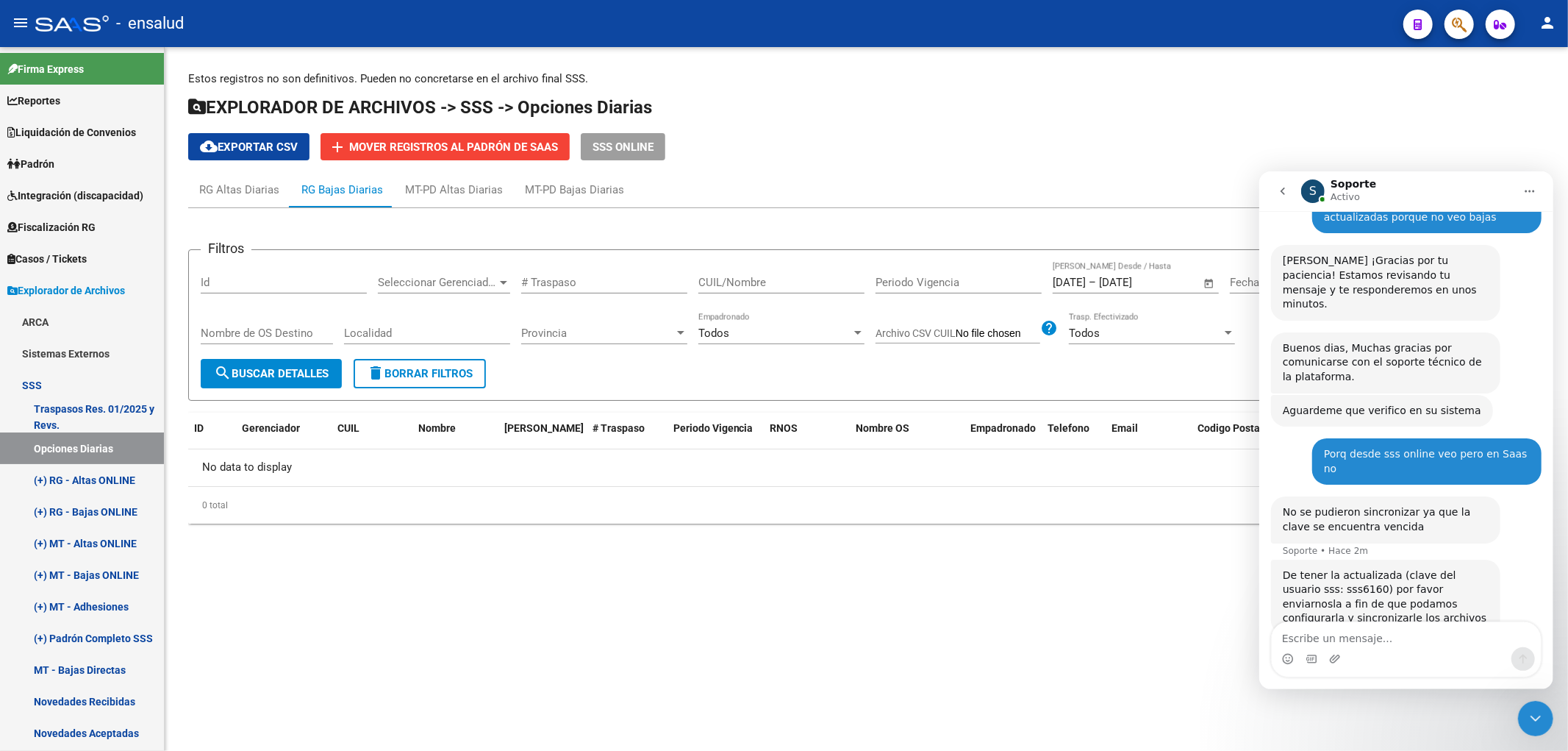
scroll to position [147, 0]
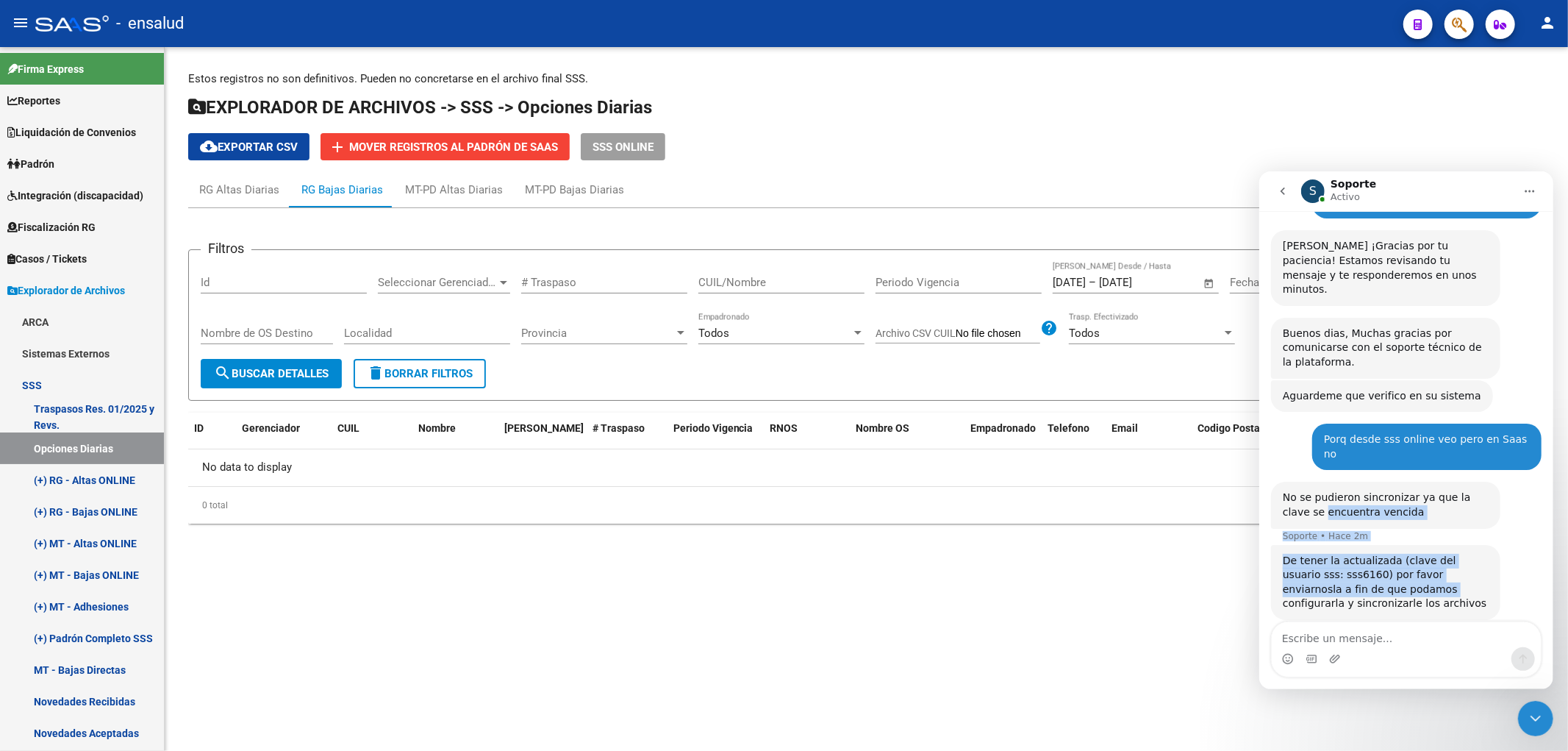
drag, startPoint x: 1284, startPoint y: 482, endPoint x: 1327, endPoint y: 564, distance: 92.6
click at [1327, 564] on div "Buenos dias Barbara • Hace 13m quería saber si las opciones diarias del explora…" at bounding box center [1405, 387] width 271 height 528
click at [1304, 531] on div "Soporte • Hace 2m" at bounding box center [1325, 536] width 85 height 9
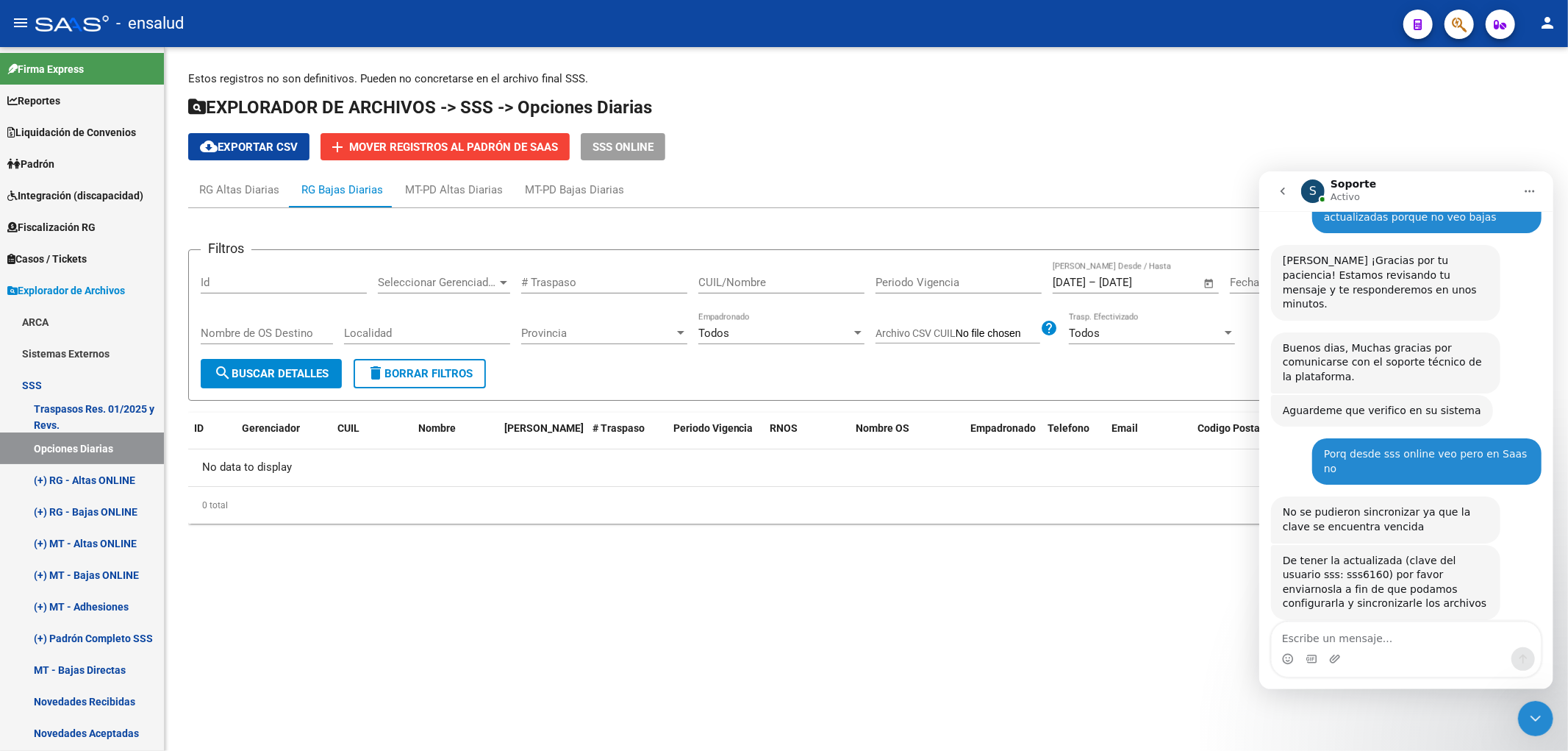
click at [1297, 508] on div "No se pudieron sincronizar ya que la clave se encuentra vencida Soporte • Hace …" at bounding box center [1385, 518] width 230 height 46
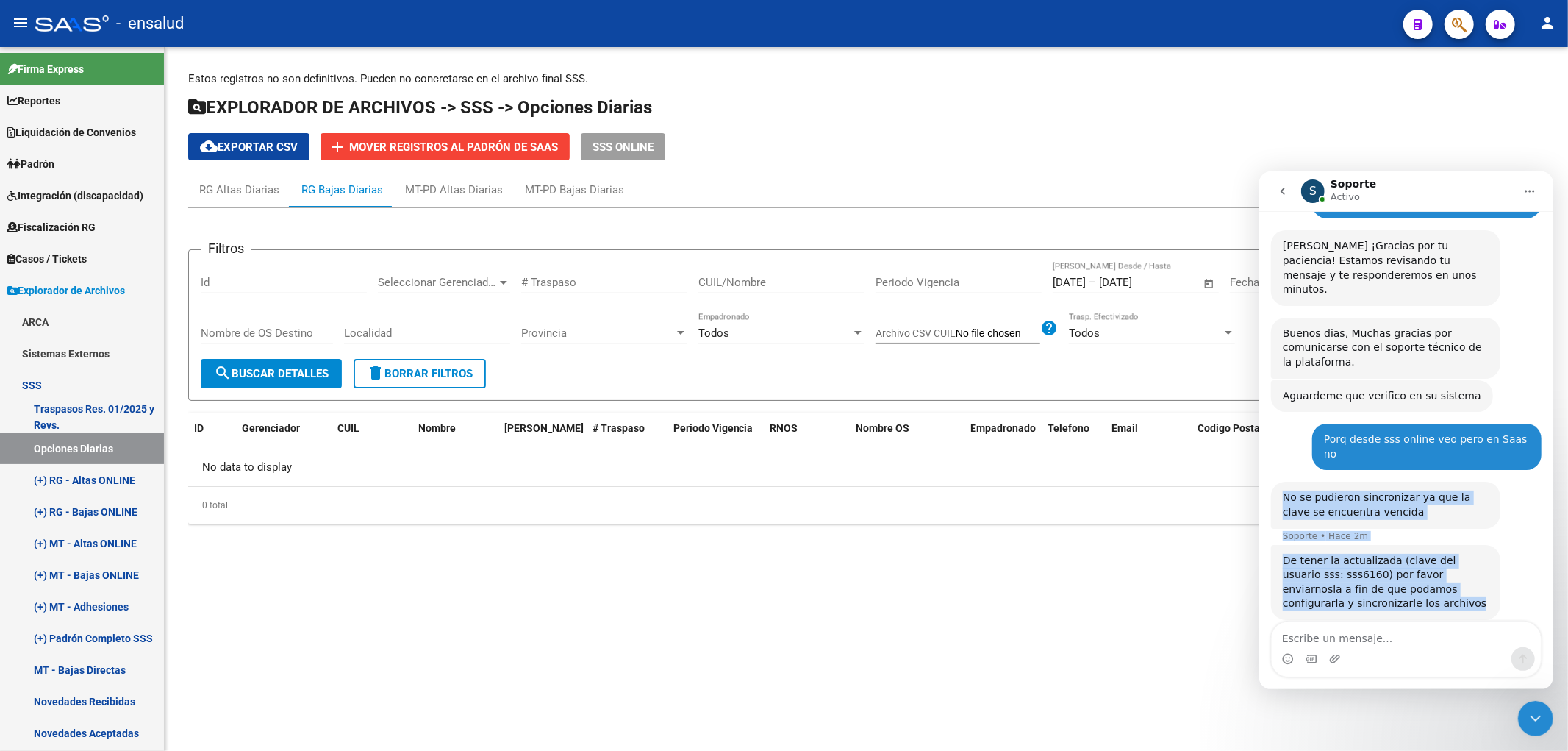
drag, startPoint x: 1283, startPoint y: 467, endPoint x: 1354, endPoint y: 584, distance: 136.9
click at [1354, 584] on div "Buenos dias Barbara • Hace 13m quería saber si las opciones diarias del explora…" at bounding box center [1405, 387] width 271 height 528
copy div "No se pudieron sincronizar ya que la clave se encuentra vencida Soporte • Hace …"
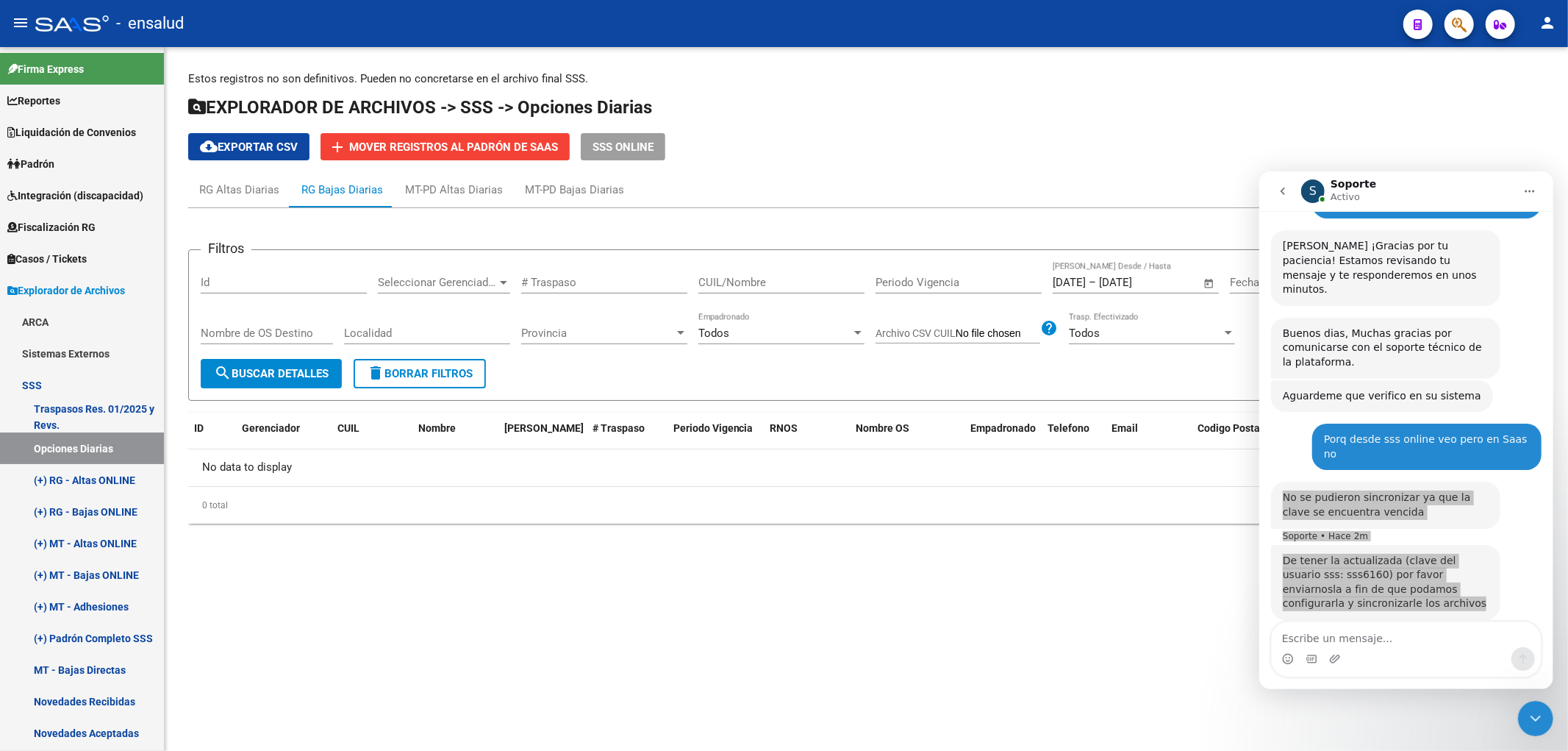
click at [1181, 605] on mat-sidenav-content "Estos registros no son definitivos. Pueden no concretarse en el archivo final S…" at bounding box center [866, 399] width 1403 height 704
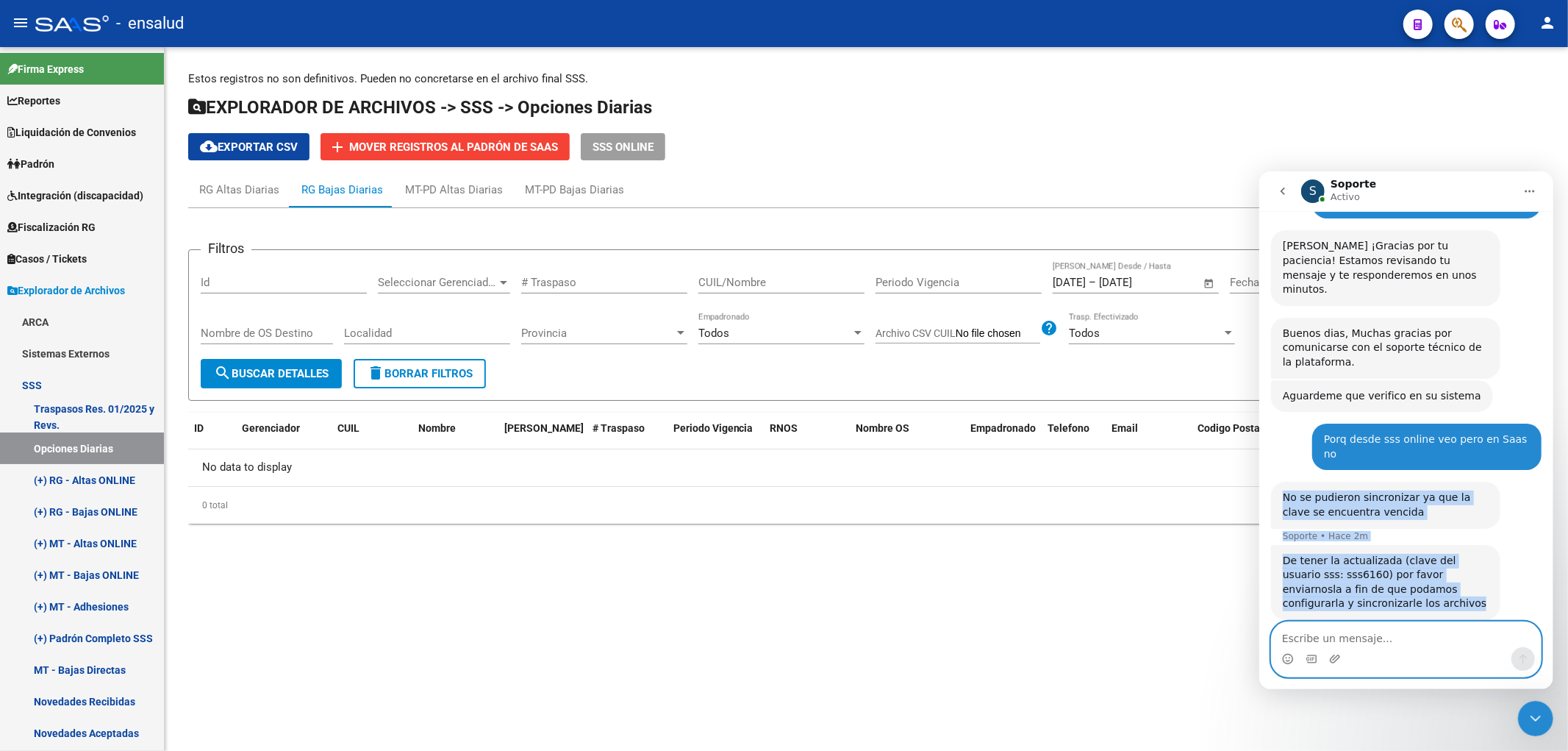
click at [1379, 638] on textarea "Escribe un mensaje..." at bounding box center [1405, 634] width 269 height 25
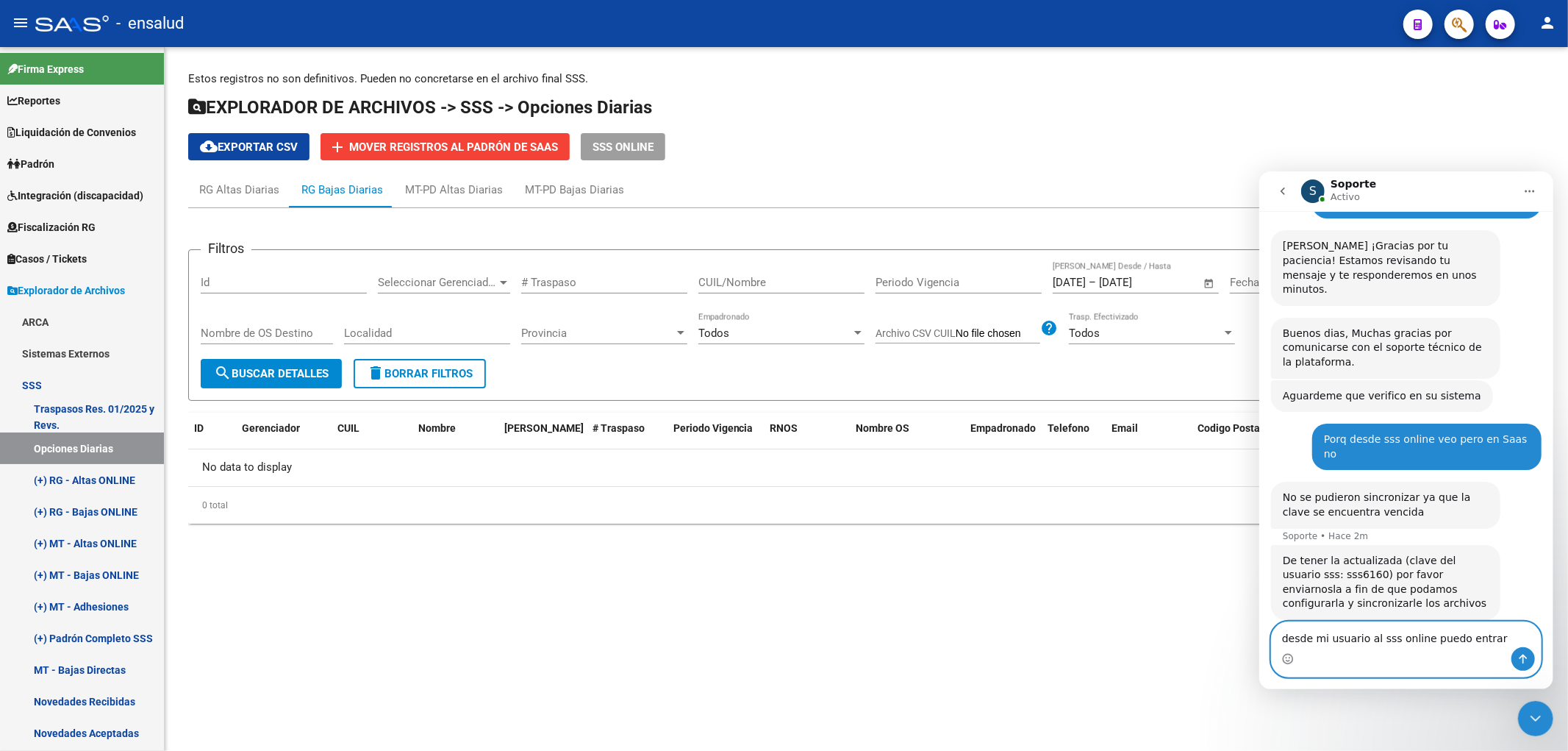
type textarea "desde mi usuario al sss online puedo entrar"
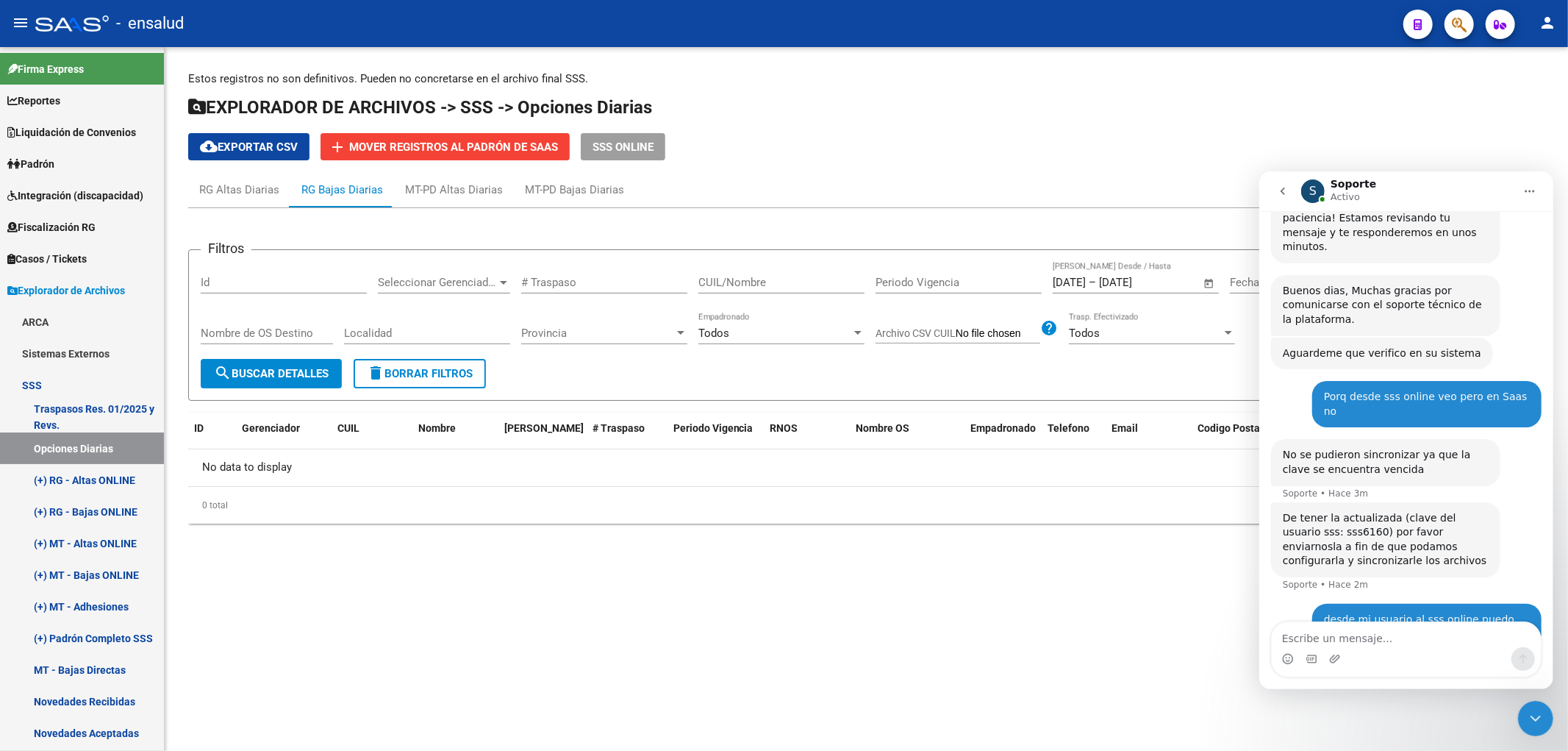
click at [1417, 648] on div "Intercom Messenger" at bounding box center [1405, 658] width 269 height 24
click at [1418, 645] on textarea "Escribe un mensaje..." at bounding box center [1405, 634] width 269 height 25
type textarea "ahora consulto por la clave"
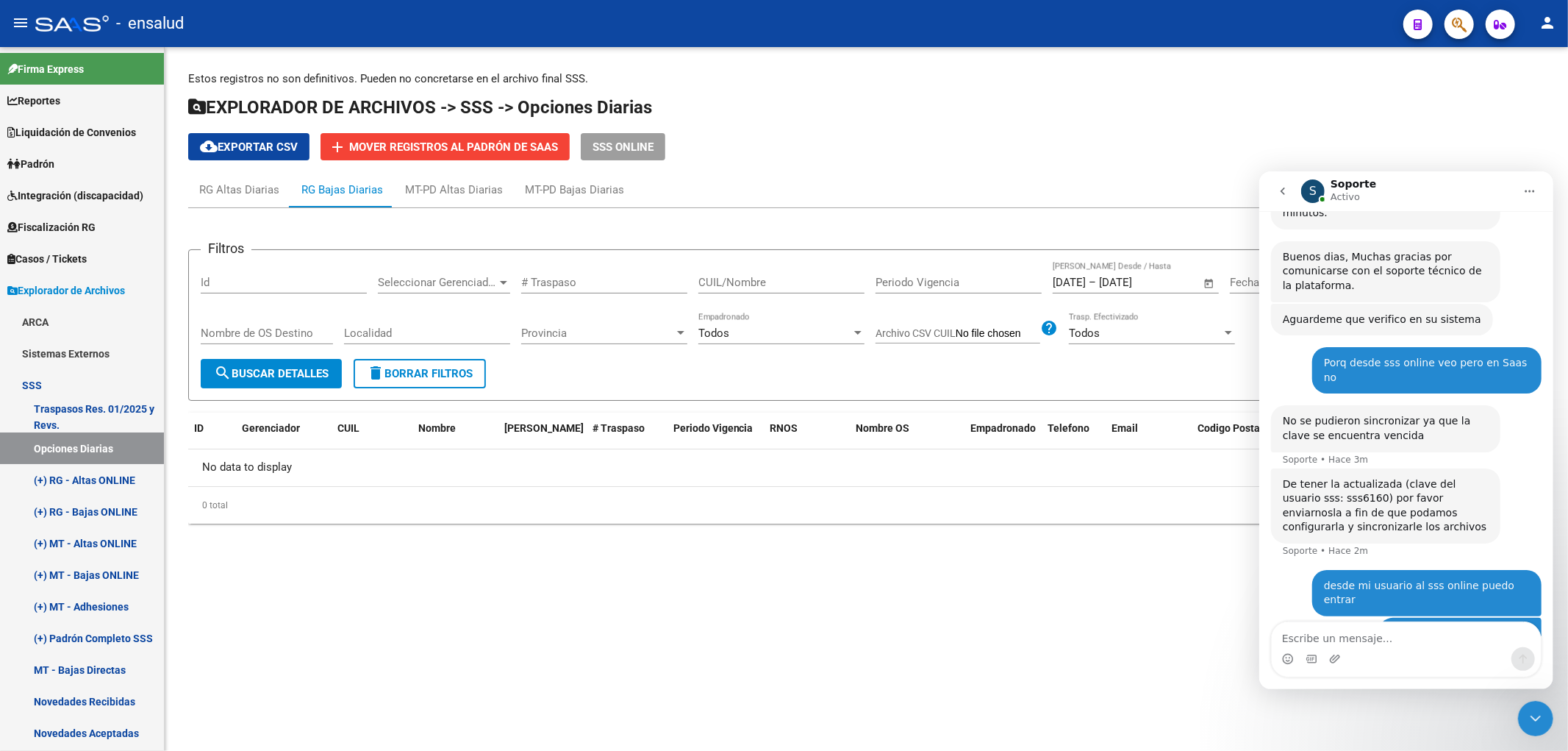
click at [379, 652] on mat-sidenav-content "Estos registros no son definitivos. Pueden no concretarse en el archivo final S…" at bounding box center [866, 399] width 1403 height 704
click at [75, 454] on link "Opciones Diarias" at bounding box center [82, 448] width 164 height 32
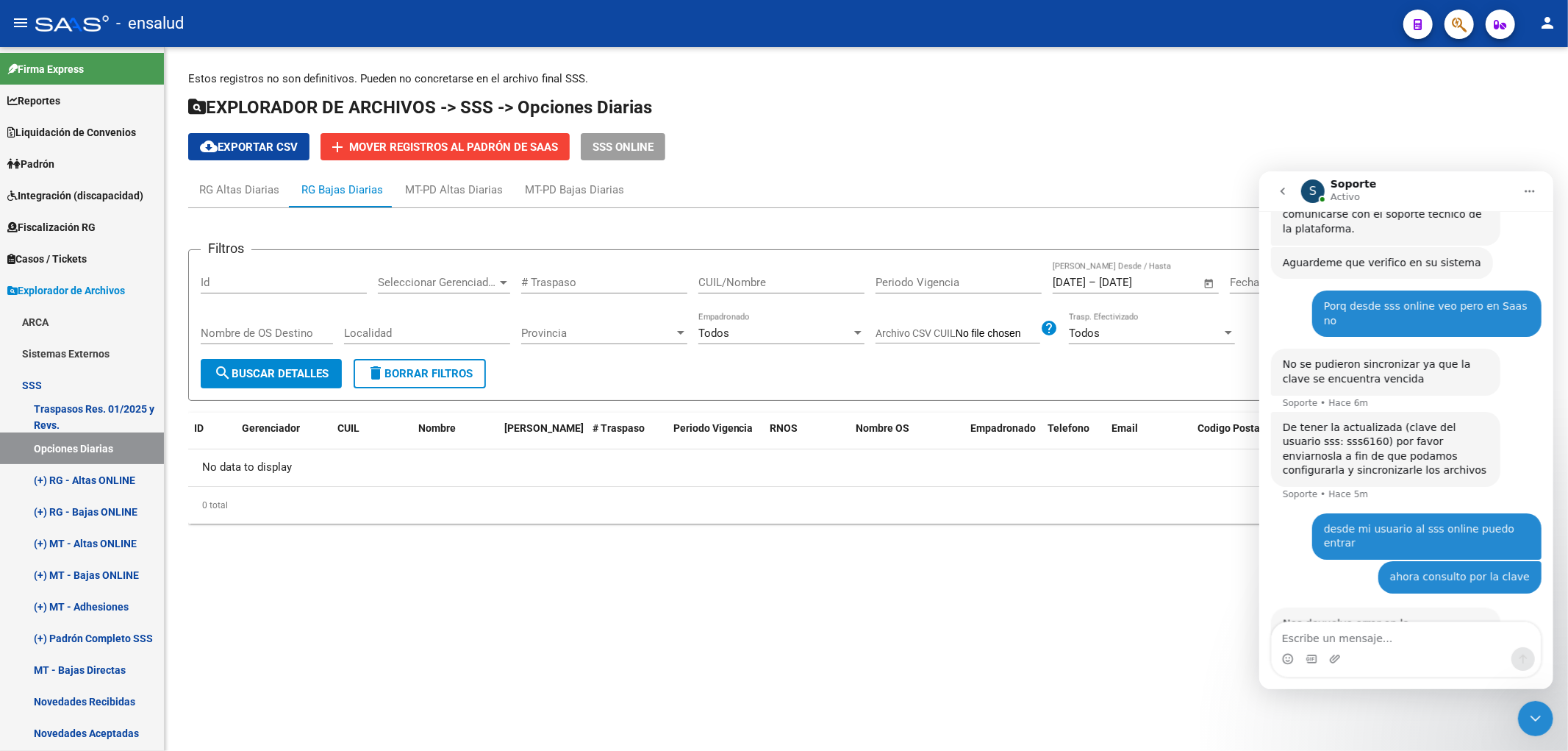
scroll to position [344, 0]
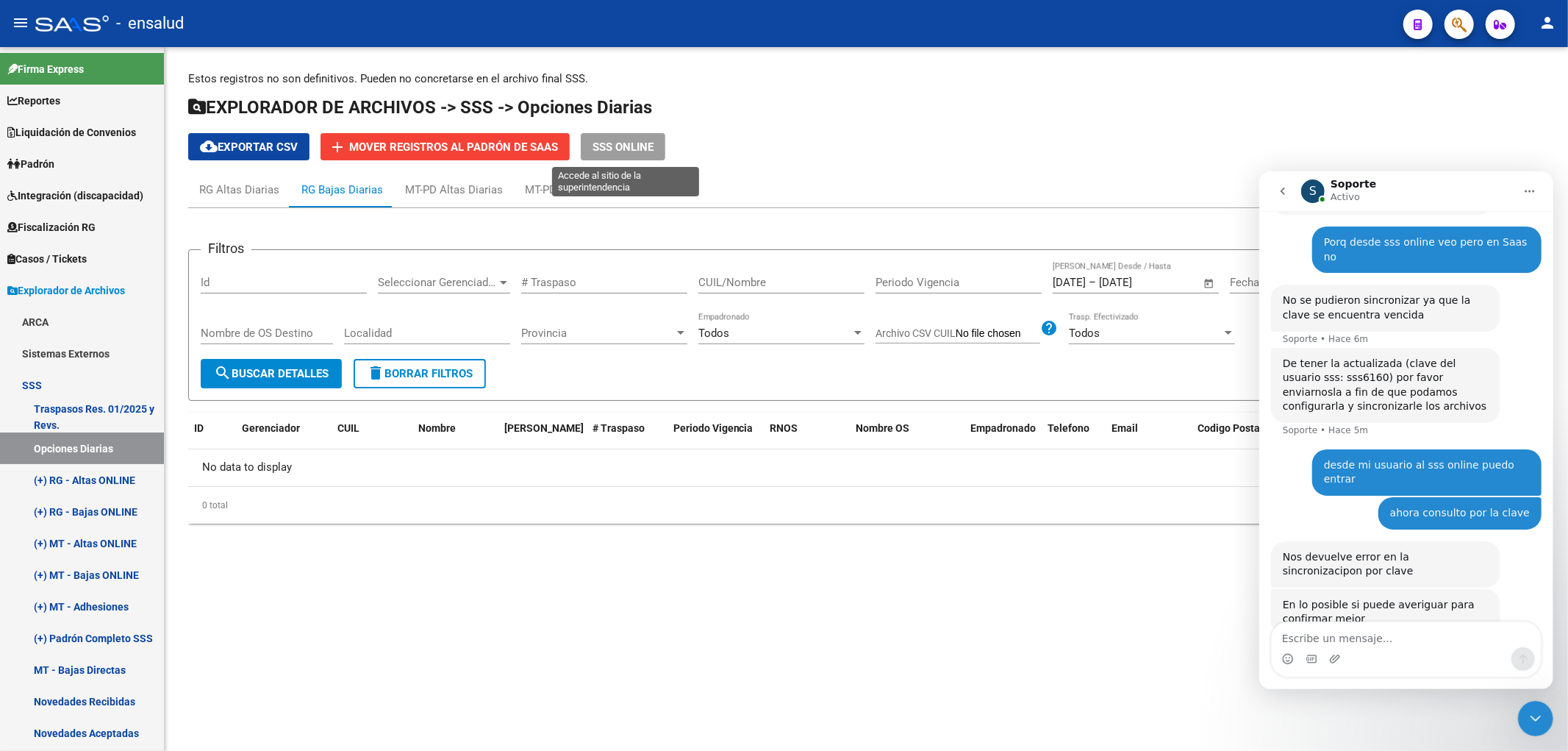
click at [618, 140] on span "SSS ONLINE" at bounding box center [623, 146] width 61 height 13
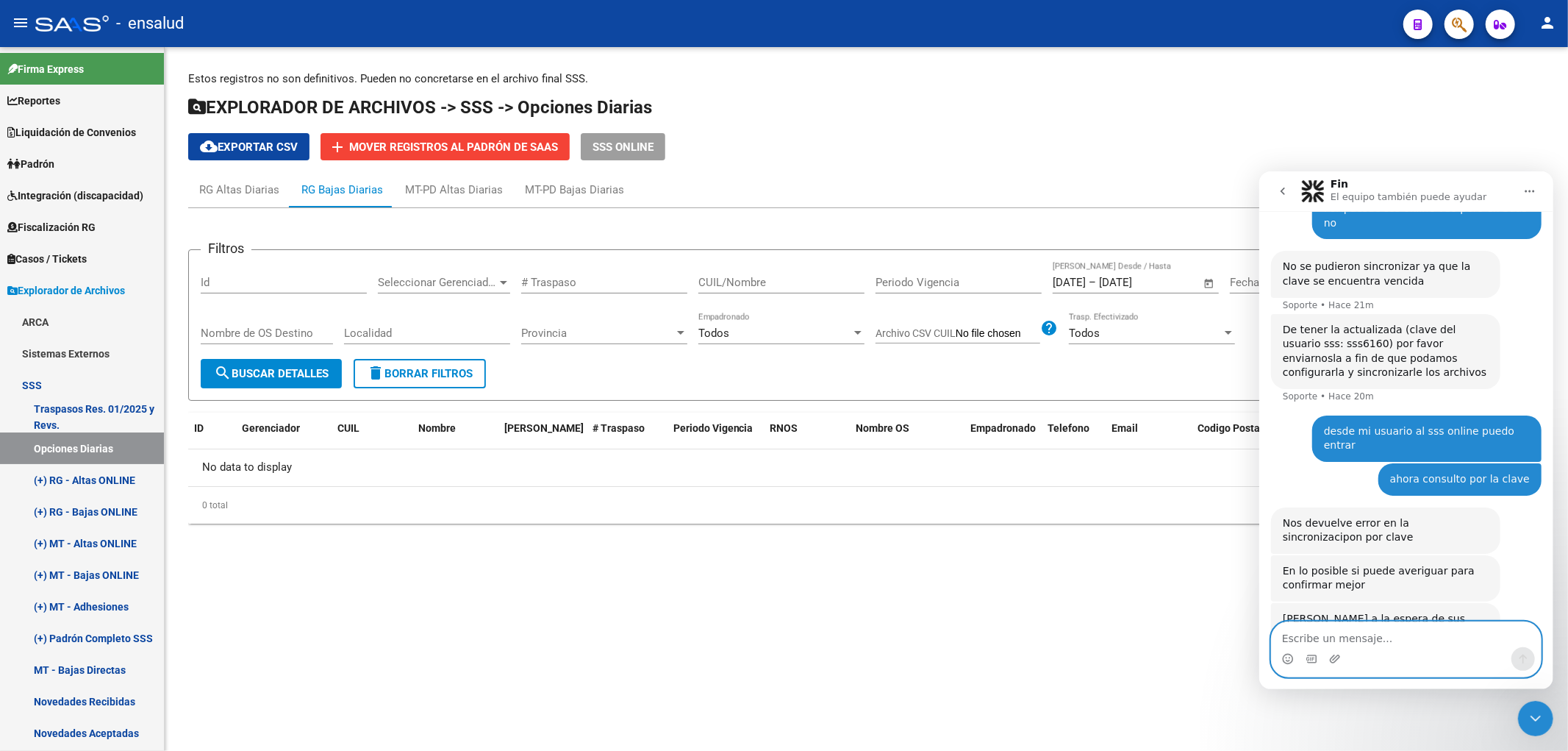
click at [1433, 644] on textarea "Escribe un mensaje..." at bounding box center [1405, 634] width 269 height 25
type textarea "Ok si estoy averiguando gracias"
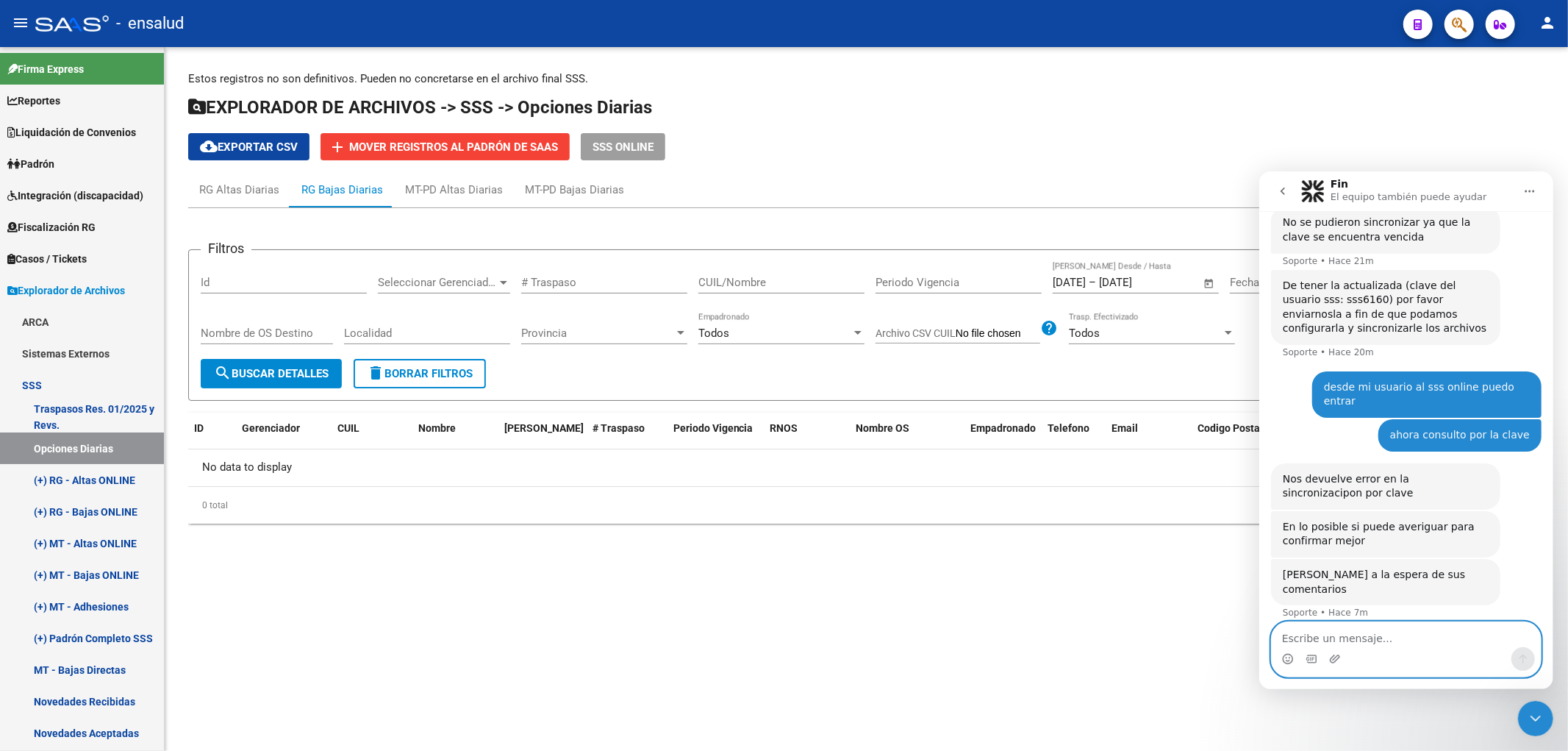
scroll to position [422, 0]
